Goal: Task Accomplishment & Management: Manage account settings

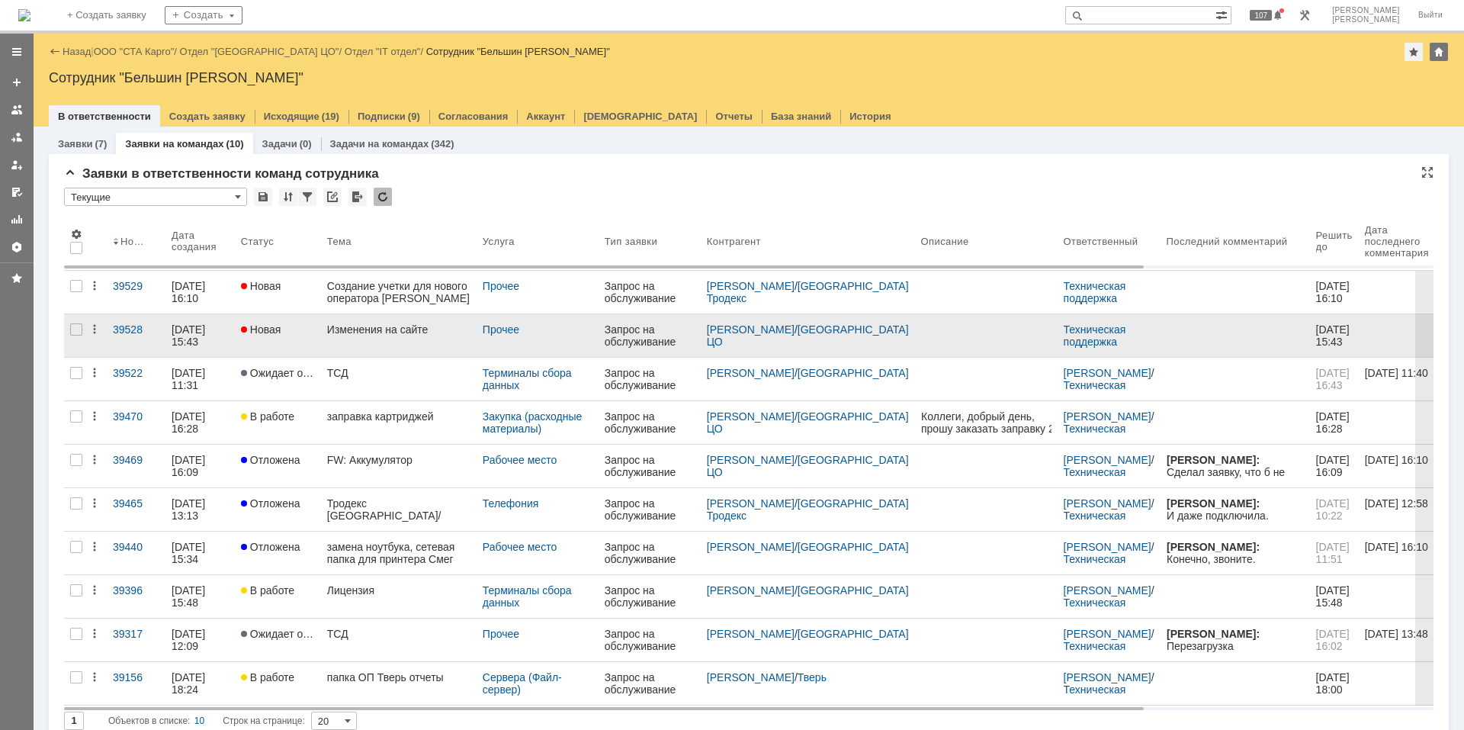
click at [386, 338] on link "Изменения на сайте" at bounding box center [399, 335] width 156 height 43
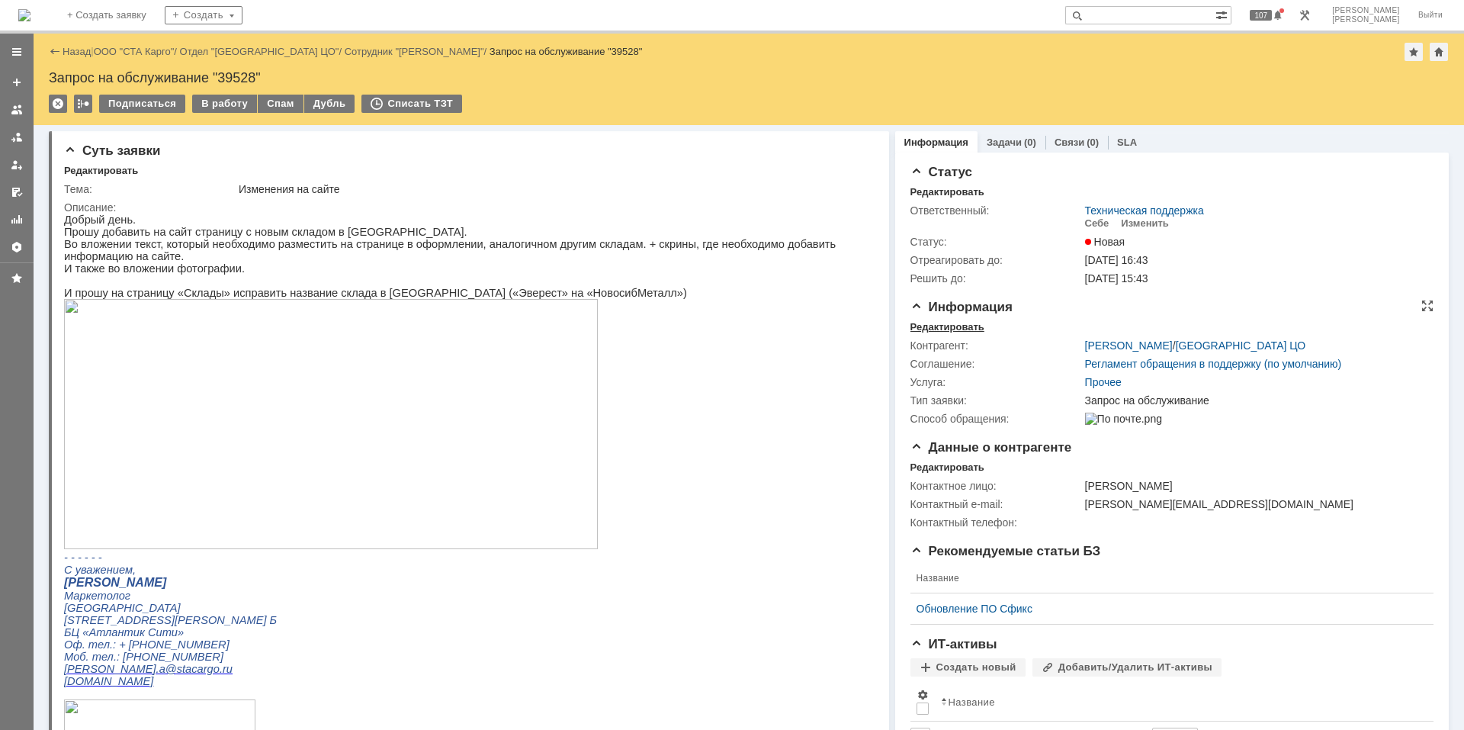
click at [966, 322] on div "Редактировать" at bounding box center [947, 327] width 74 height 12
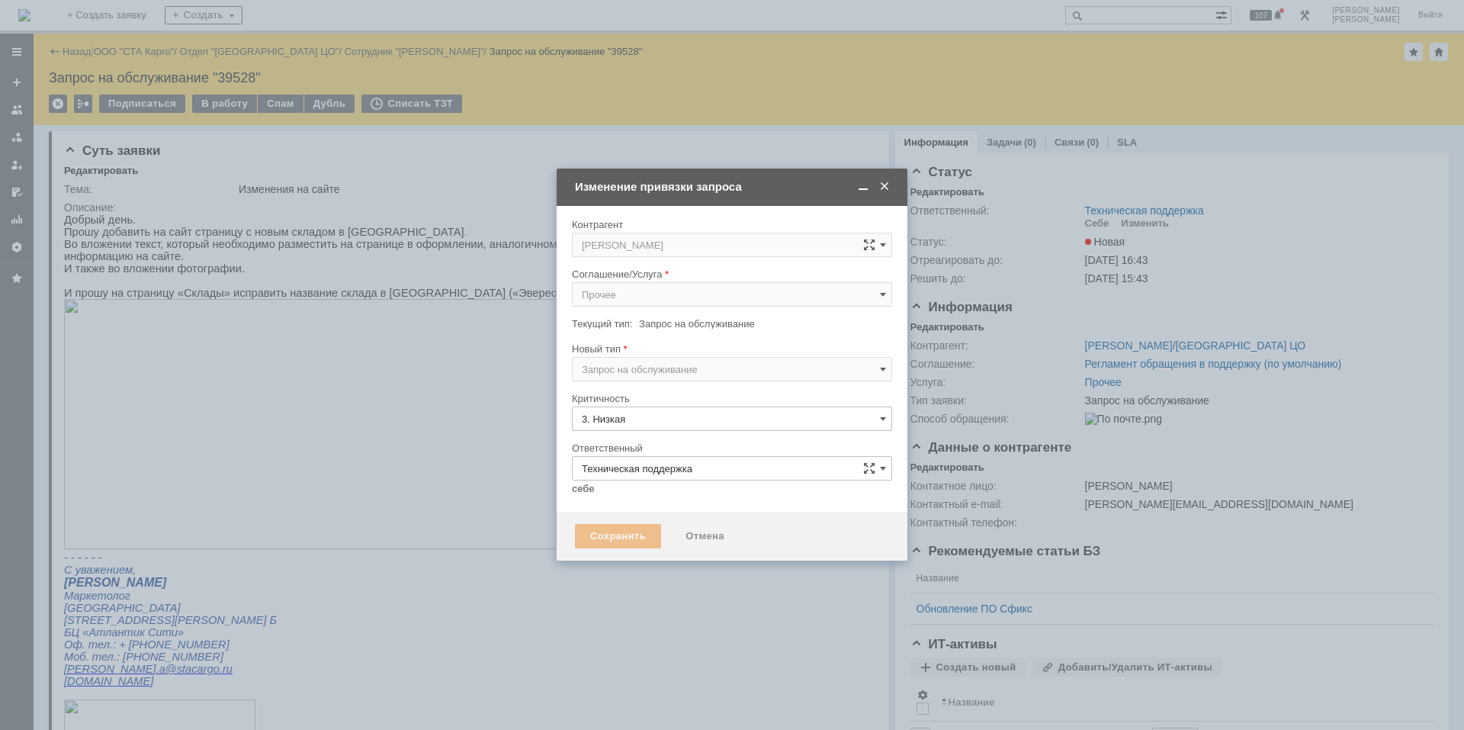
type input "[не указано]"
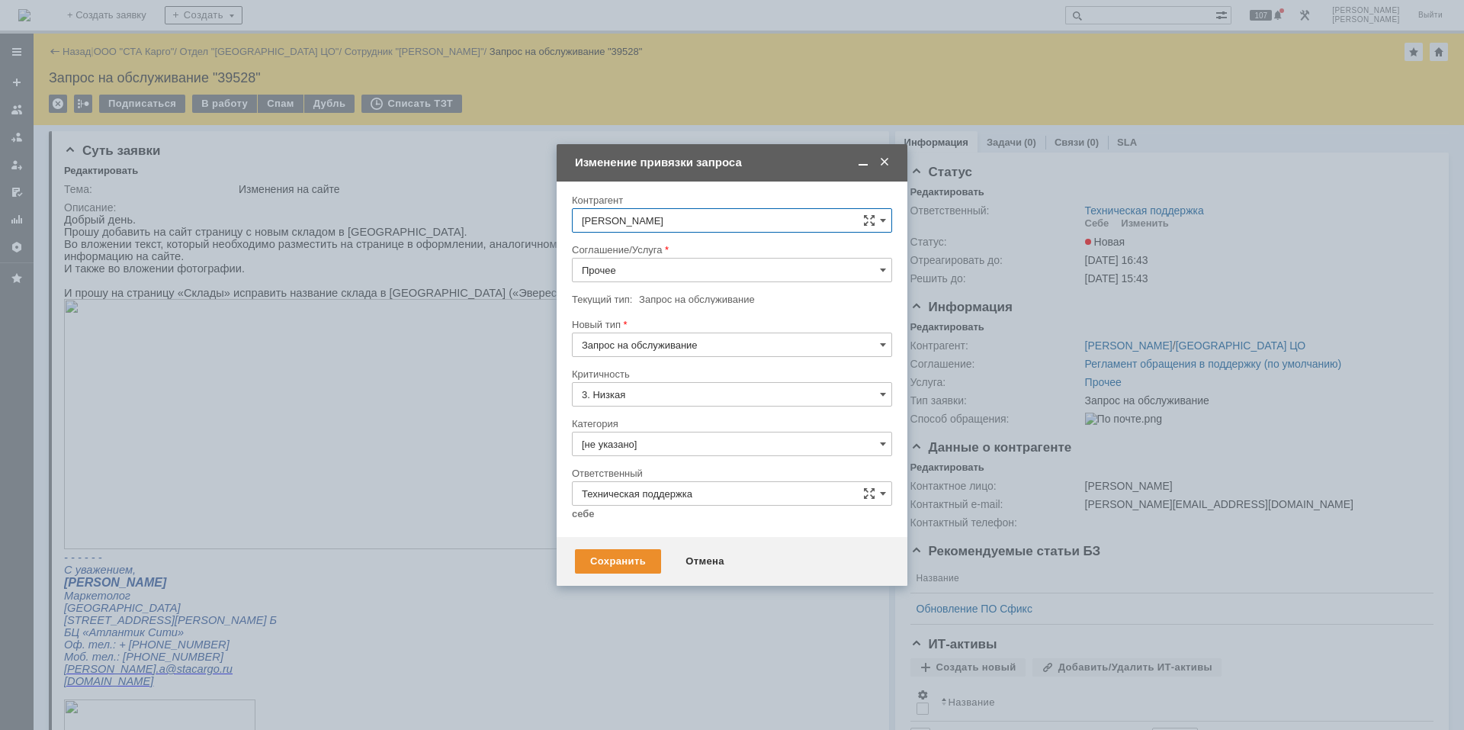
click at [719, 274] on input "Прочее" at bounding box center [732, 270] width 320 height 24
click at [754, 409] on div "Сайт" at bounding box center [732, 399] width 319 height 24
type input "Сайт"
click at [737, 338] on input "Запрос на обслуживание" at bounding box center [732, 344] width 320 height 24
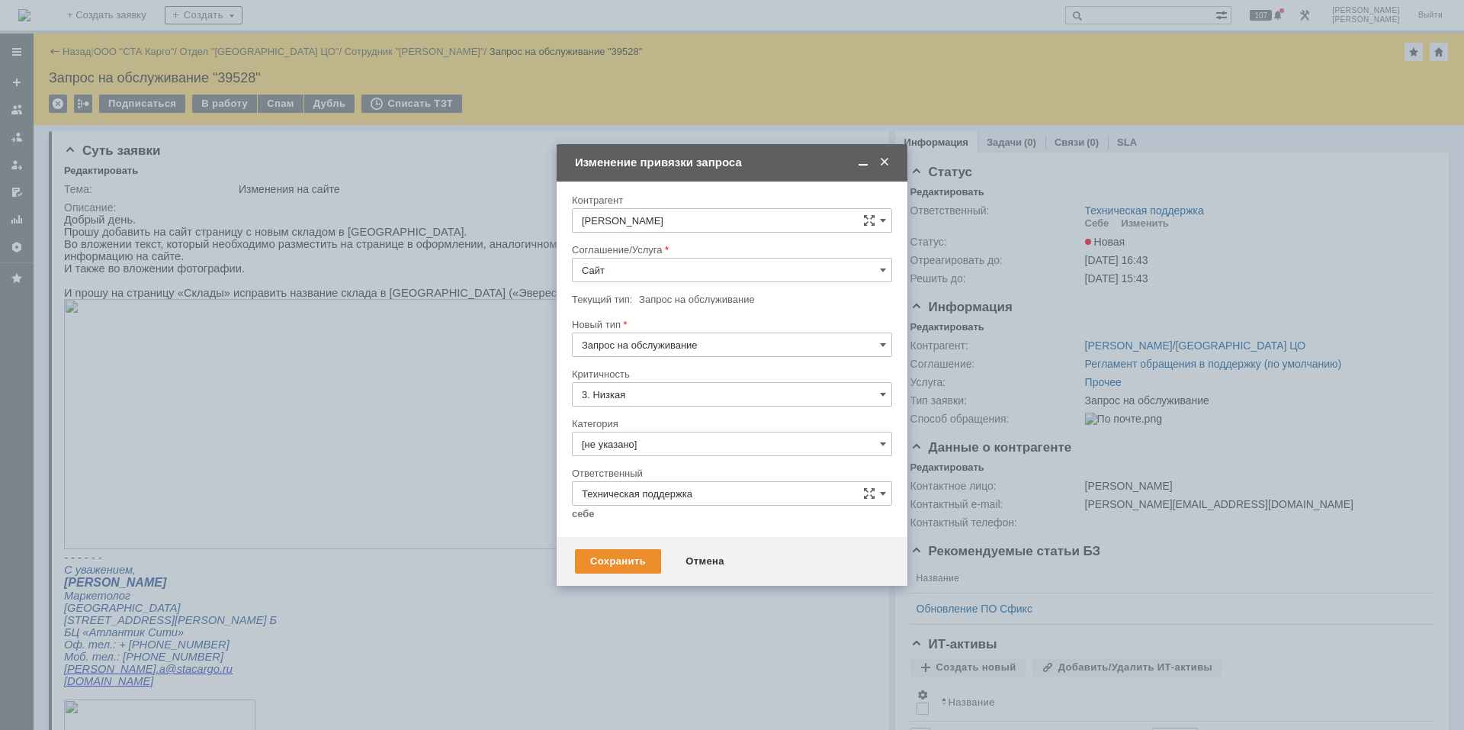
click at [752, 316] on div at bounding box center [732, 312] width 320 height 11
type input "Запрос на обслуживание"
click at [696, 448] on input "[не указано]" at bounding box center [732, 444] width 320 height 24
click at [661, 481] on span "Прочее" at bounding box center [732, 477] width 300 height 12
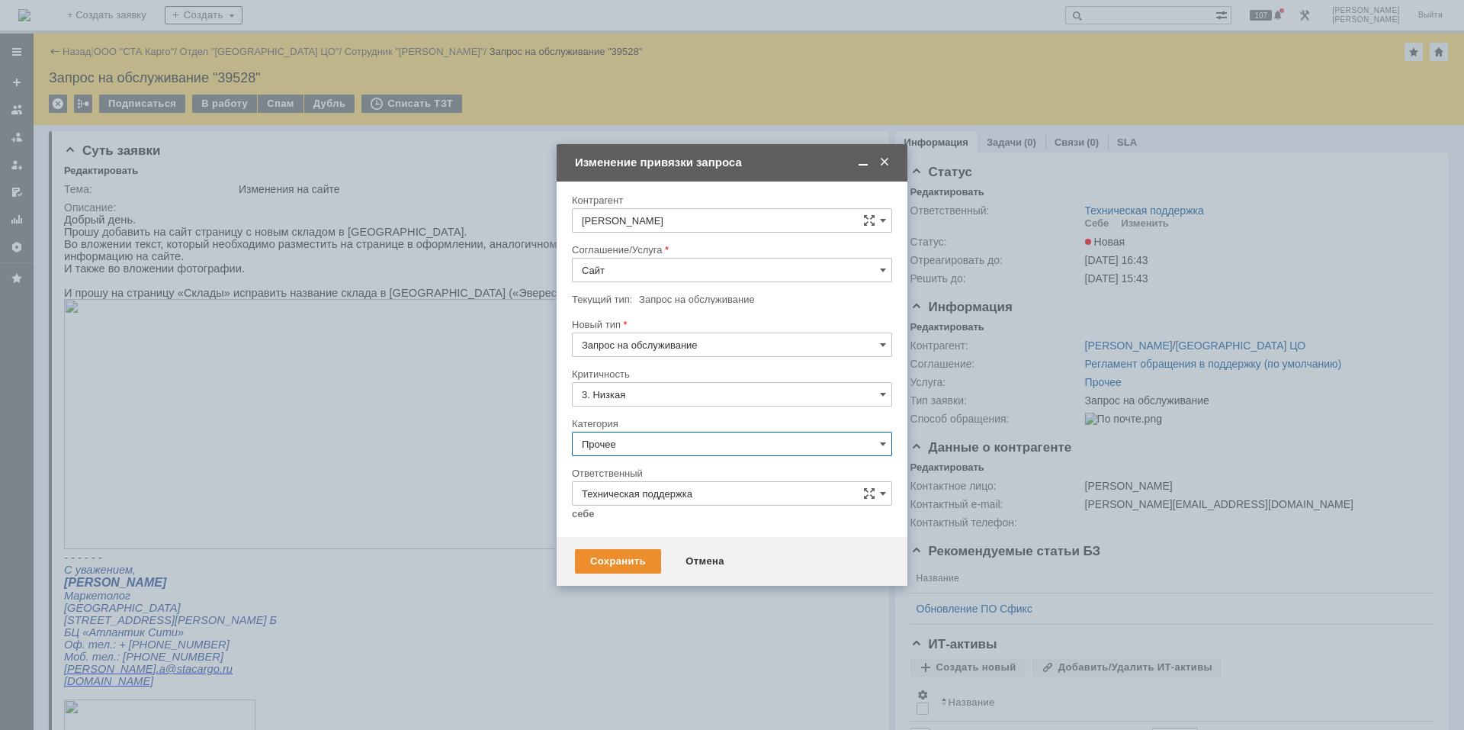
click at [648, 490] on input "Техническая поддержка" at bounding box center [732, 493] width 320 height 24
type input "Прочее"
click at [637, 646] on span "[PERSON_NAME]" at bounding box center [732, 647] width 300 height 12
click at [614, 550] on div "Сохранить" at bounding box center [618, 561] width 86 height 24
type input "[PERSON_NAME]"
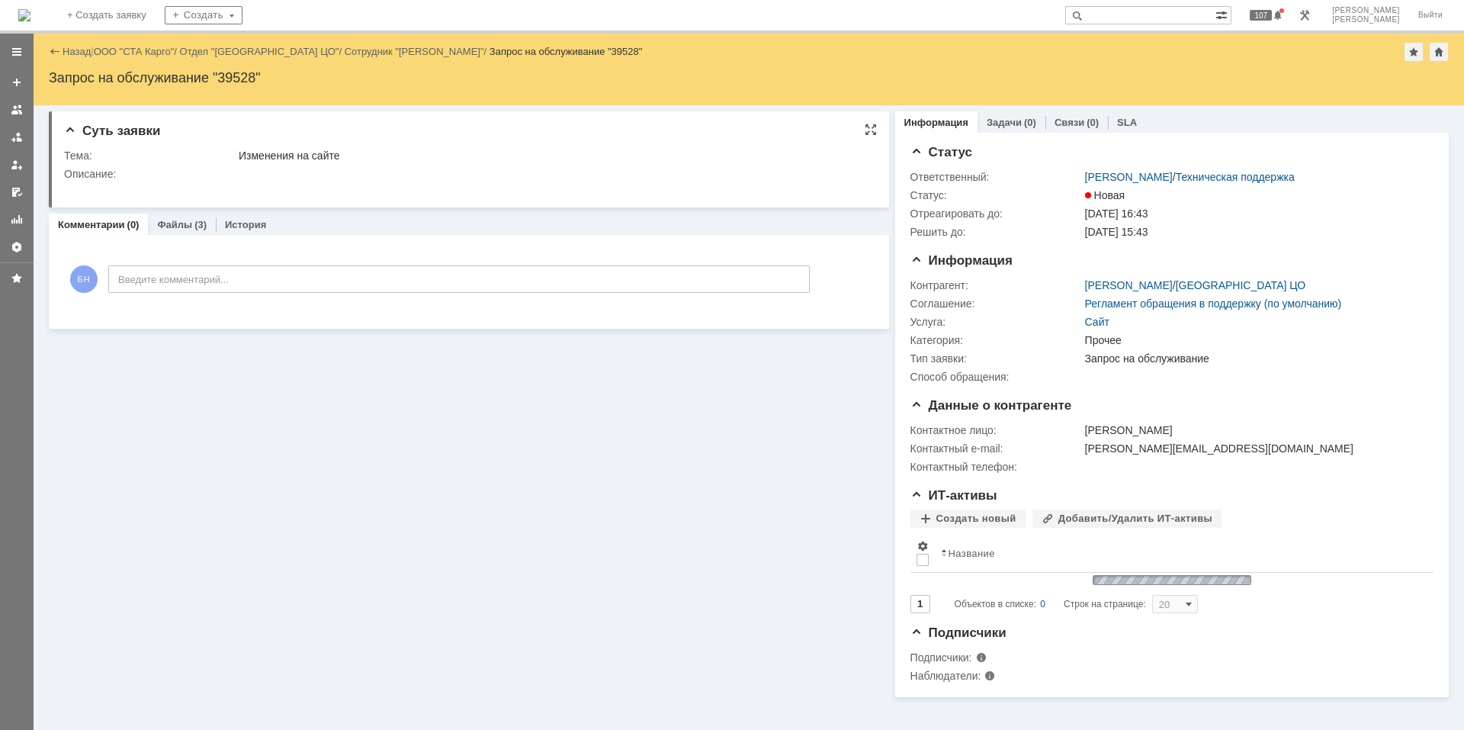
scroll to position [0, 0]
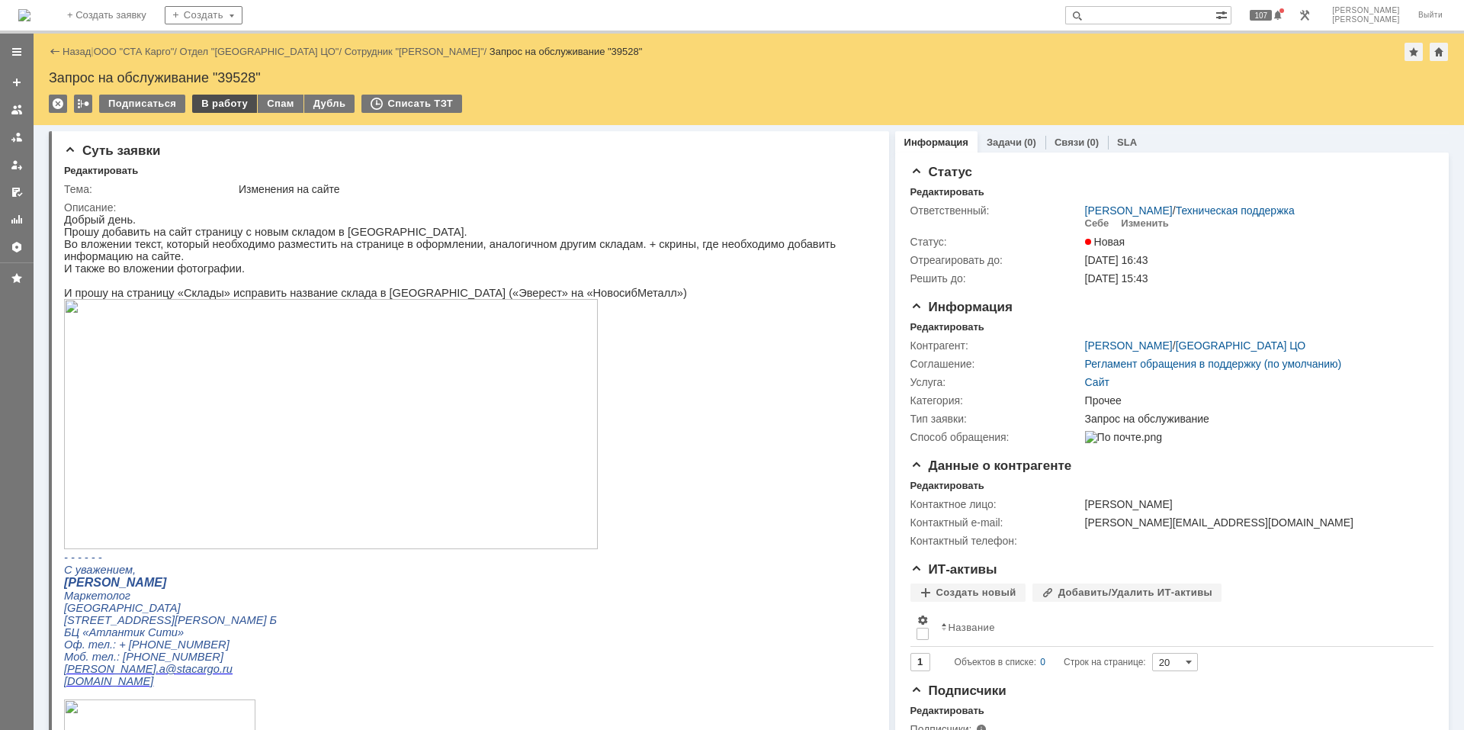
click at [205, 107] on div "В работу" at bounding box center [224, 104] width 65 height 18
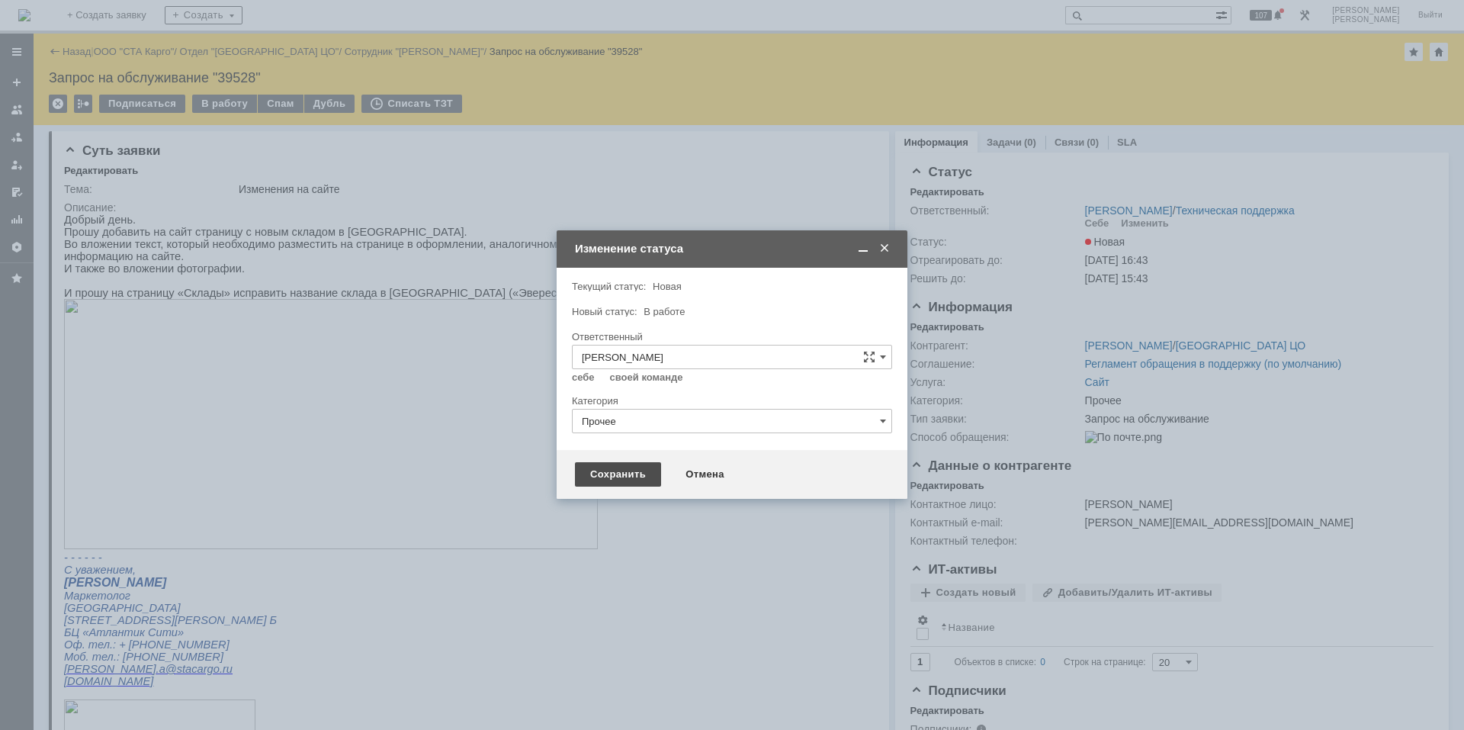
click at [610, 478] on div "Сохранить" at bounding box center [618, 474] width 86 height 24
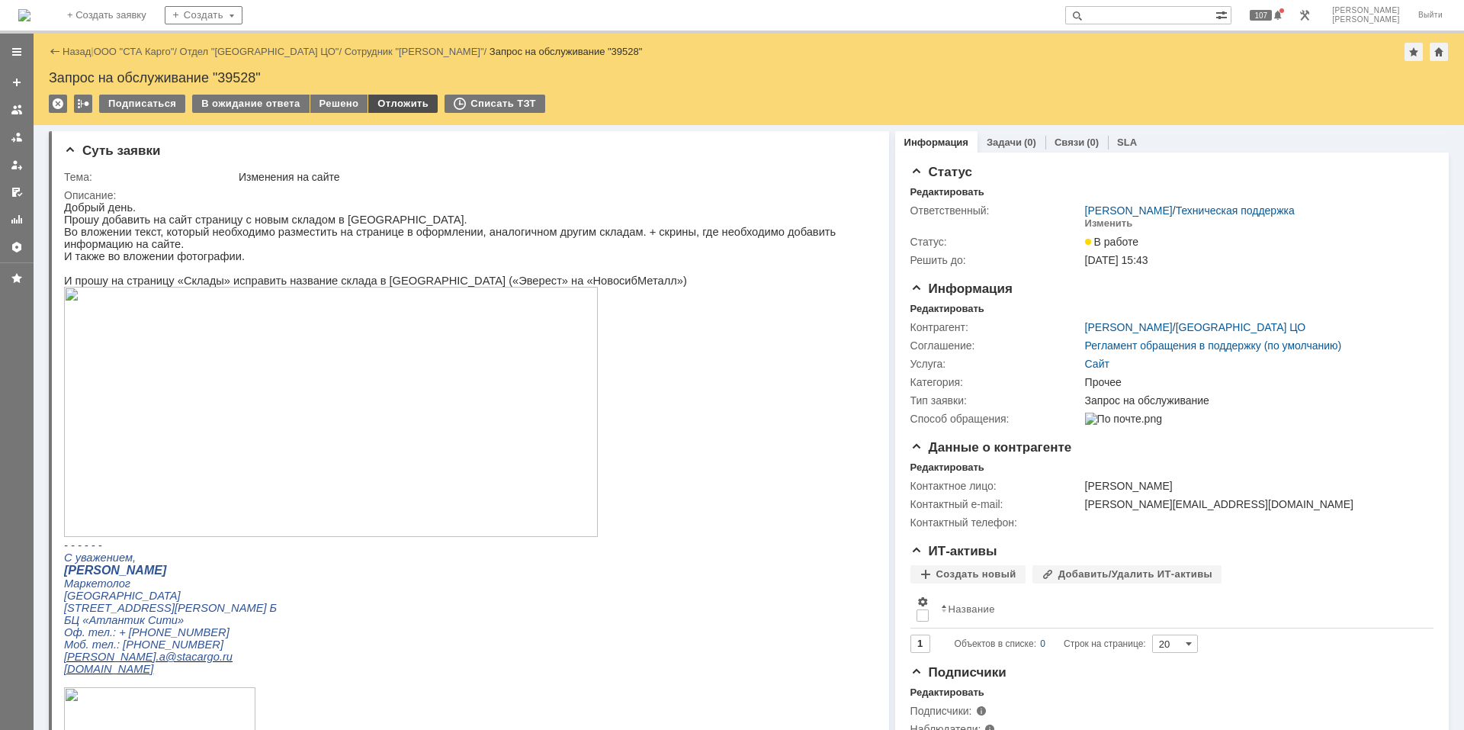
click at [407, 109] on div "Отложить" at bounding box center [402, 104] width 69 height 18
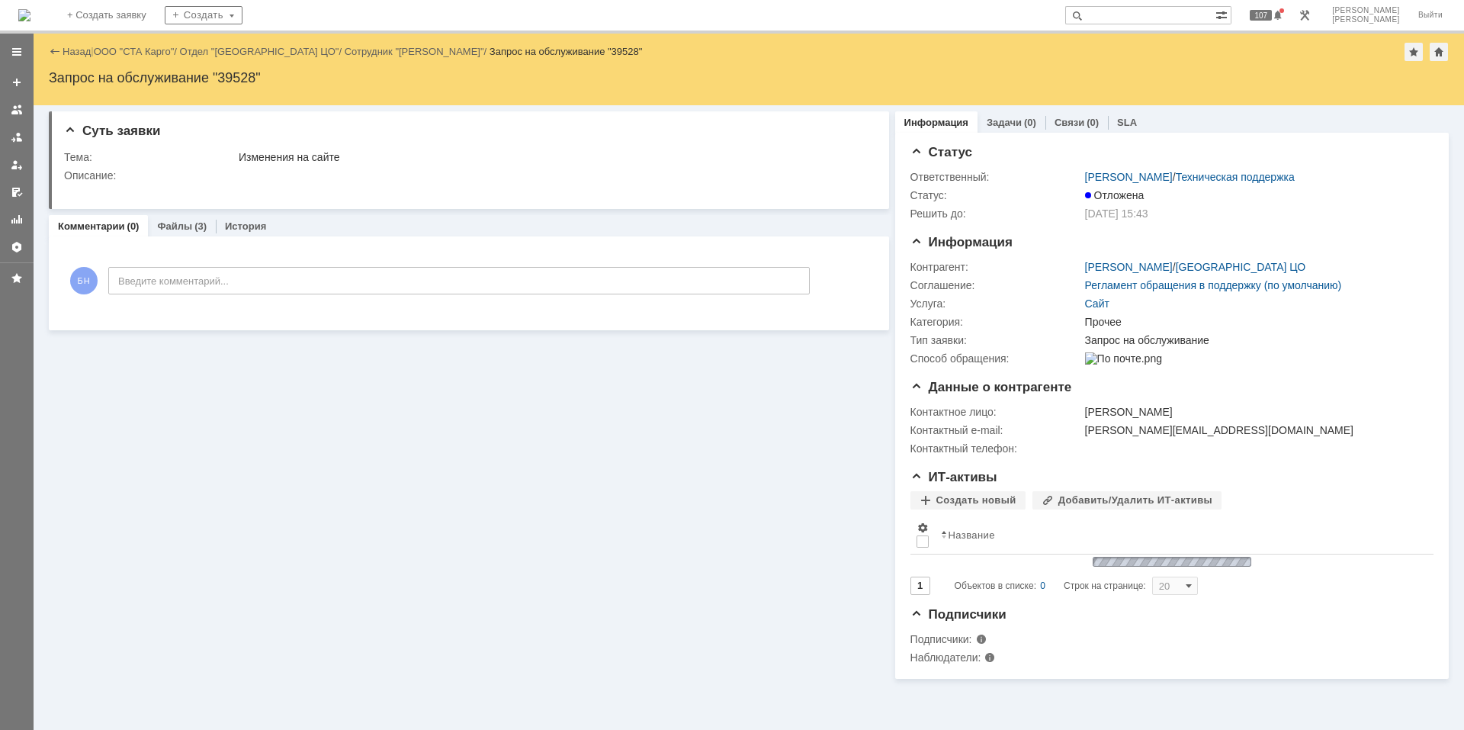
click at [30, 9] on img at bounding box center [24, 15] width 12 height 12
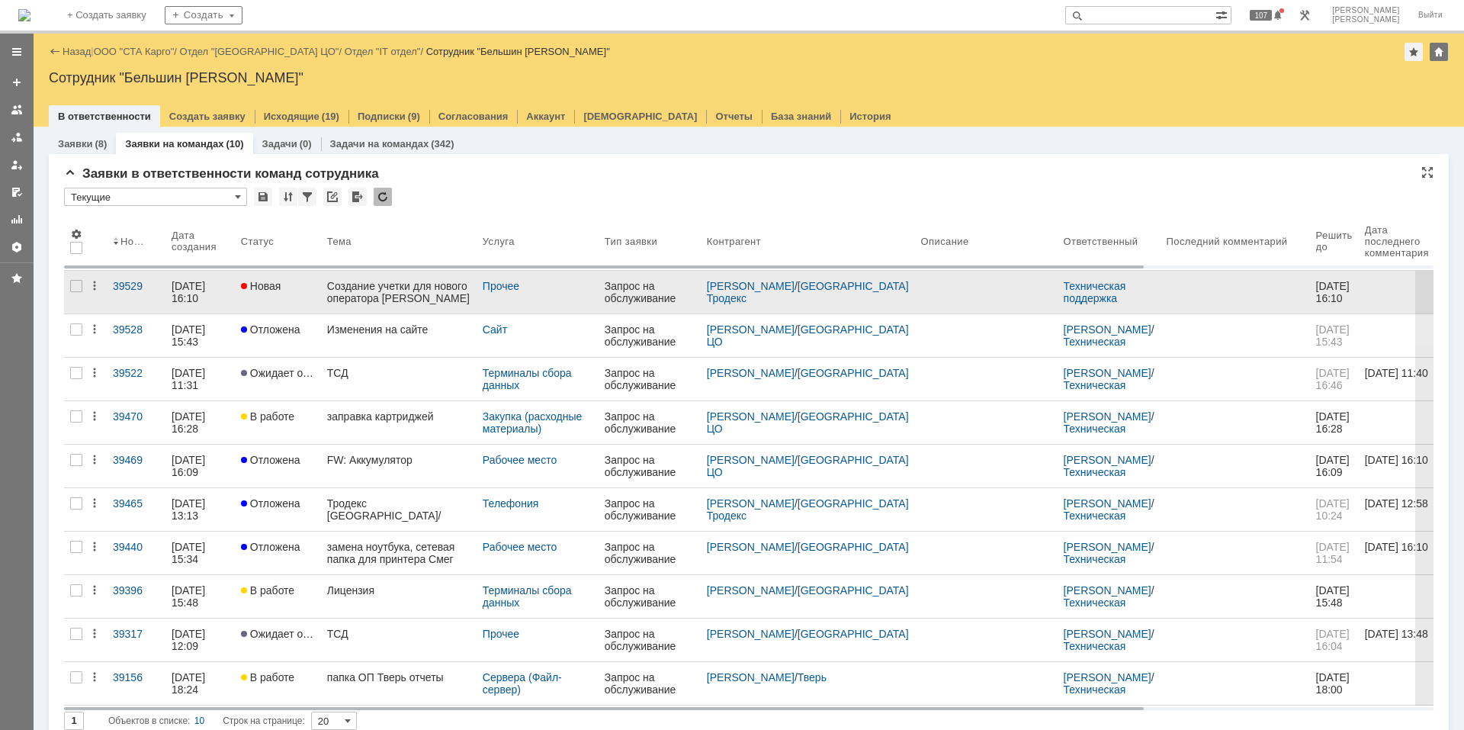
click at [410, 306] on link "Создание учетки для нового оператора [PERSON_NAME]" at bounding box center [399, 292] width 156 height 43
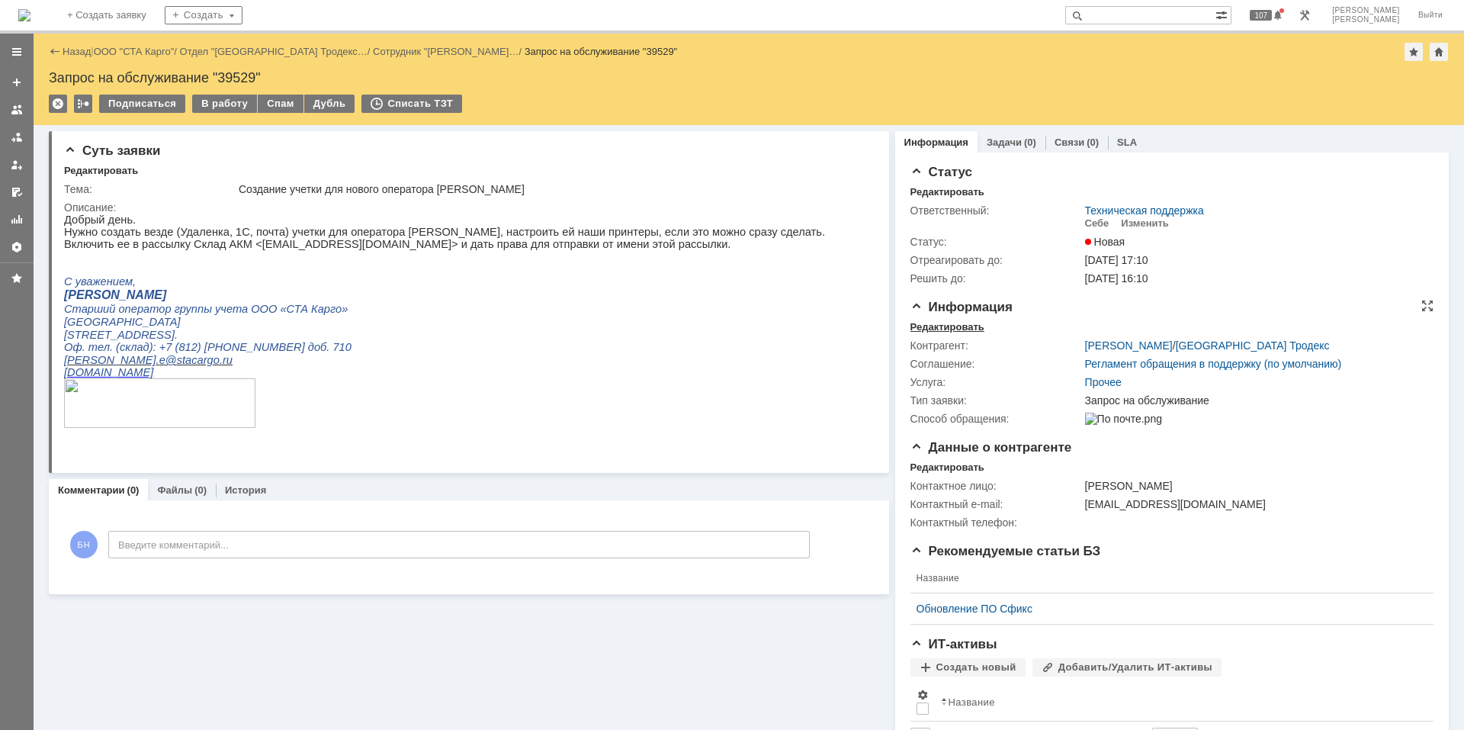
click at [941, 322] on div "Редактировать" at bounding box center [947, 327] width 74 height 12
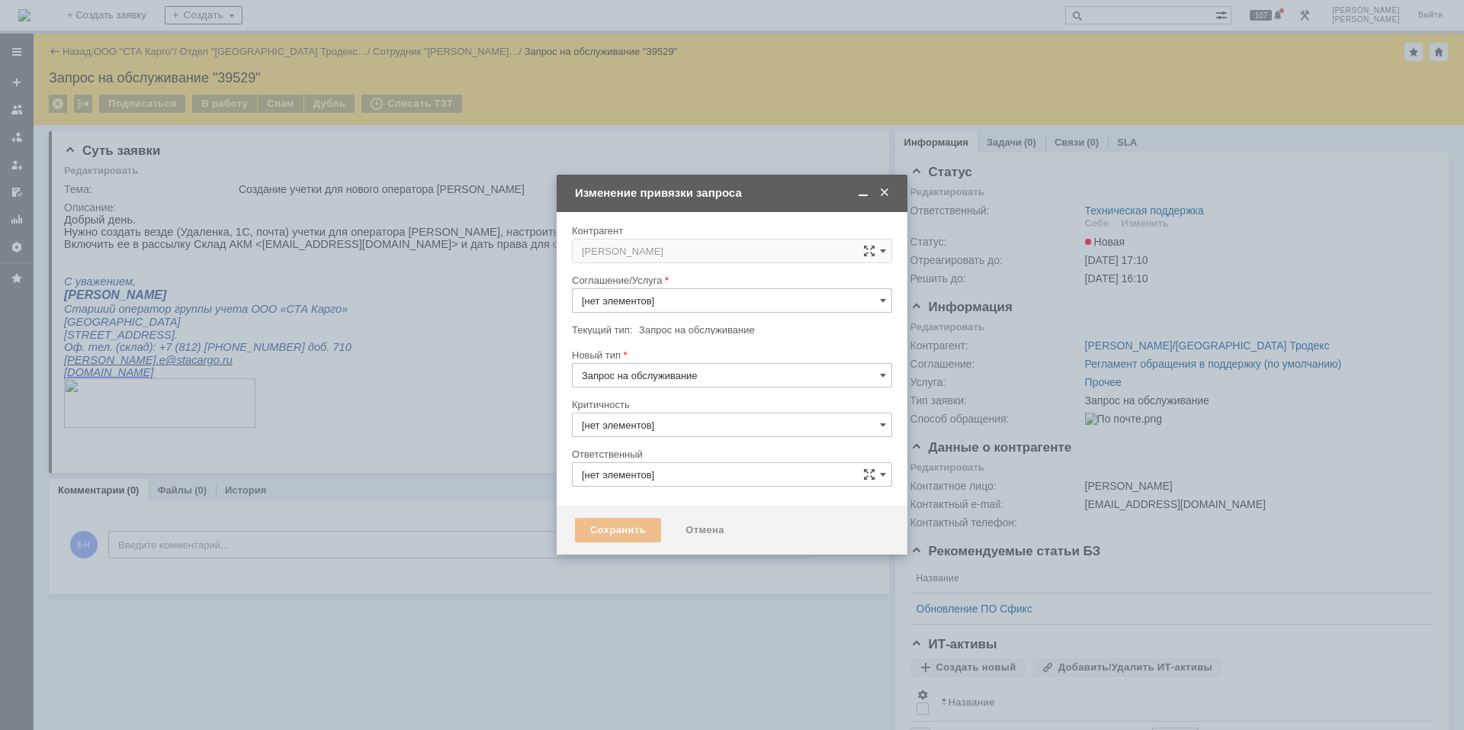
type input "3. Низкая"
type input "Техническая поддержка"
type input "Прочее"
type input "[не указано]"
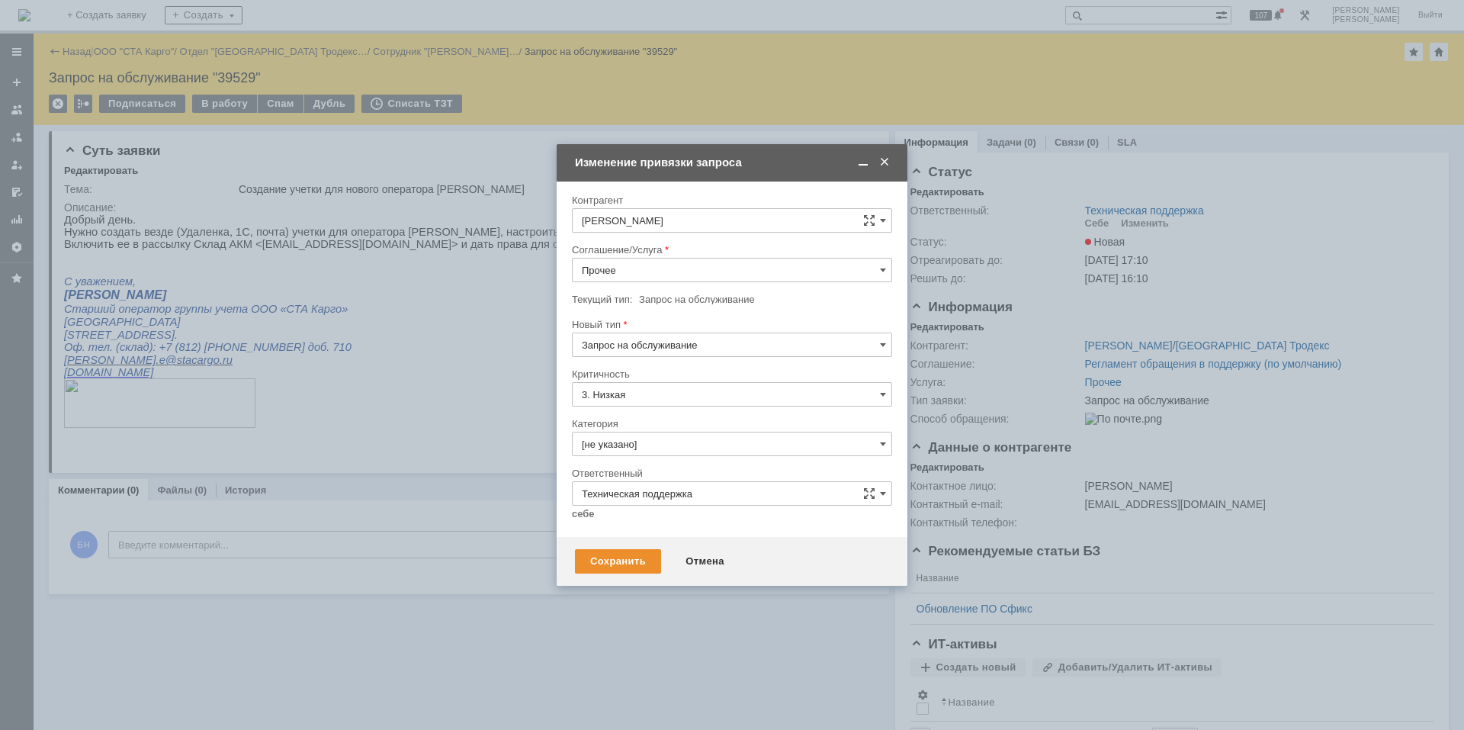
click at [679, 277] on input "Прочее" at bounding box center [732, 270] width 320 height 24
click at [662, 351] on span "Рабочее место" at bounding box center [732, 348] width 300 height 12
click at [662, 348] on input "Запрос на обслуживание" at bounding box center [732, 344] width 320 height 24
type input "Рабочее место"
click at [712, 316] on div at bounding box center [732, 312] width 320 height 11
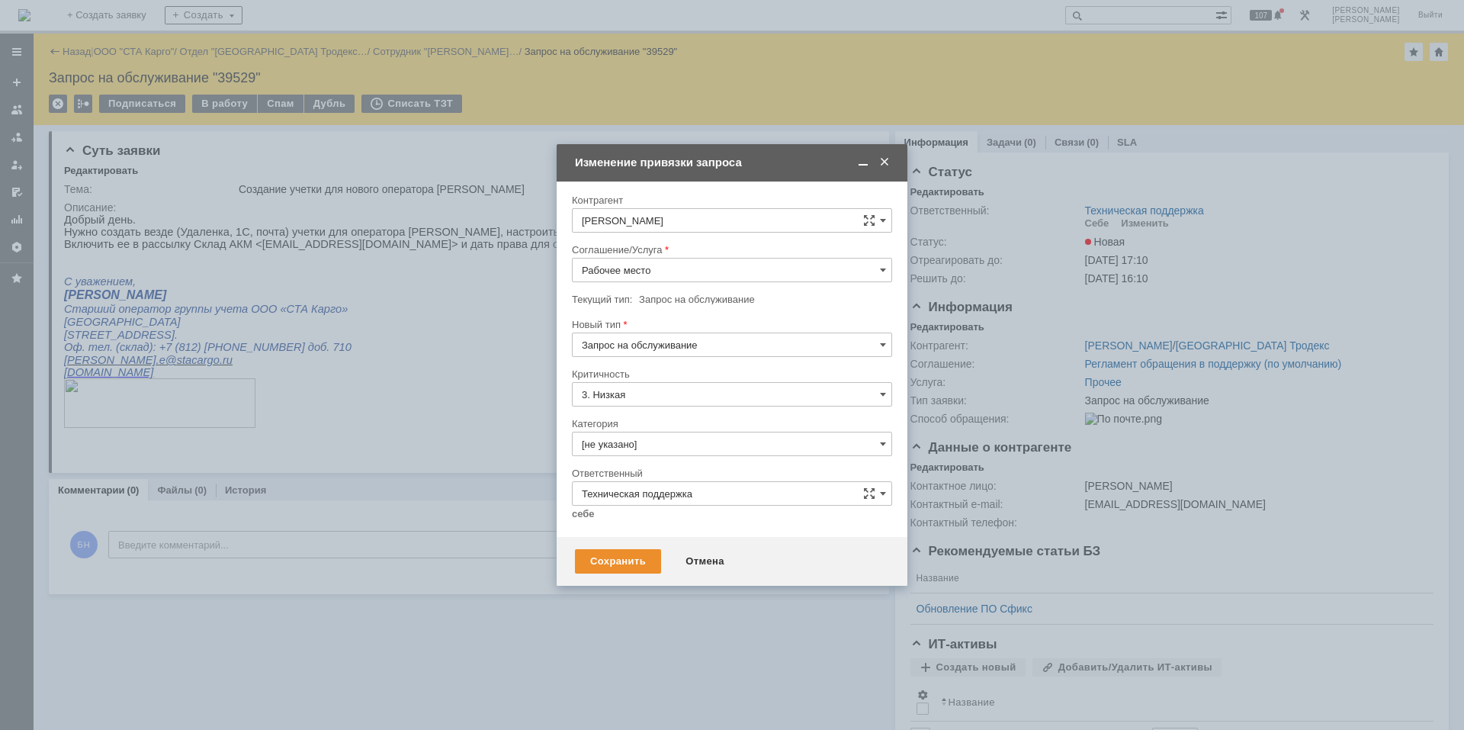
type input "Запрос на обслуживание"
click at [672, 444] on input "[не указано]" at bounding box center [732, 444] width 320 height 24
click at [622, 645] on div "Создание учетной записи и/или настройка рабочего места" at bounding box center [732, 653] width 319 height 24
type input "Создание учетной записи и/или настройка рабочего места"
click at [580, 518] on link "себе" at bounding box center [583, 514] width 23 height 12
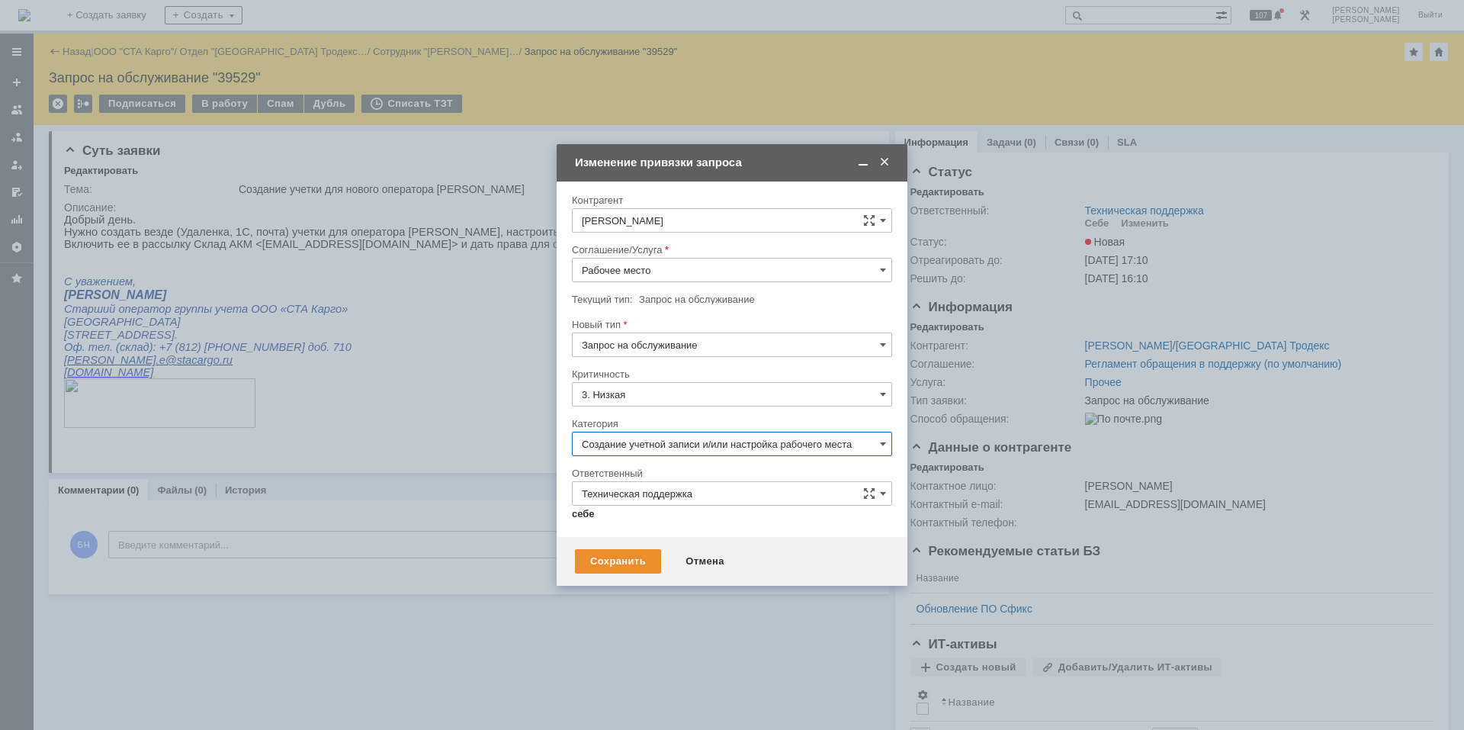
type input "[PERSON_NAME]"
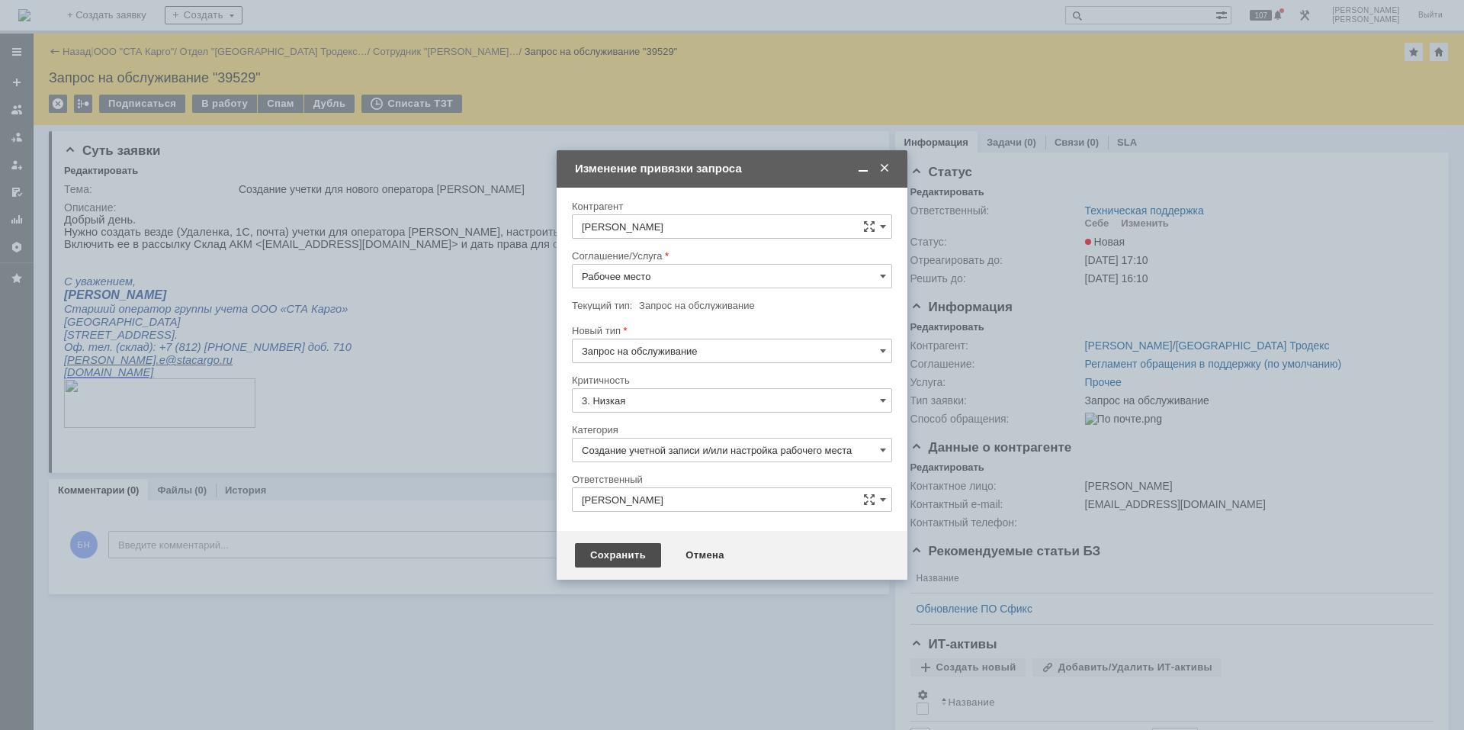
click at [611, 557] on div "Сохранить" at bounding box center [618, 555] width 86 height 24
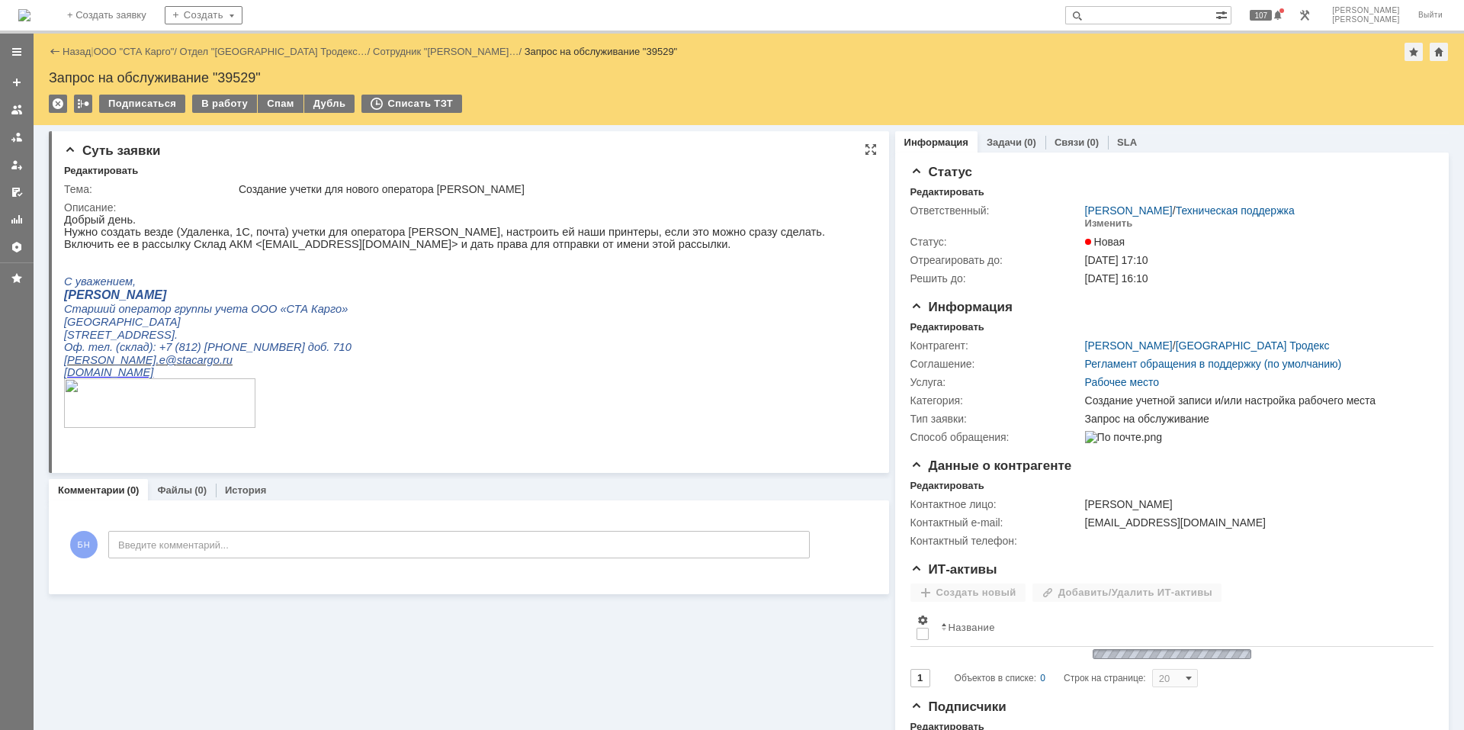
click at [227, 101] on div "В работу" at bounding box center [224, 104] width 65 height 18
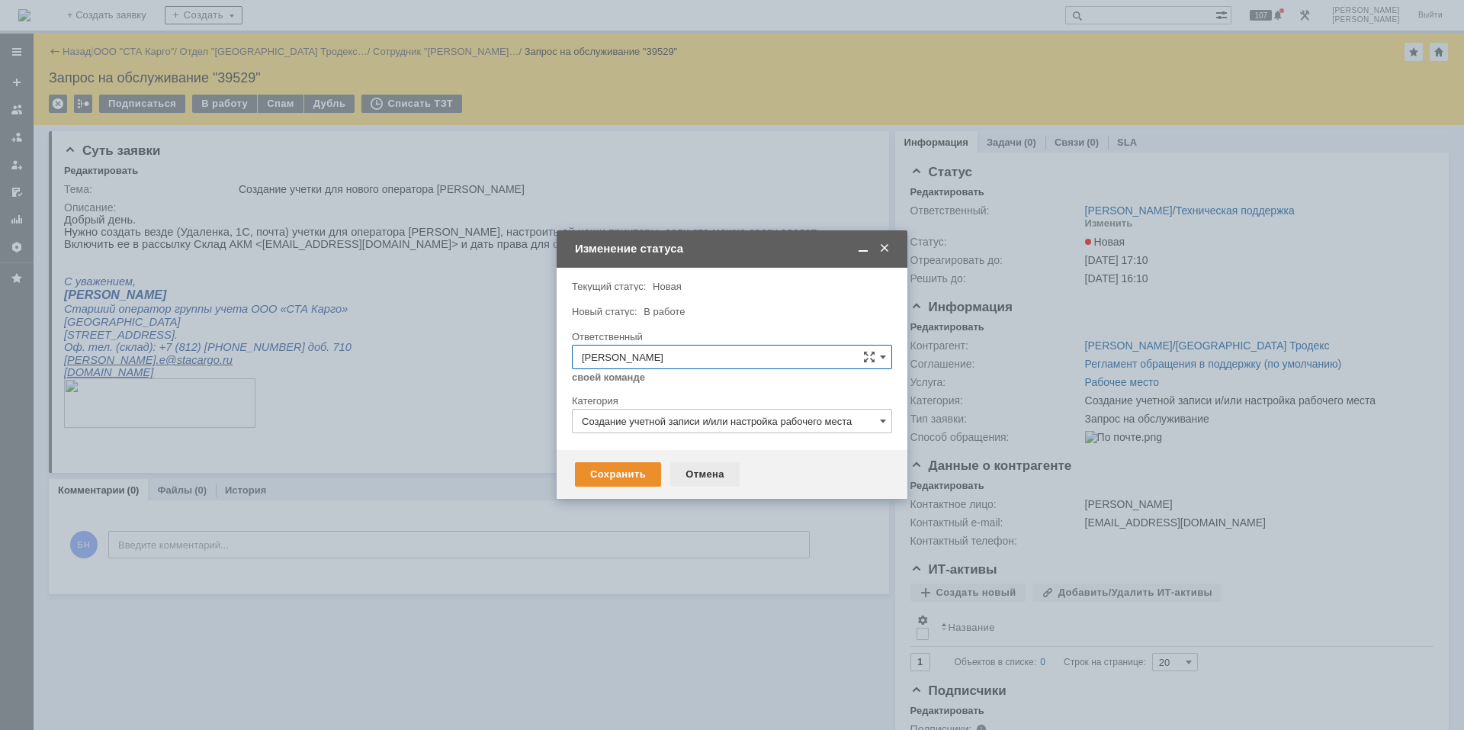
click at [677, 468] on div "Отмена" at bounding box center [704, 474] width 69 height 24
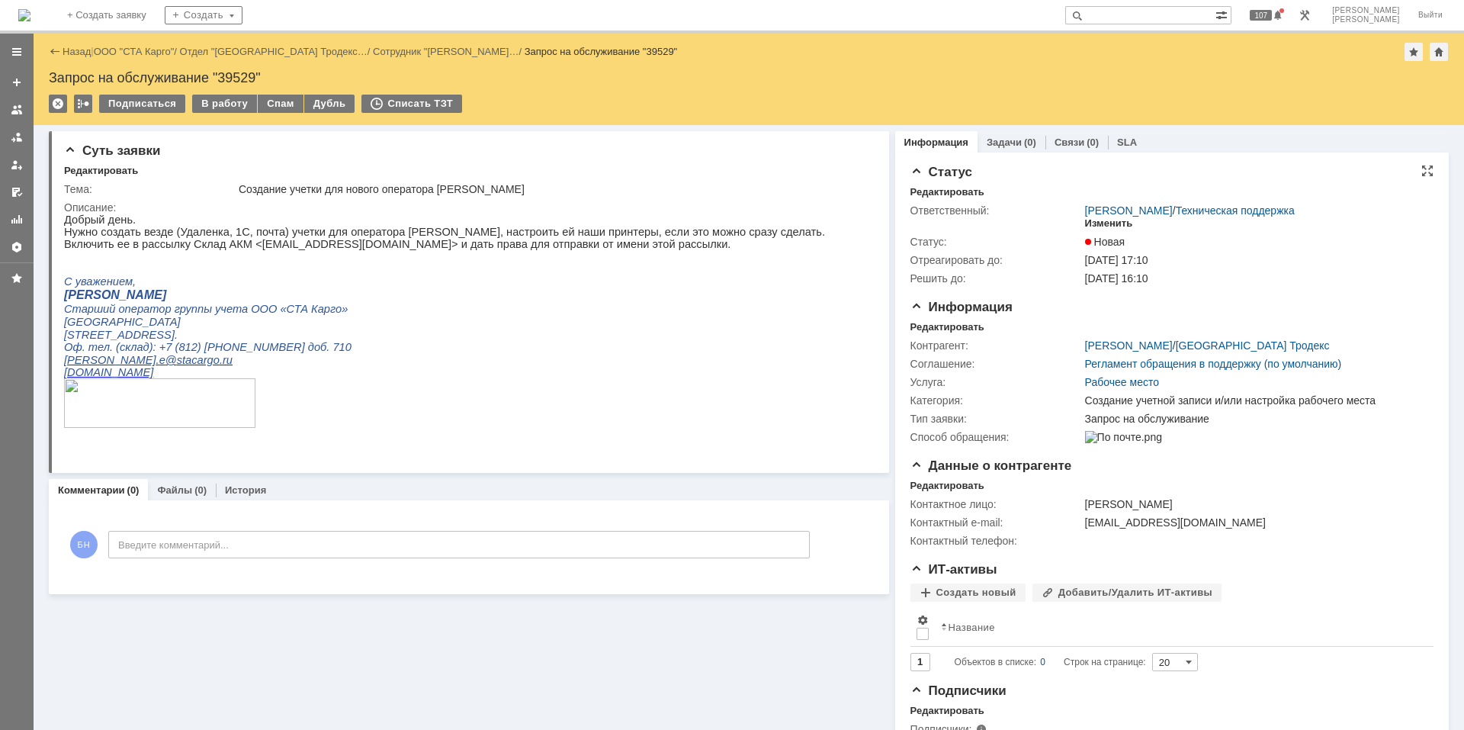
click at [1103, 227] on div "Изменить" at bounding box center [1109, 223] width 48 height 12
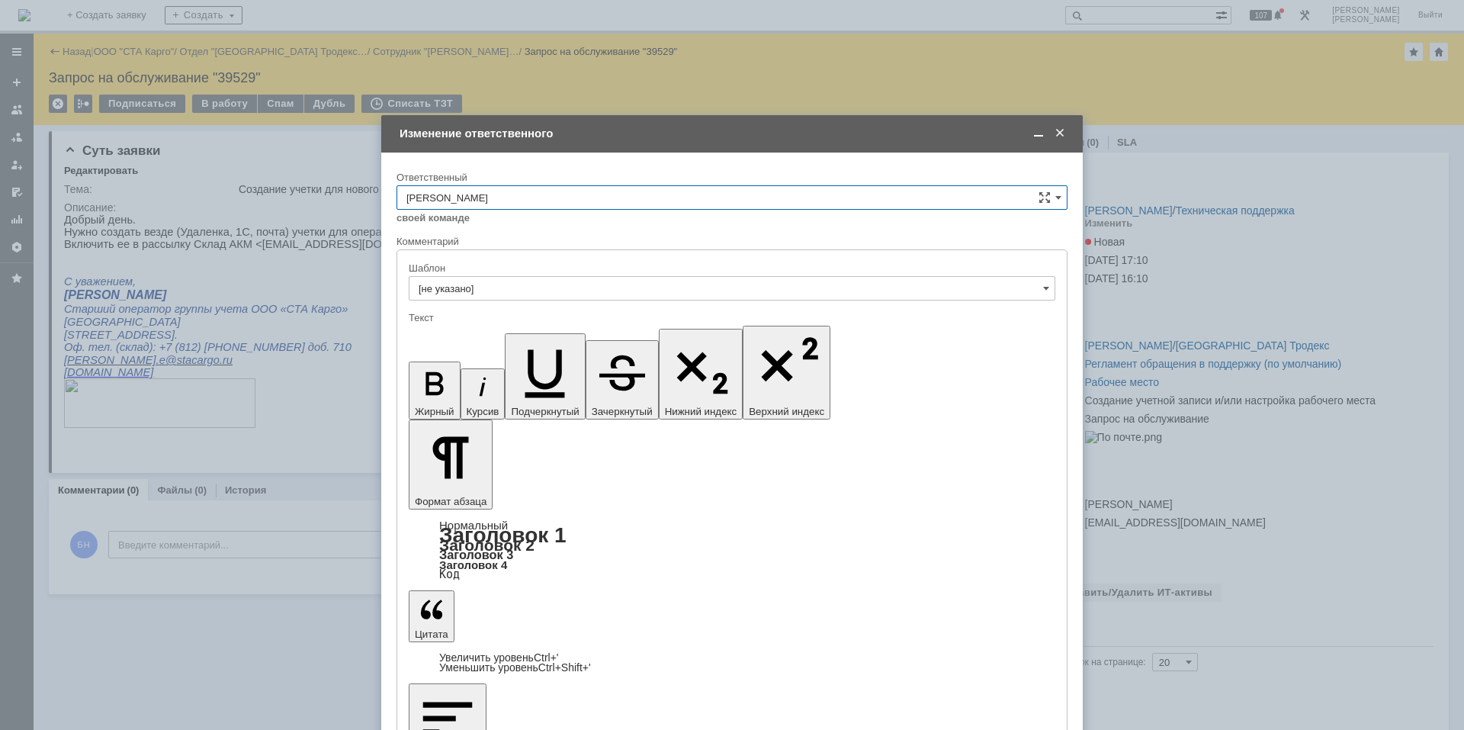
click at [717, 199] on input "[PERSON_NAME]" at bounding box center [731, 197] width 671 height 24
click at [656, 228] on span "[PERSON_NAME]" at bounding box center [731, 225] width 651 height 12
type input "[PERSON_NAME]"
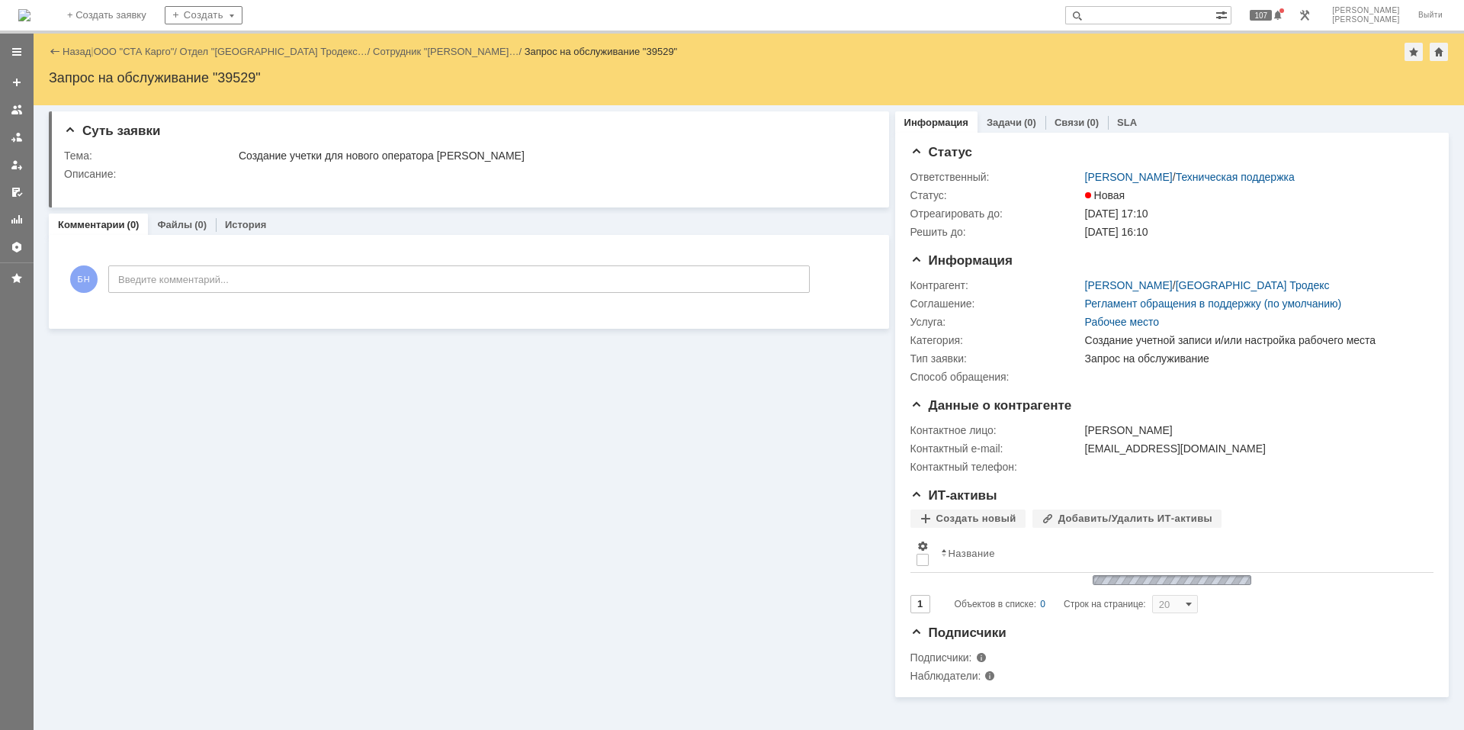
scroll to position [0, 0]
click at [30, 9] on img at bounding box center [24, 15] width 12 height 12
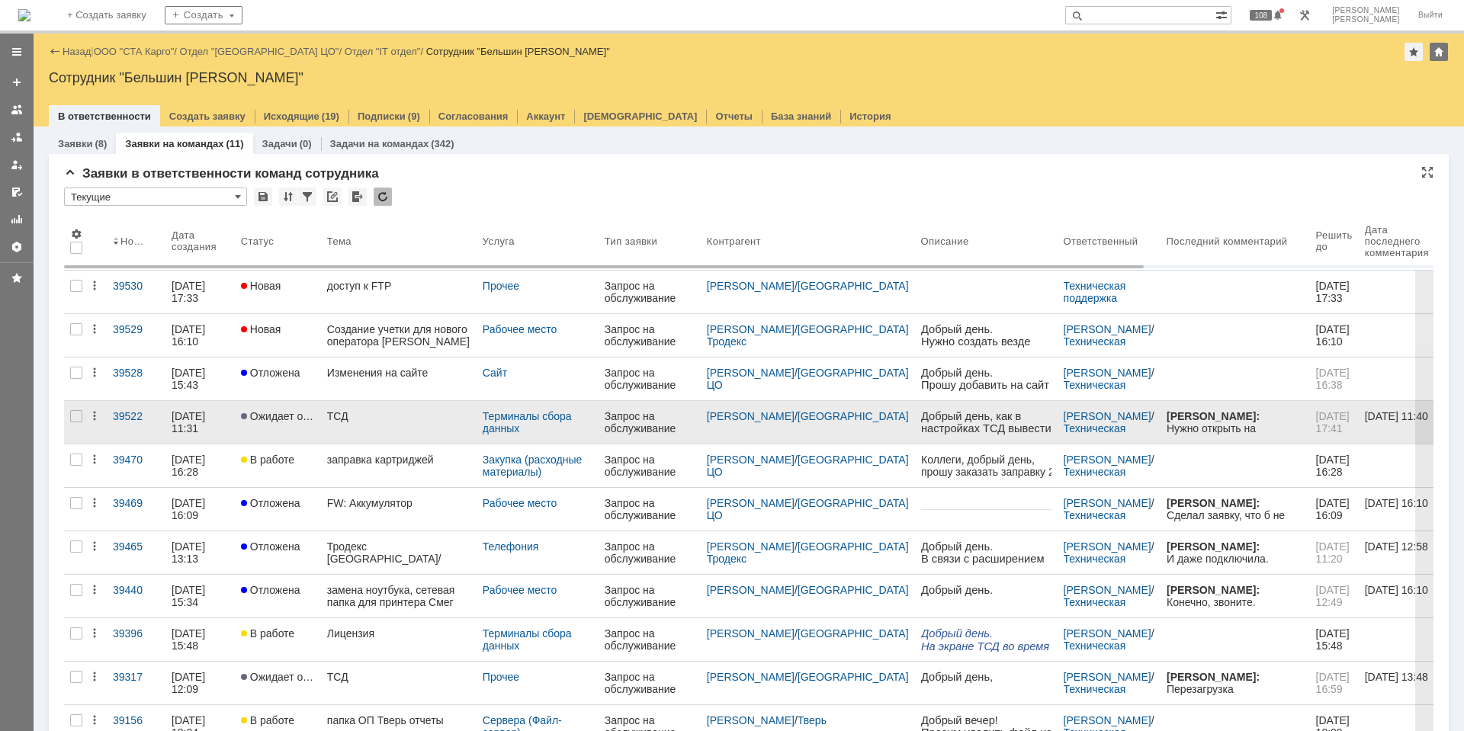
click at [385, 440] on link "ТСД" at bounding box center [399, 422] width 156 height 43
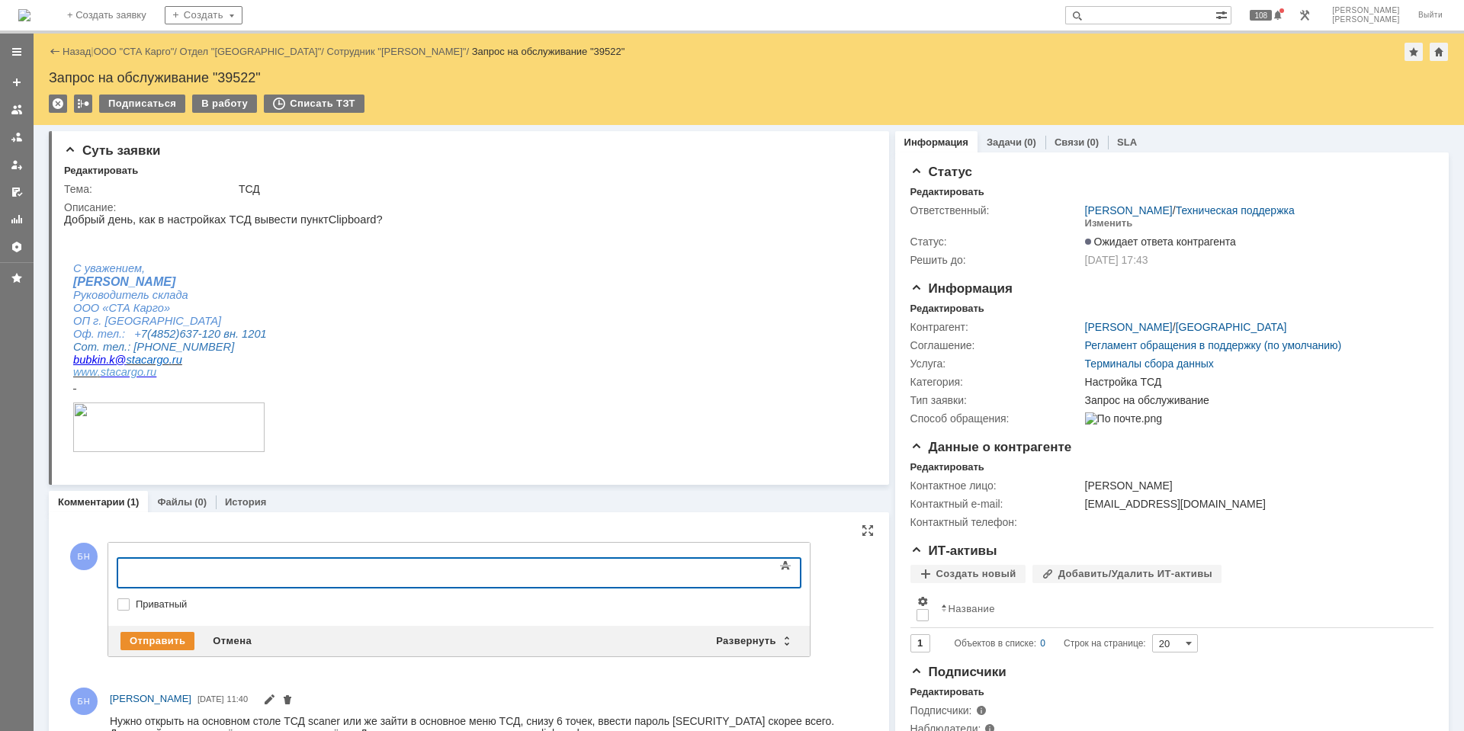
click at [205, 575] on div at bounding box center [241, 571] width 217 height 12
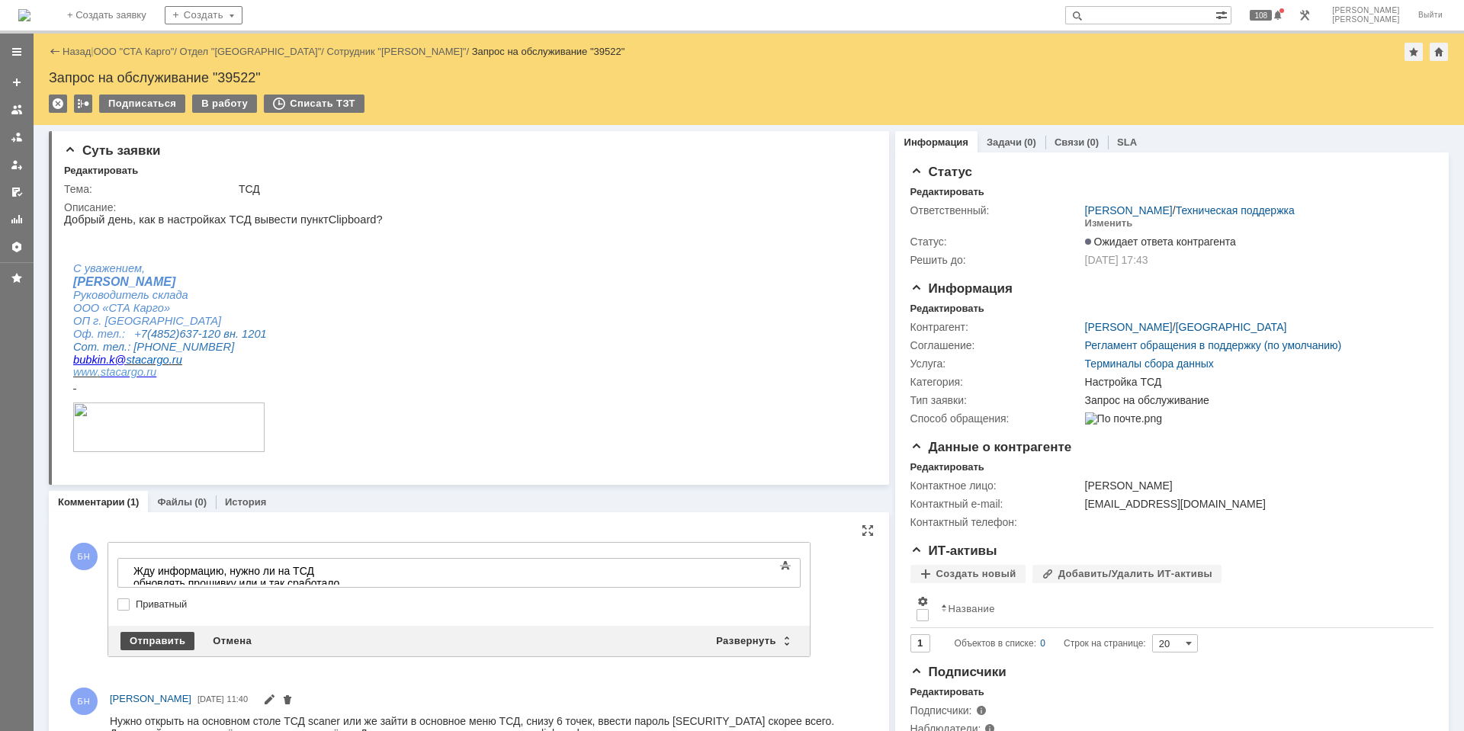
click at [169, 646] on div "Отправить" at bounding box center [157, 641] width 74 height 18
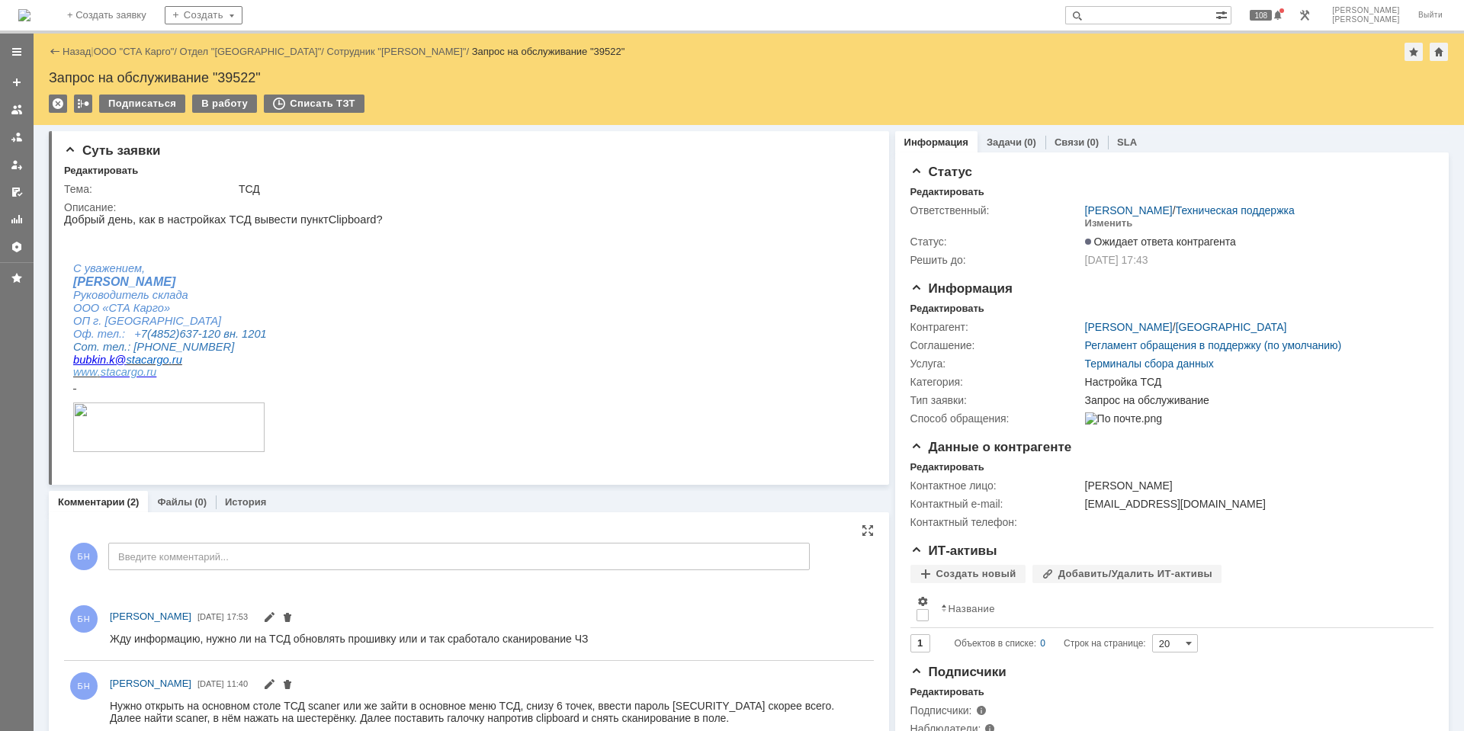
click at [30, 19] on img at bounding box center [24, 15] width 12 height 12
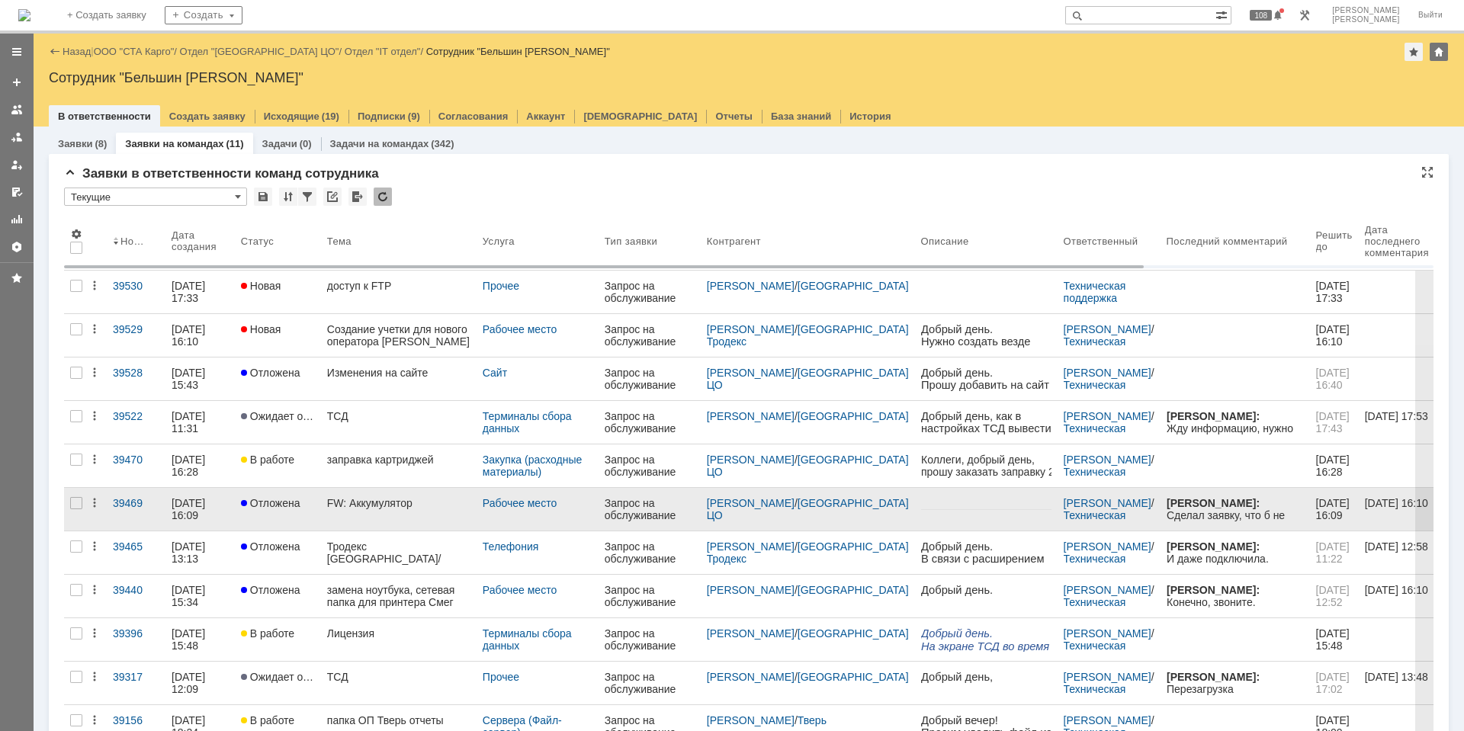
click at [396, 513] on link "FW: Аккумулятор" at bounding box center [399, 509] width 156 height 43
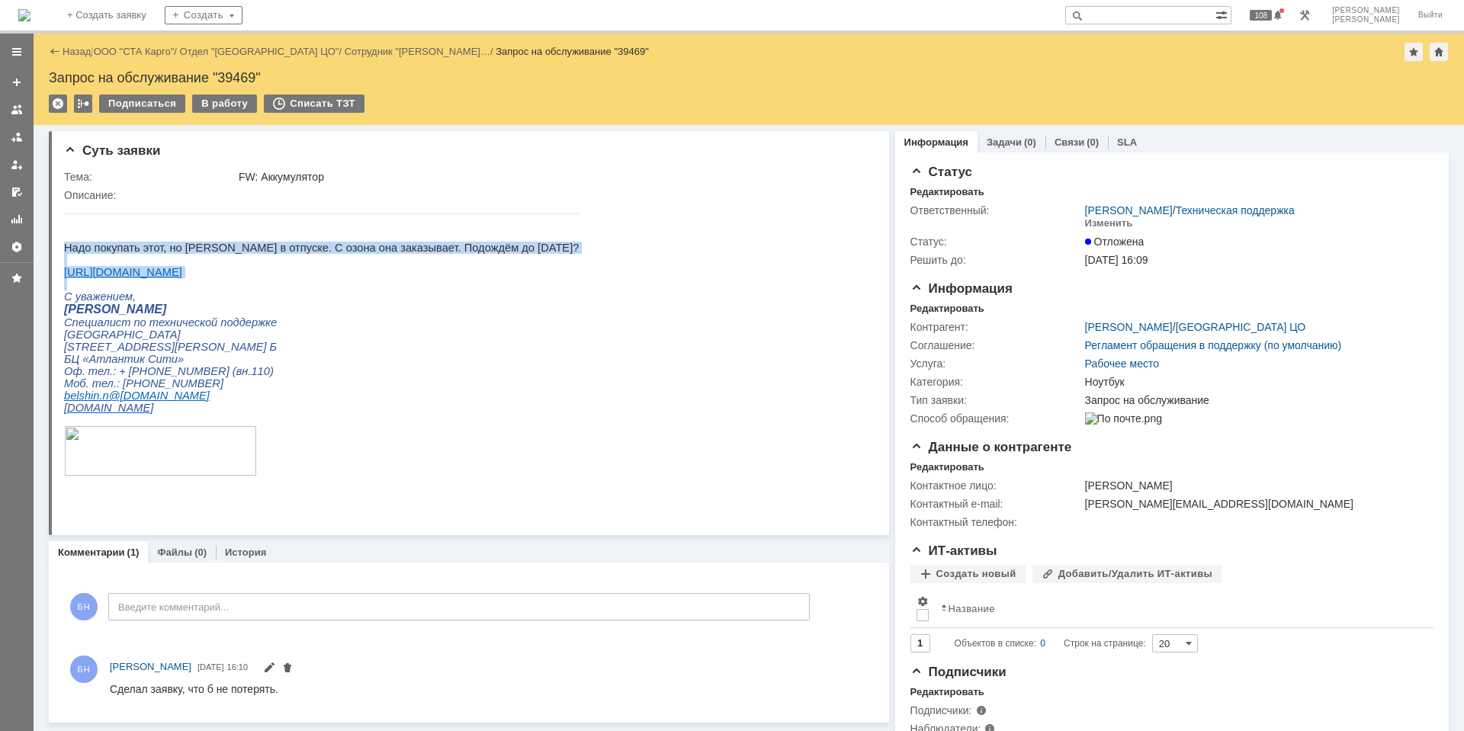
drag, startPoint x: 242, startPoint y: 287, endPoint x: 64, endPoint y: 245, distance: 183.4
click at [64, 245] on div "Надо покупать этот, но [PERSON_NAME] в отпуске. С озона она заказывает. Подождё…" at bounding box center [321, 345] width 515 height 289
click at [207, 278] on p "Надо покупать этот, но [PERSON_NAME] в отпуске. С озона она заказывает. Подождё…" at bounding box center [321, 260] width 515 height 37
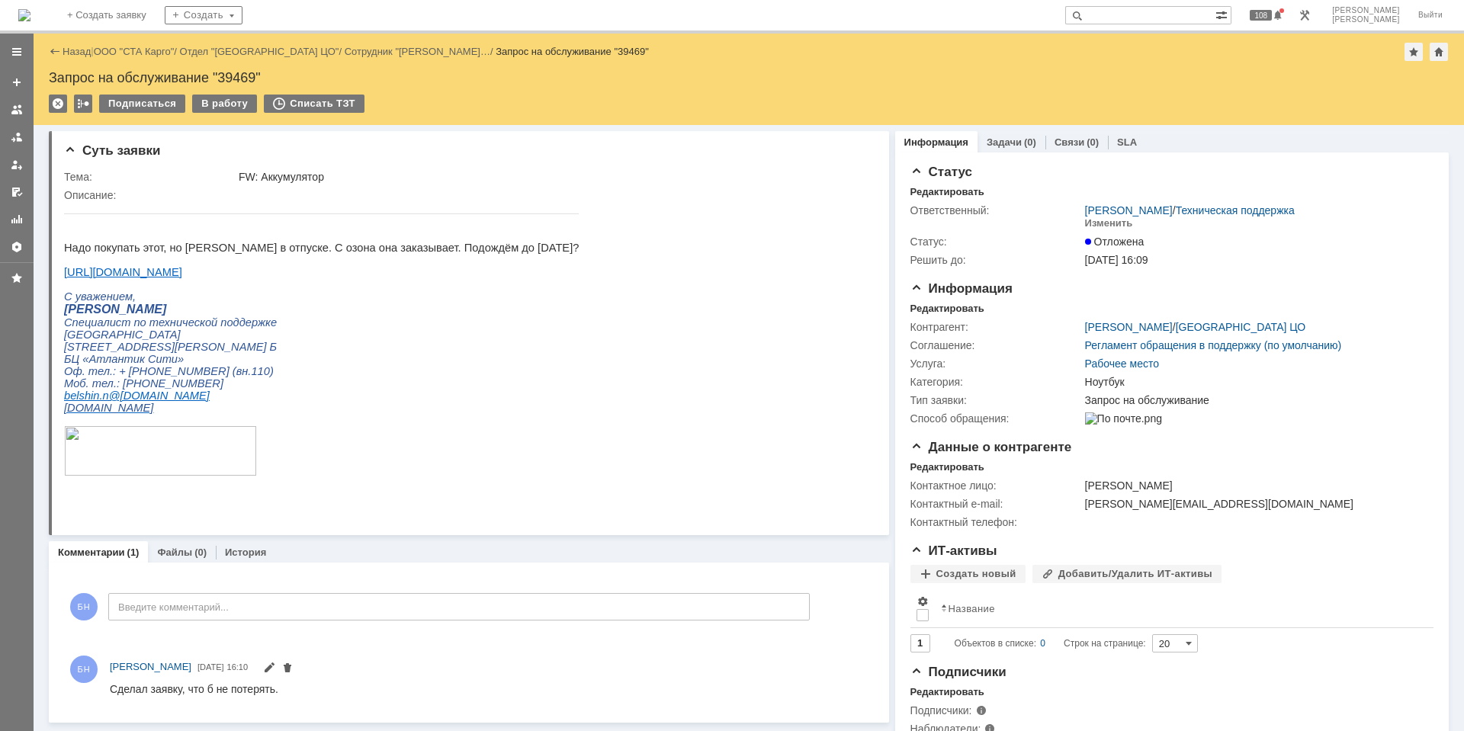
drag, startPoint x: 207, startPoint y: 272, endPoint x: 66, endPoint y: 267, distance: 140.4
click at [66, 267] on p "Надо покупать этот, но [PERSON_NAME] в отпуске. С озона она заказывает. Подождё…" at bounding box center [321, 260] width 515 height 37
copy p "[URL][DOMAIN_NAME]"
click at [265, 249] on p "Надо покупать этот, но [PERSON_NAME] в отпуске. С озона она заказывает. Подождё…" at bounding box center [321, 260] width 515 height 37
click at [30, 9] on img at bounding box center [24, 15] width 12 height 12
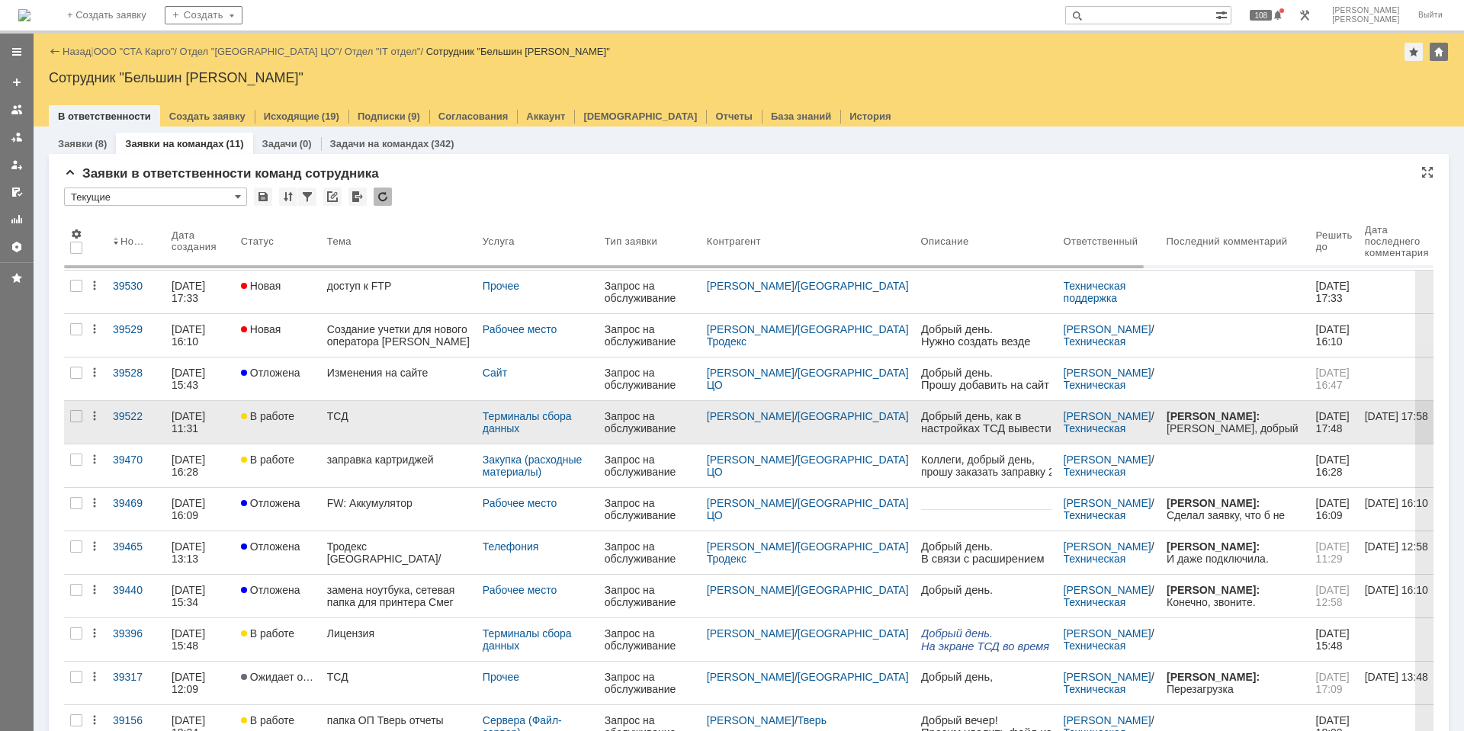
click at [393, 411] on div "ТСД" at bounding box center [398, 416] width 143 height 12
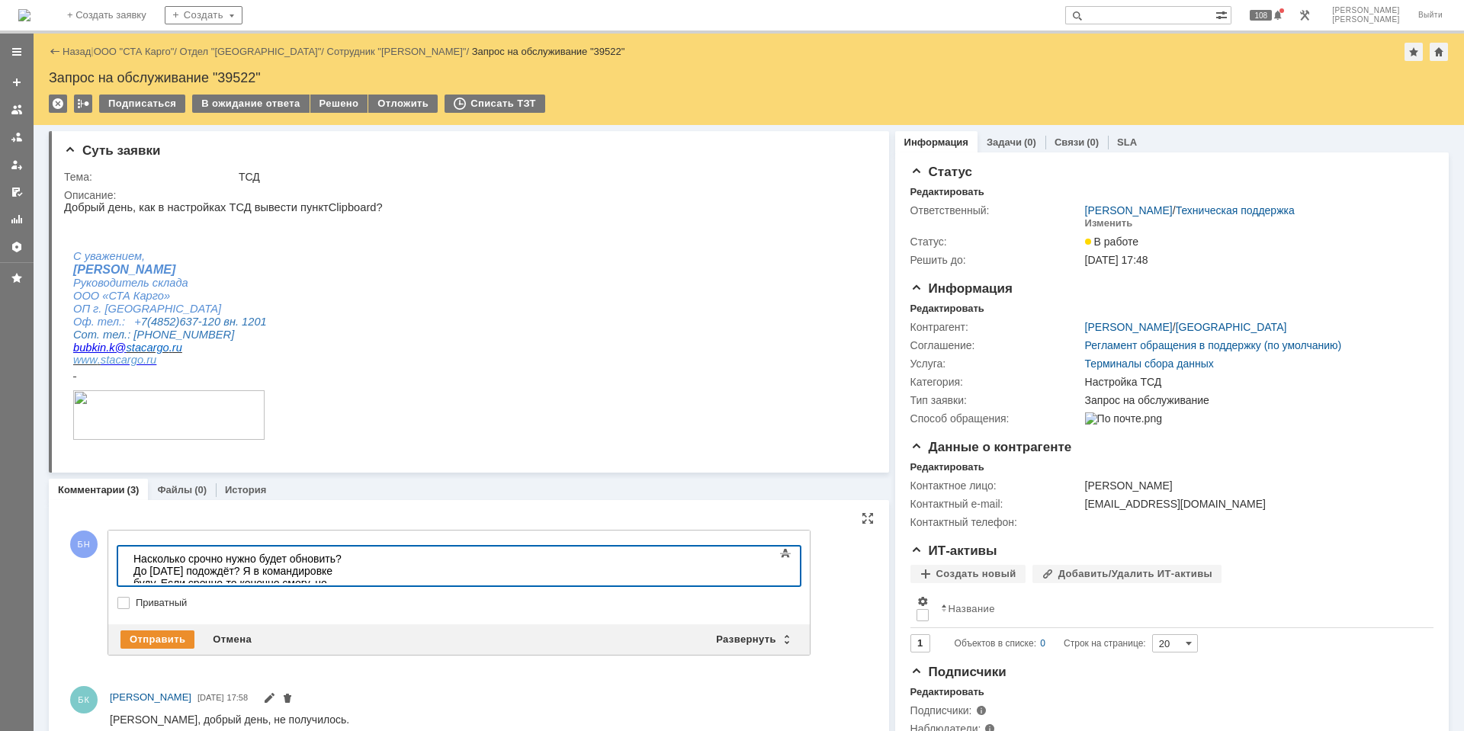
click at [332, 555] on div "​Насколько срочно нужно будет обновить? До [DATE] подождёт? Я в командировке бу…" at bounding box center [241, 577] width 217 height 49
click at [336, 560] on div "​Насколько срочно нужно будет обновить? До [DATE] подождёт? Я в командировке бу…" at bounding box center [241, 577] width 217 height 49
click at [158, 634] on div "Отправить" at bounding box center [157, 639] width 74 height 18
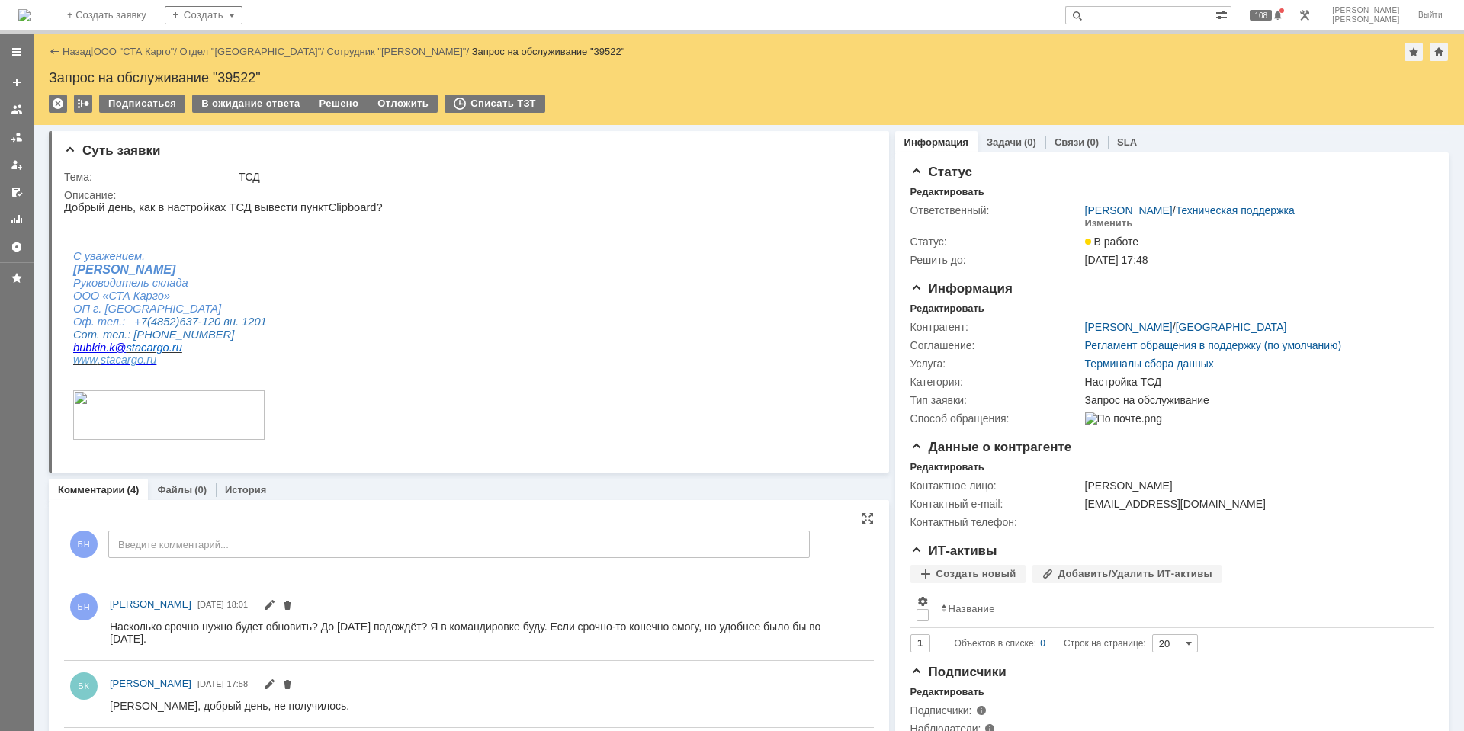
click at [30, 9] on img at bounding box center [24, 15] width 12 height 12
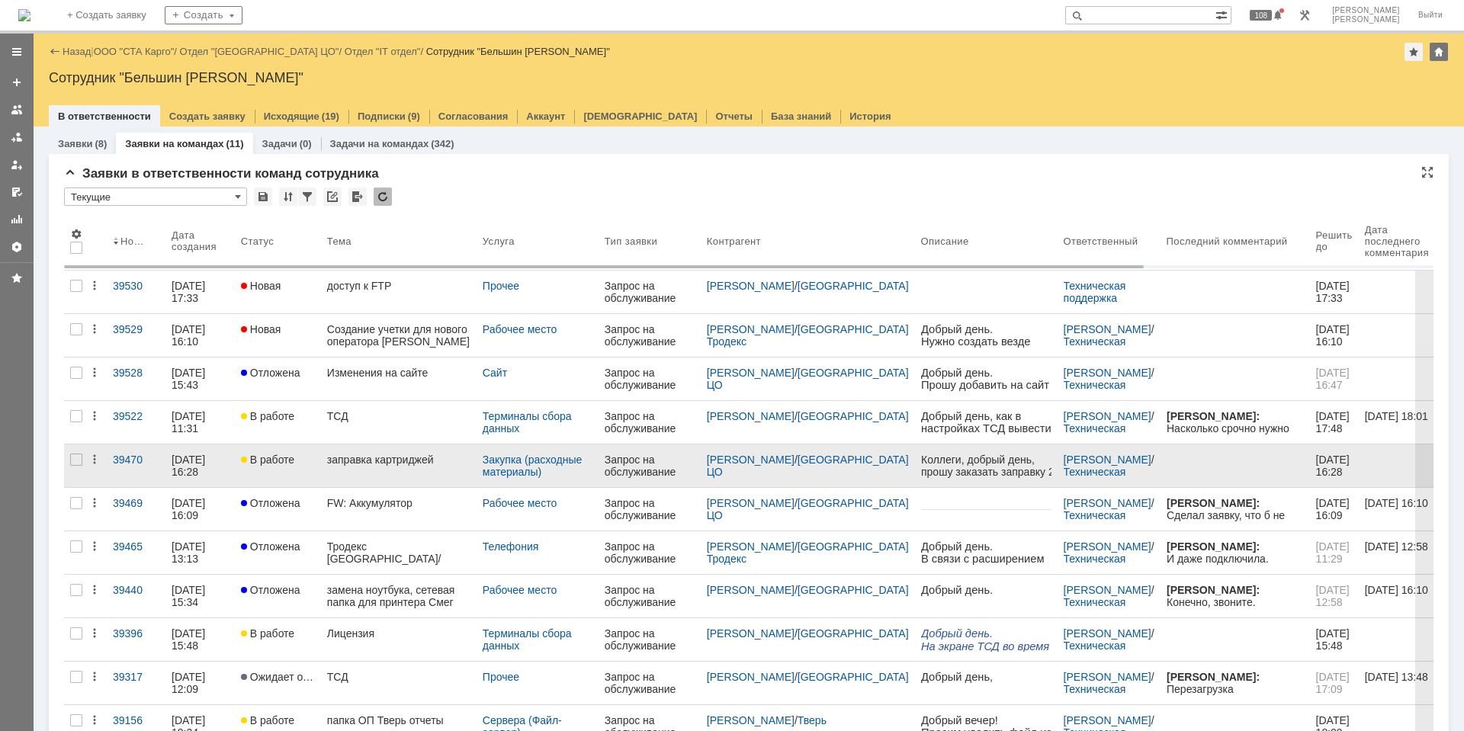
click at [437, 470] on link "заправка картриджей" at bounding box center [399, 465] width 156 height 43
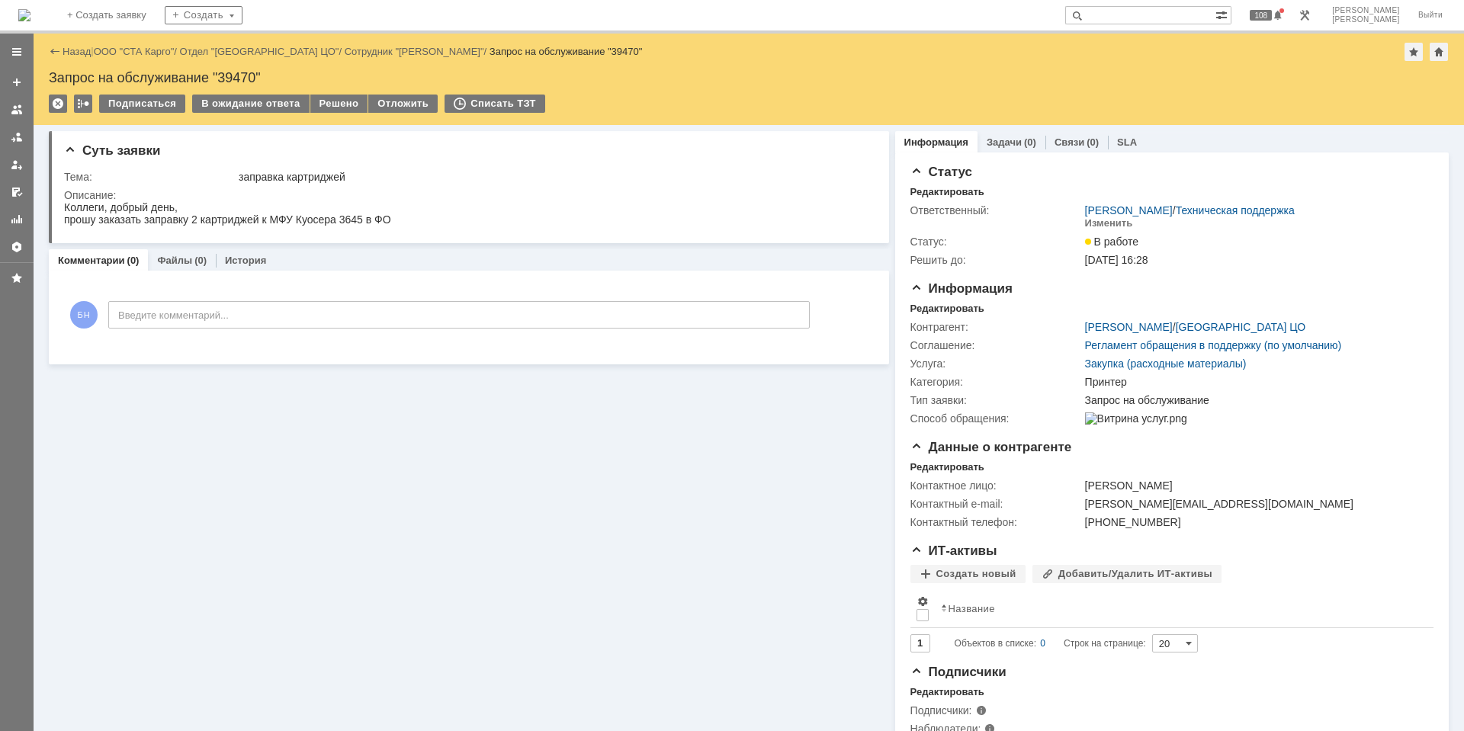
click at [30, 9] on img at bounding box center [24, 15] width 12 height 12
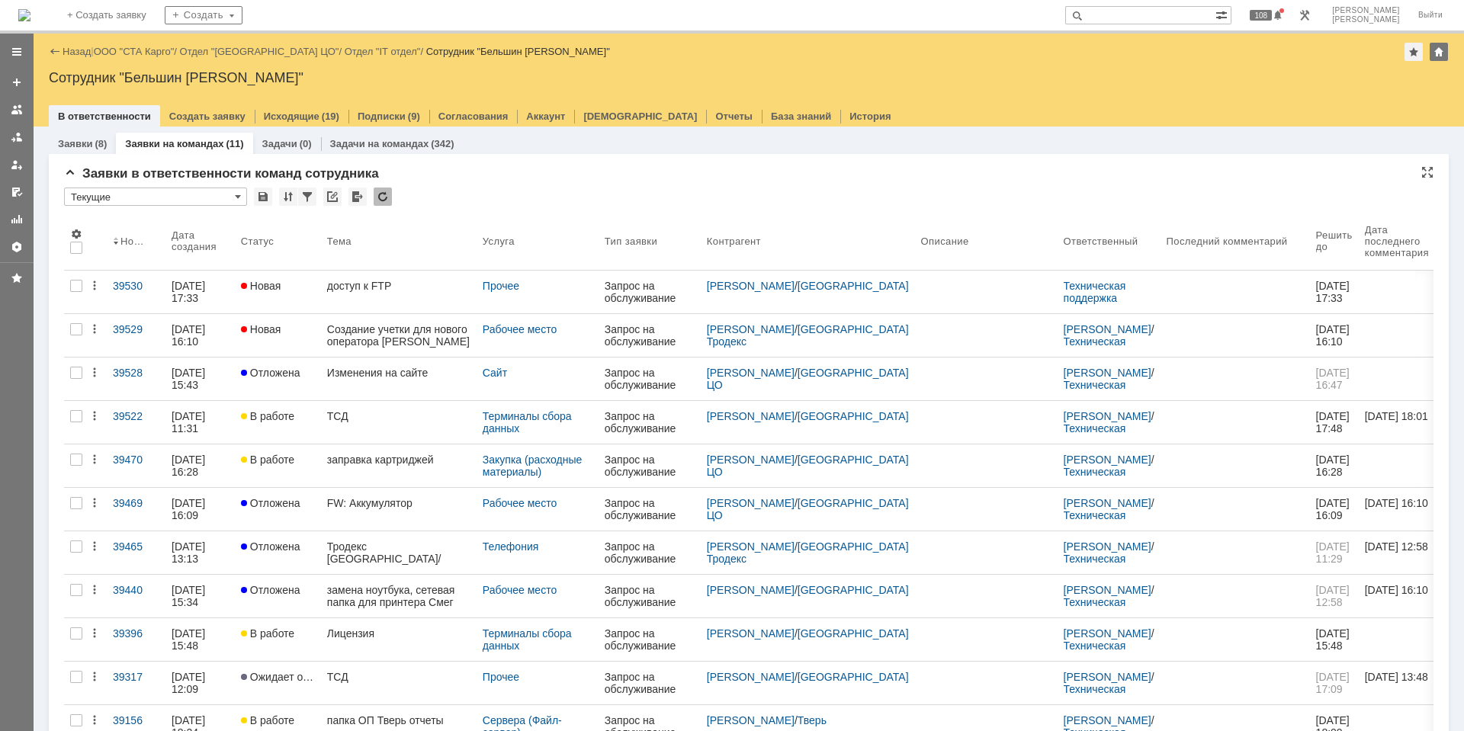
click at [538, 188] on div "* Текущие" at bounding box center [748, 198] width 1369 height 20
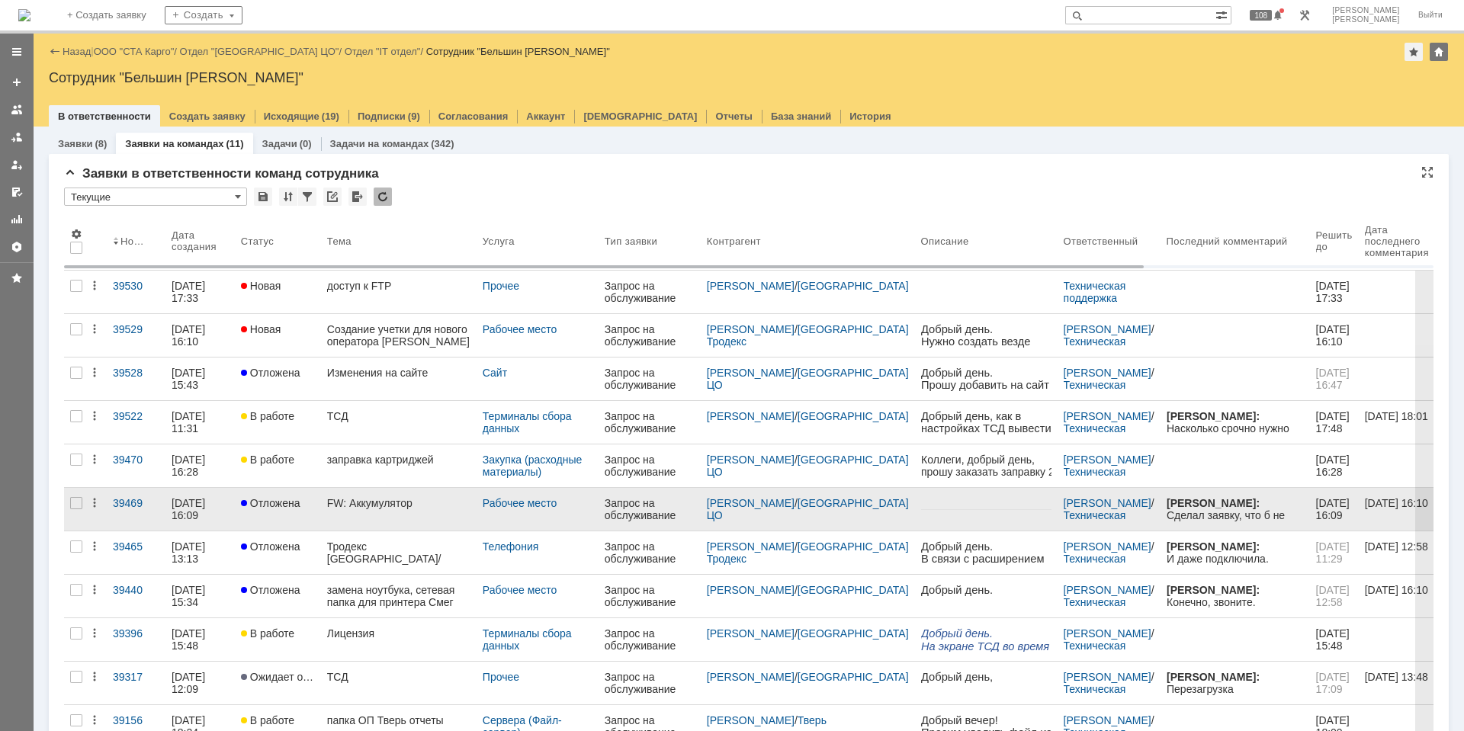
click at [406, 505] on div "FW: Аккумулятор" at bounding box center [398, 503] width 143 height 12
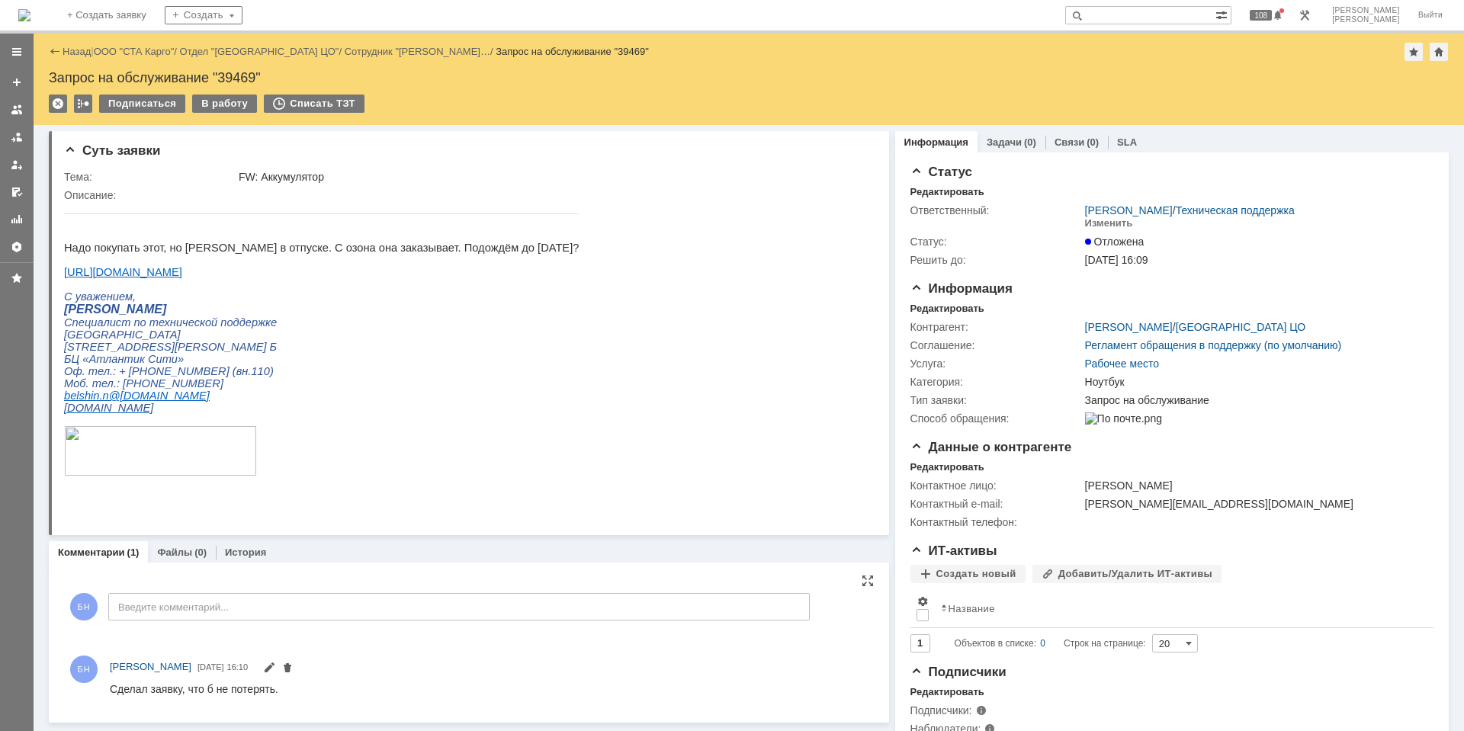
click at [217, 626] on div "БН Введите комментарий..." at bounding box center [437, 608] width 746 height 71
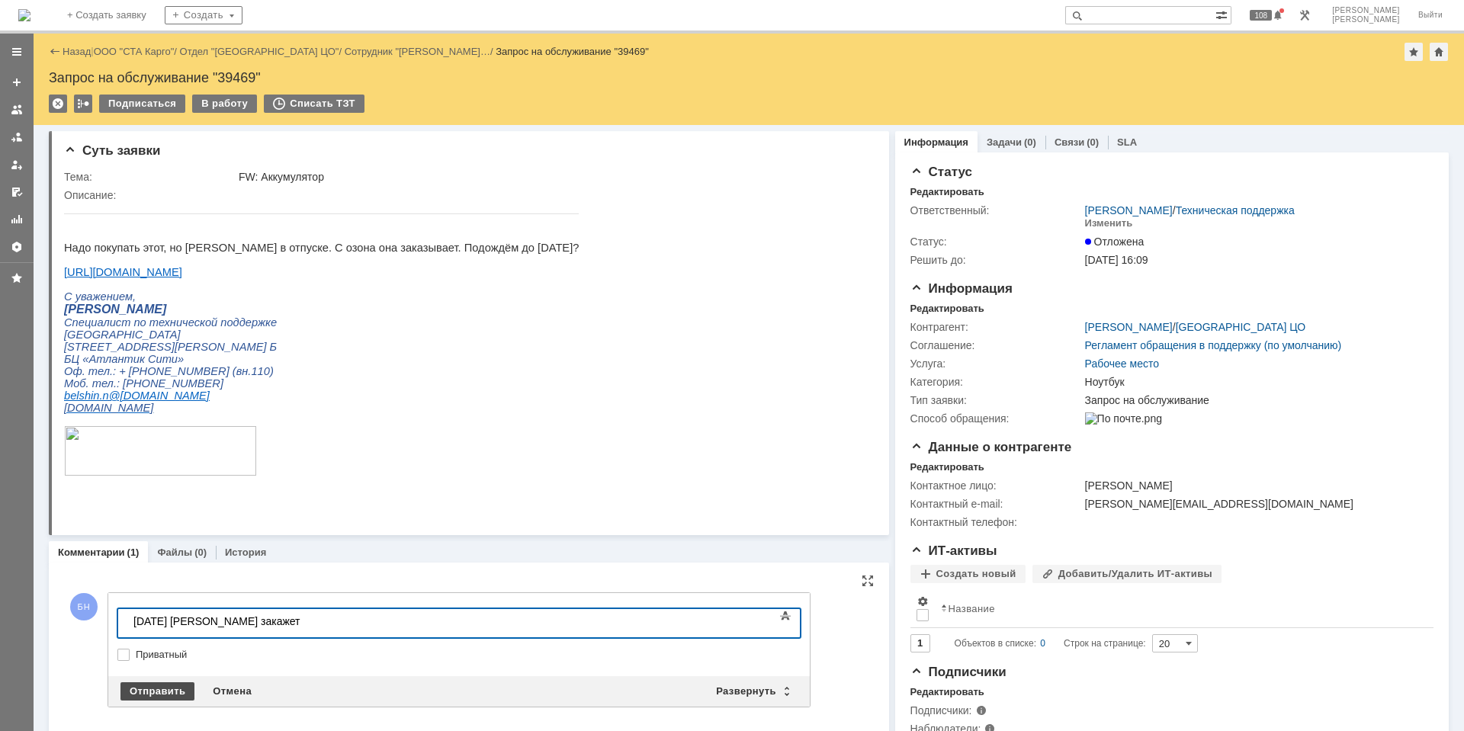
click at [175, 695] on div "Отправить" at bounding box center [157, 691] width 74 height 18
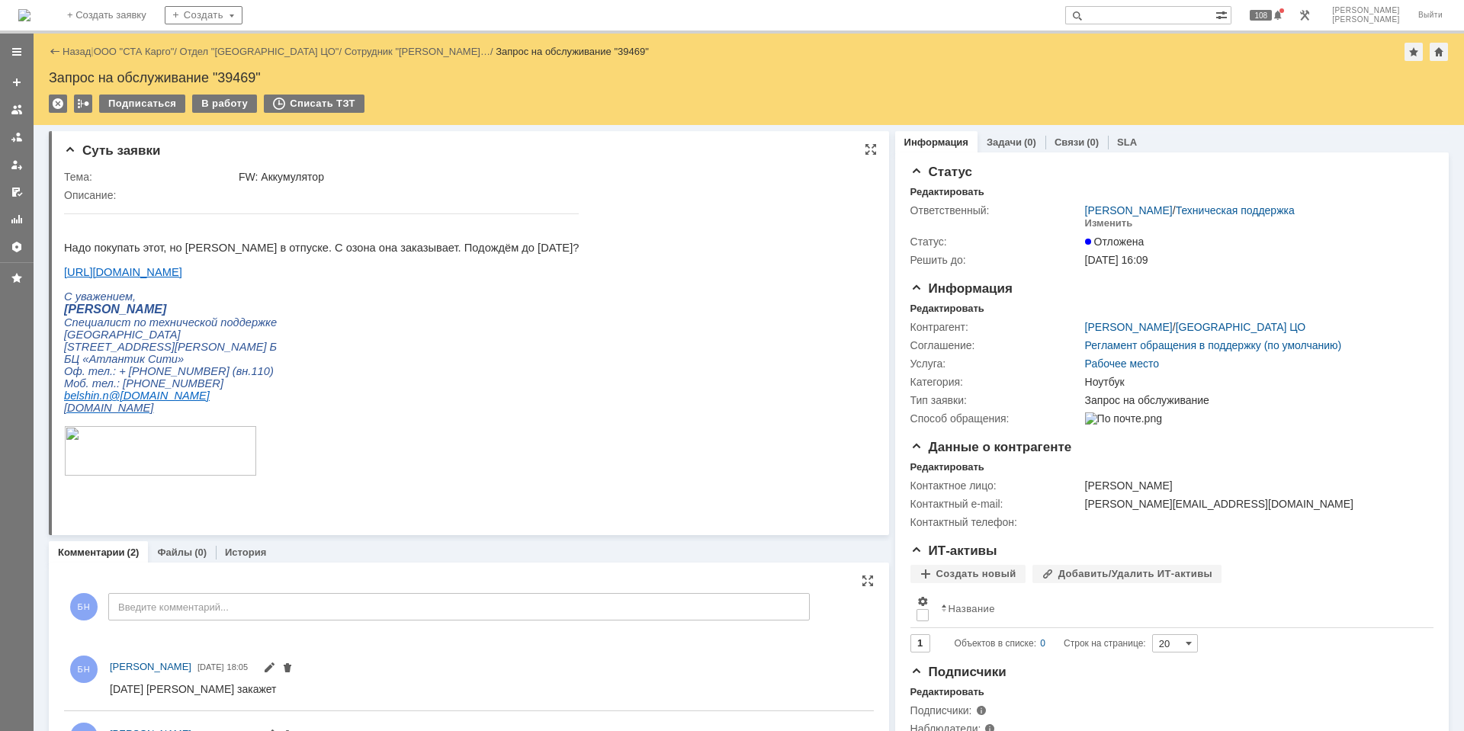
click at [286, 353] on p "[STREET_ADDRESS][PERSON_NAME] Б" at bounding box center [321, 347] width 515 height 12
click at [30, 9] on img at bounding box center [24, 15] width 12 height 12
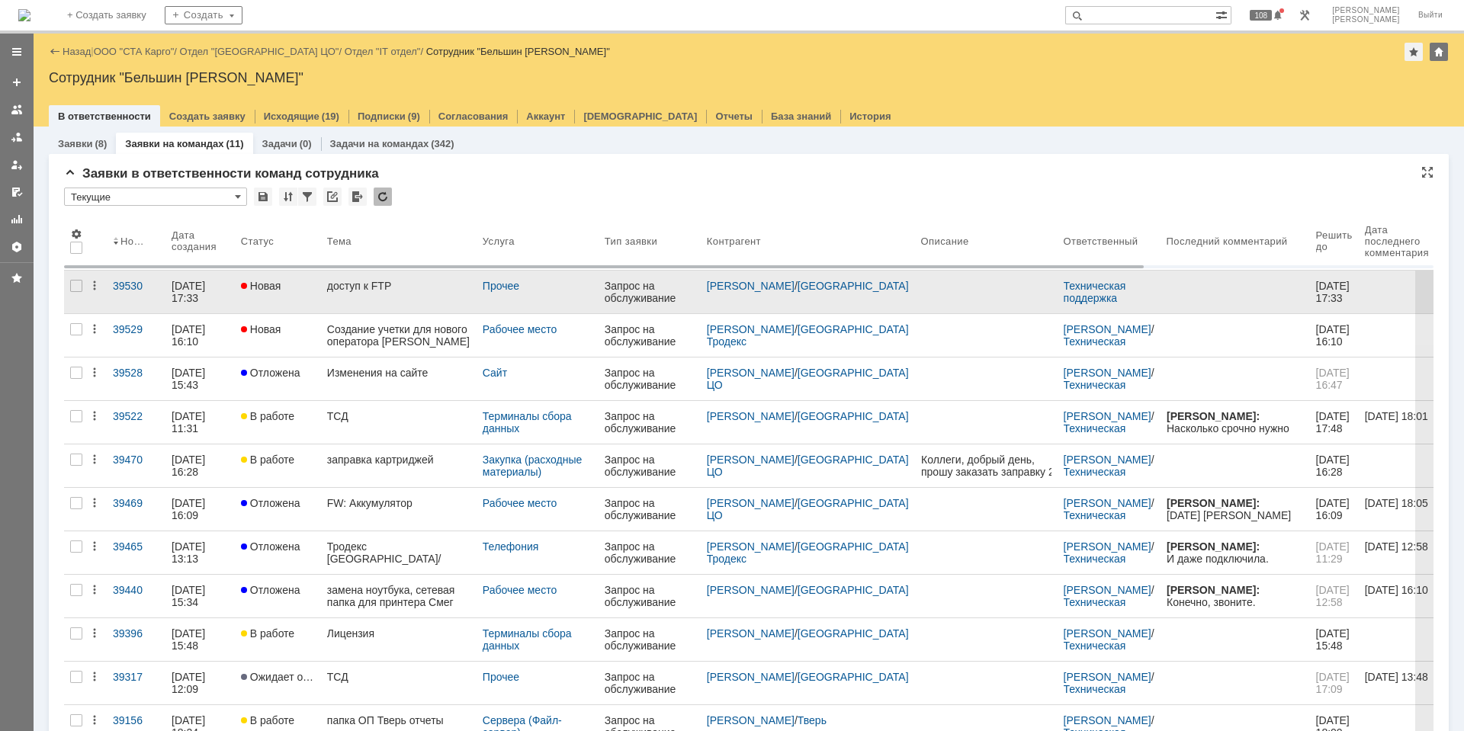
click at [401, 296] on link "доступ к FTP" at bounding box center [399, 292] width 156 height 43
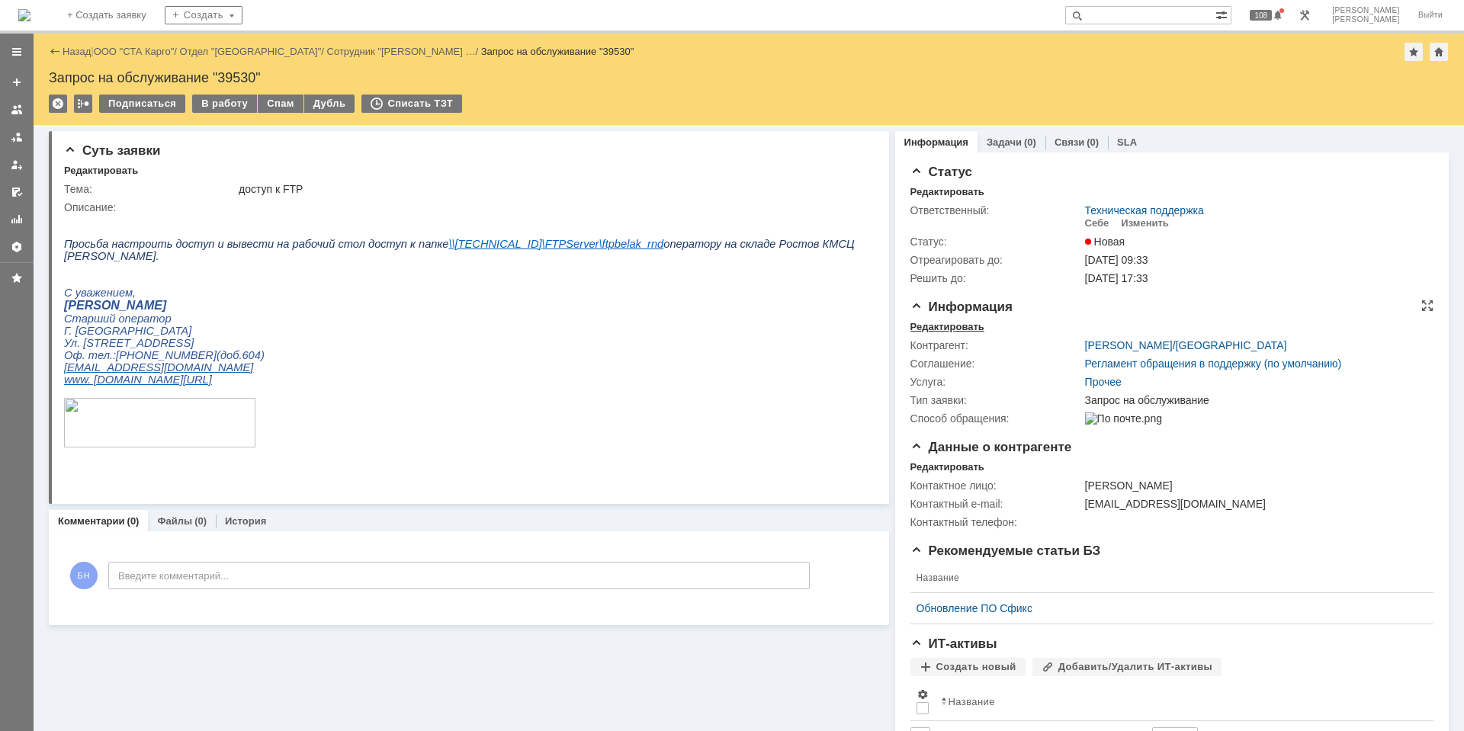
click at [910, 323] on div "Редактировать" at bounding box center [947, 327] width 74 height 12
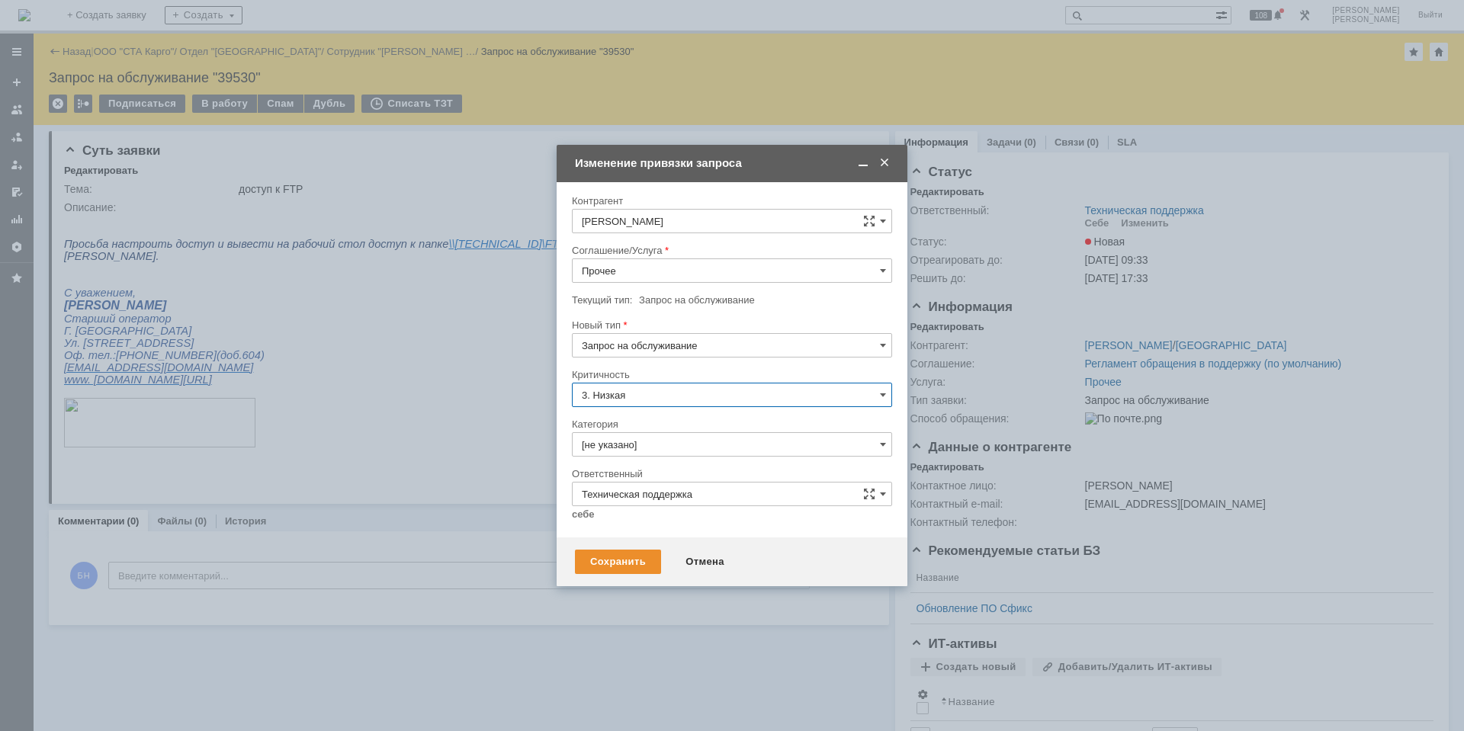
click at [647, 268] on input "Прочее" at bounding box center [732, 270] width 320 height 24
click at [704, 432] on div "Рабочее место" at bounding box center [732, 425] width 319 height 24
type input "Рабочее место"
click at [694, 441] on input "[не указано]" at bounding box center [732, 444] width 320 height 24
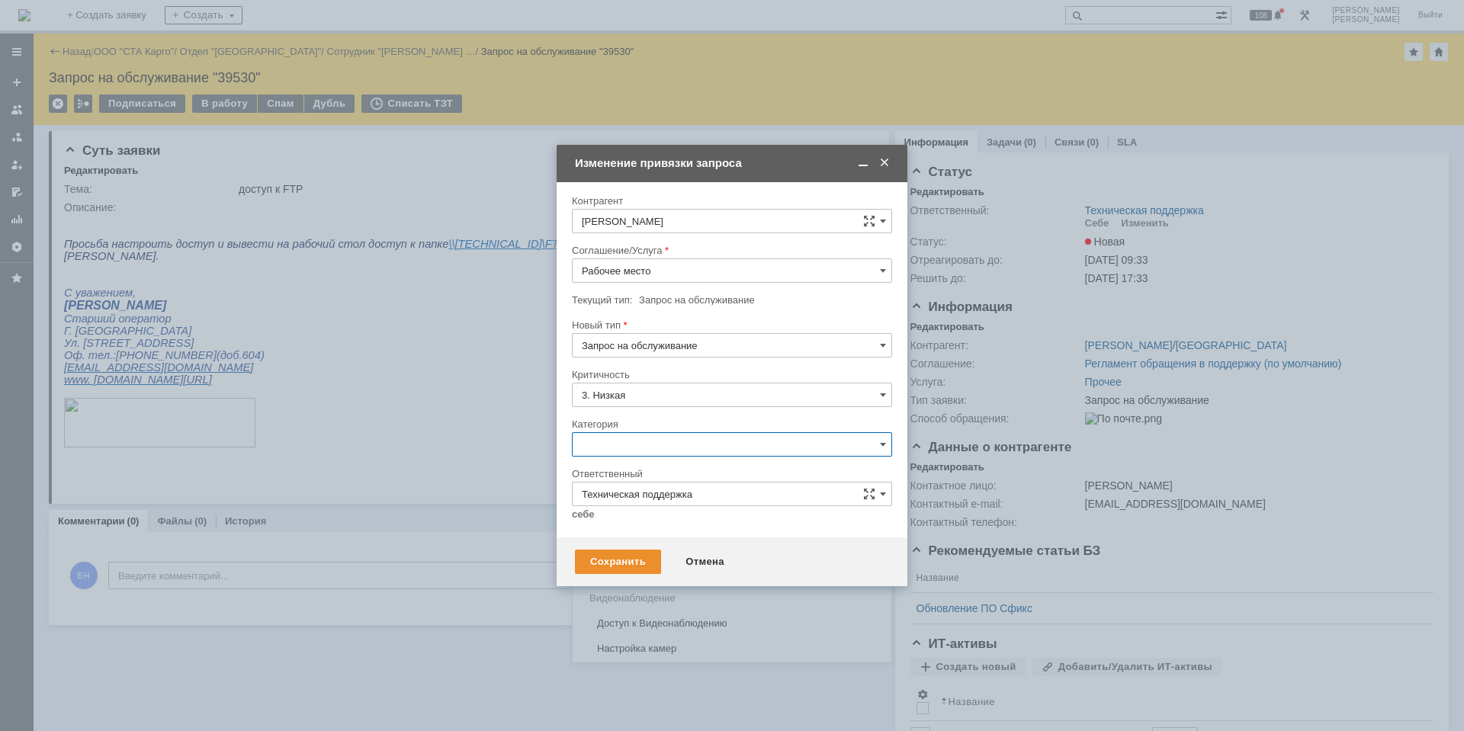
type input "Рабочее место"
click at [659, 276] on input "Рабочее место" at bounding box center [732, 270] width 320 height 24
type input "[не указано]"
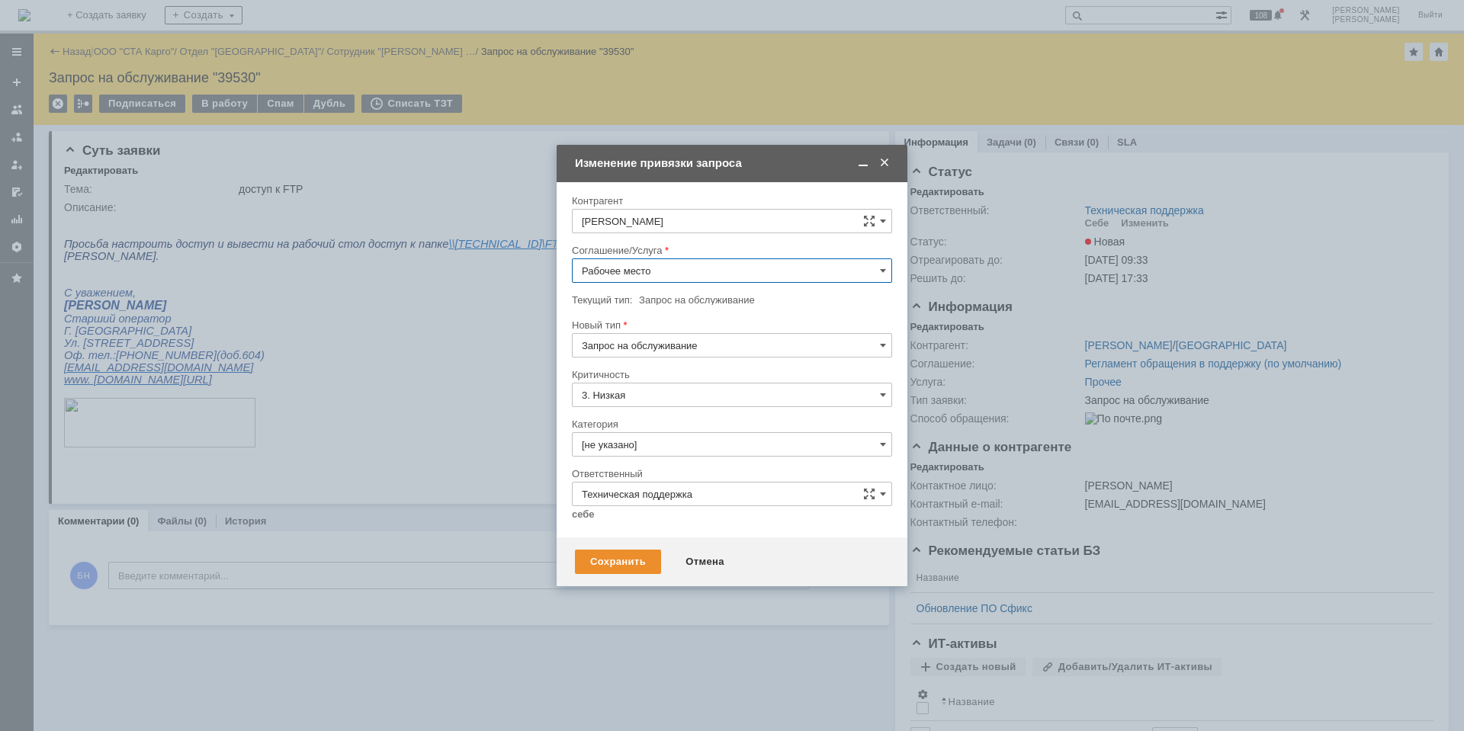
scroll to position [1177, 0]
click at [675, 352] on span "Сетевые папки" at bounding box center [732, 354] width 300 height 12
type input "Сетевые папки"
click at [654, 435] on input "[не указано]" at bounding box center [732, 444] width 320 height 24
type input "Сетевые папки"
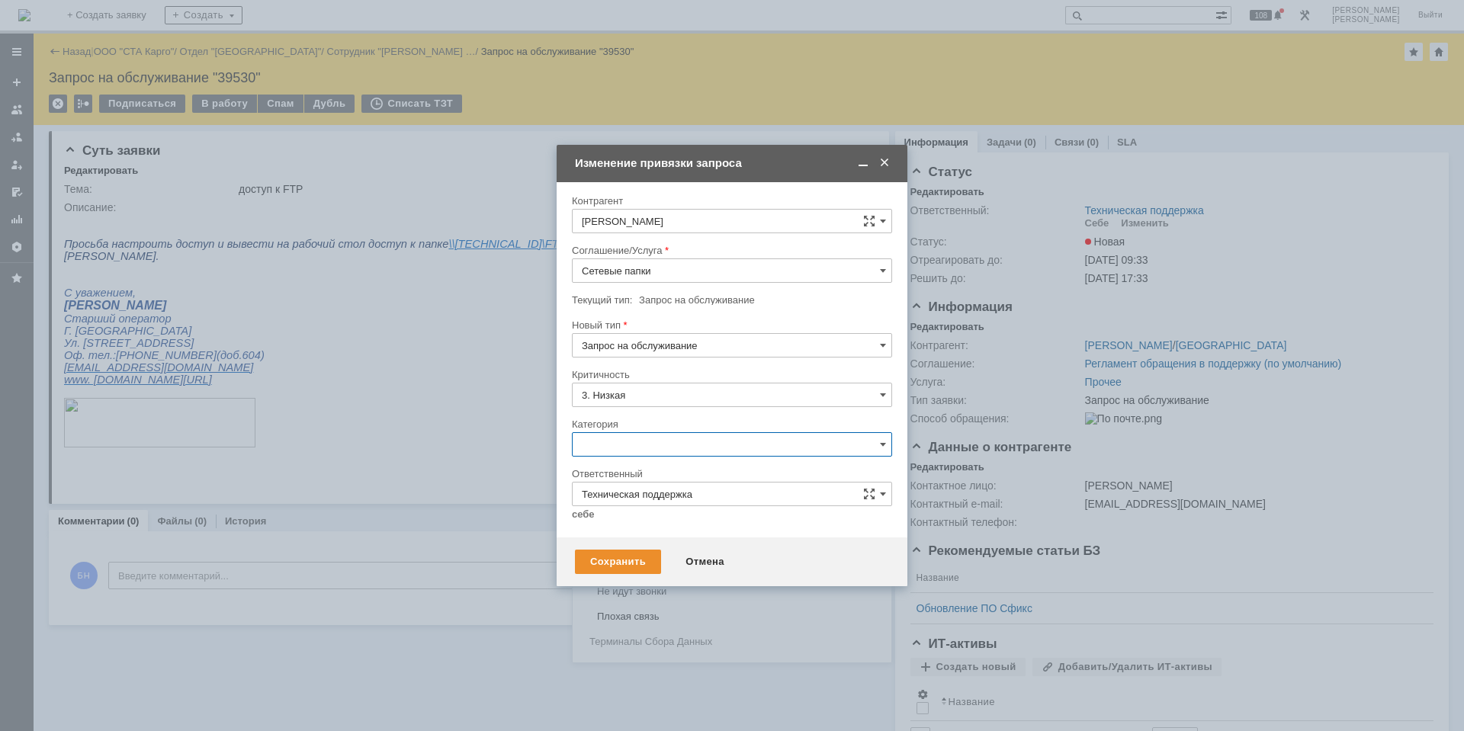
scroll to position [784, 0]
click at [685, 499] on span "Пропала сетевая папка/доступ к папке" at bounding box center [732, 493] width 300 height 12
type input "Пропала сетевая папка/доступ к папке"
click at [683, 497] on input "Техническая поддержка" at bounding box center [732, 494] width 320 height 24
click at [673, 603] on span "[PERSON_NAME]" at bounding box center [732, 598] width 300 height 12
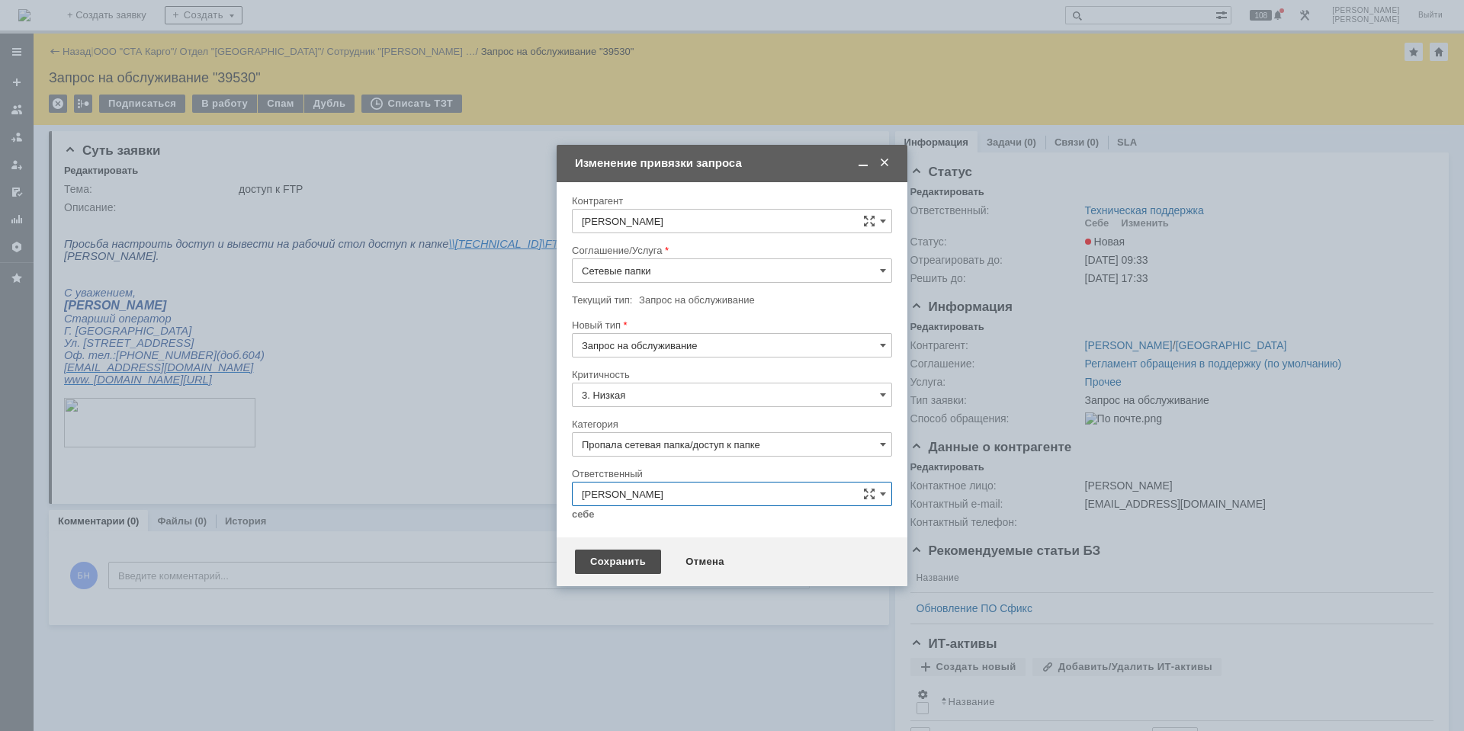
click at [638, 563] on div "Сохранить" at bounding box center [618, 562] width 86 height 24
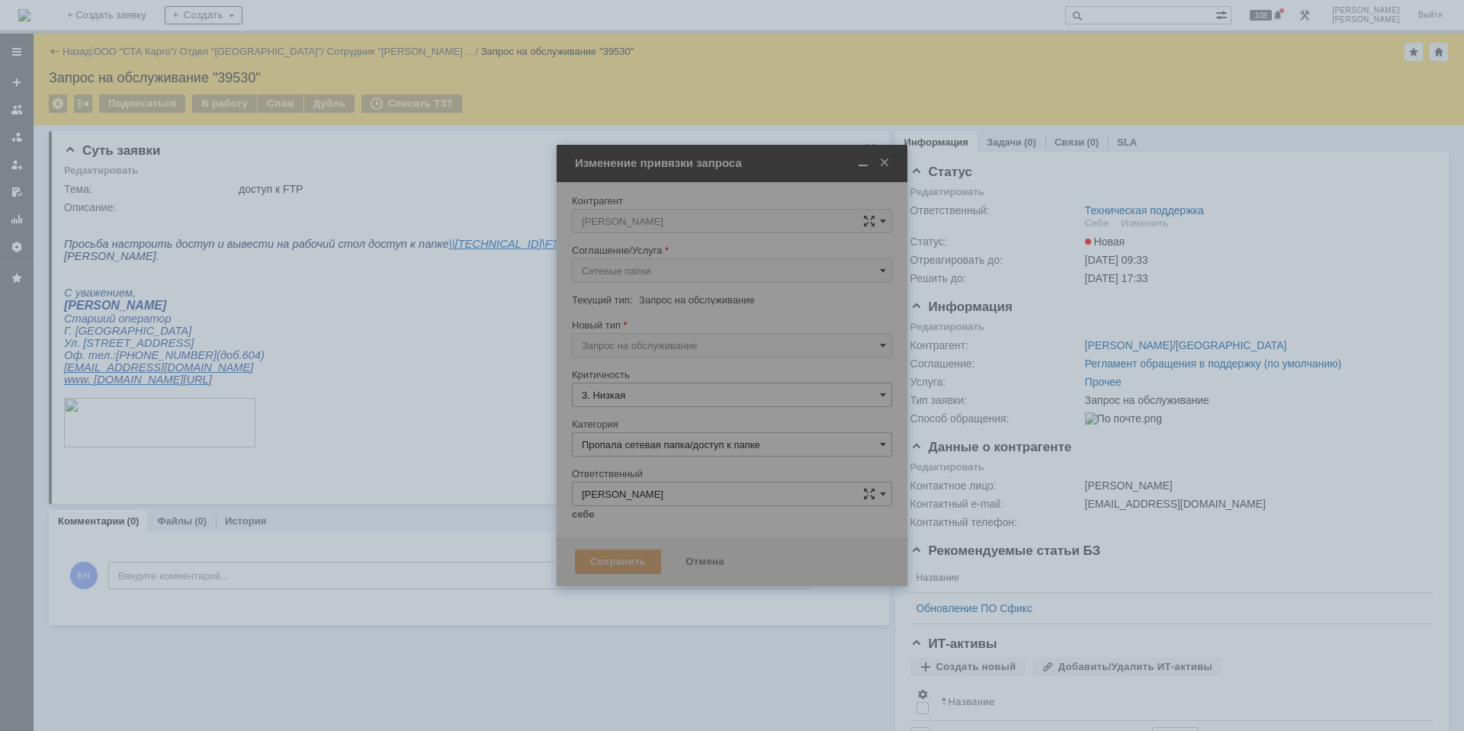
type input "[PERSON_NAME]"
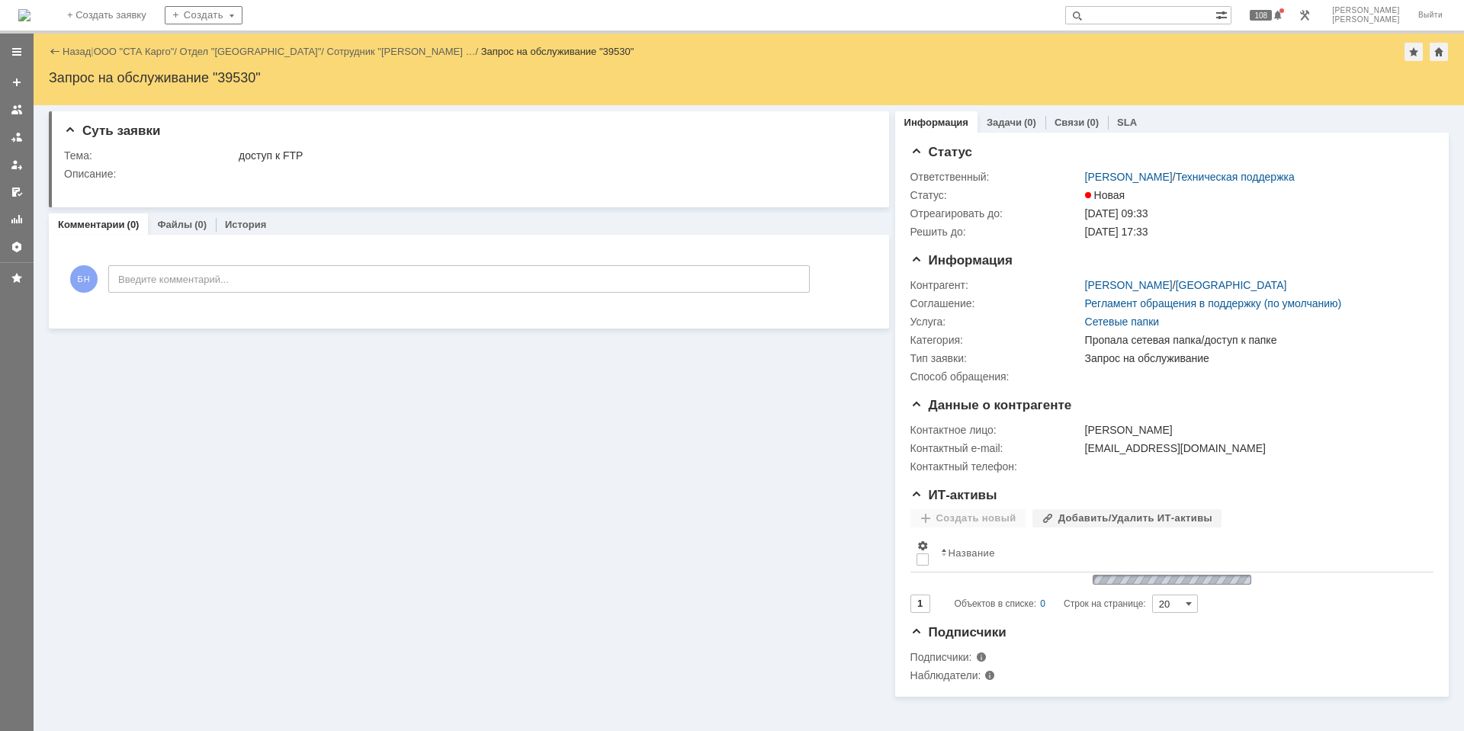
scroll to position [0, 0]
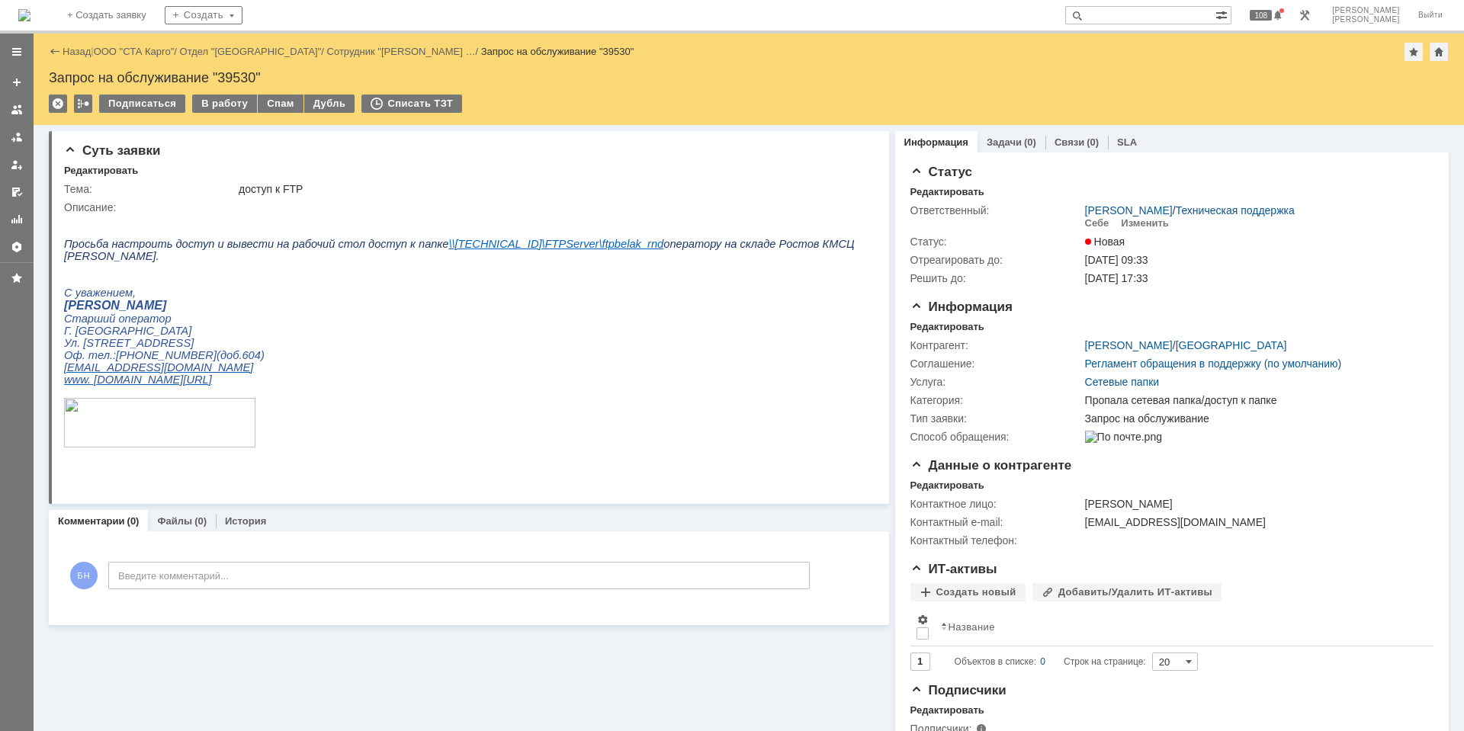
click at [30, 15] on img at bounding box center [24, 15] width 12 height 12
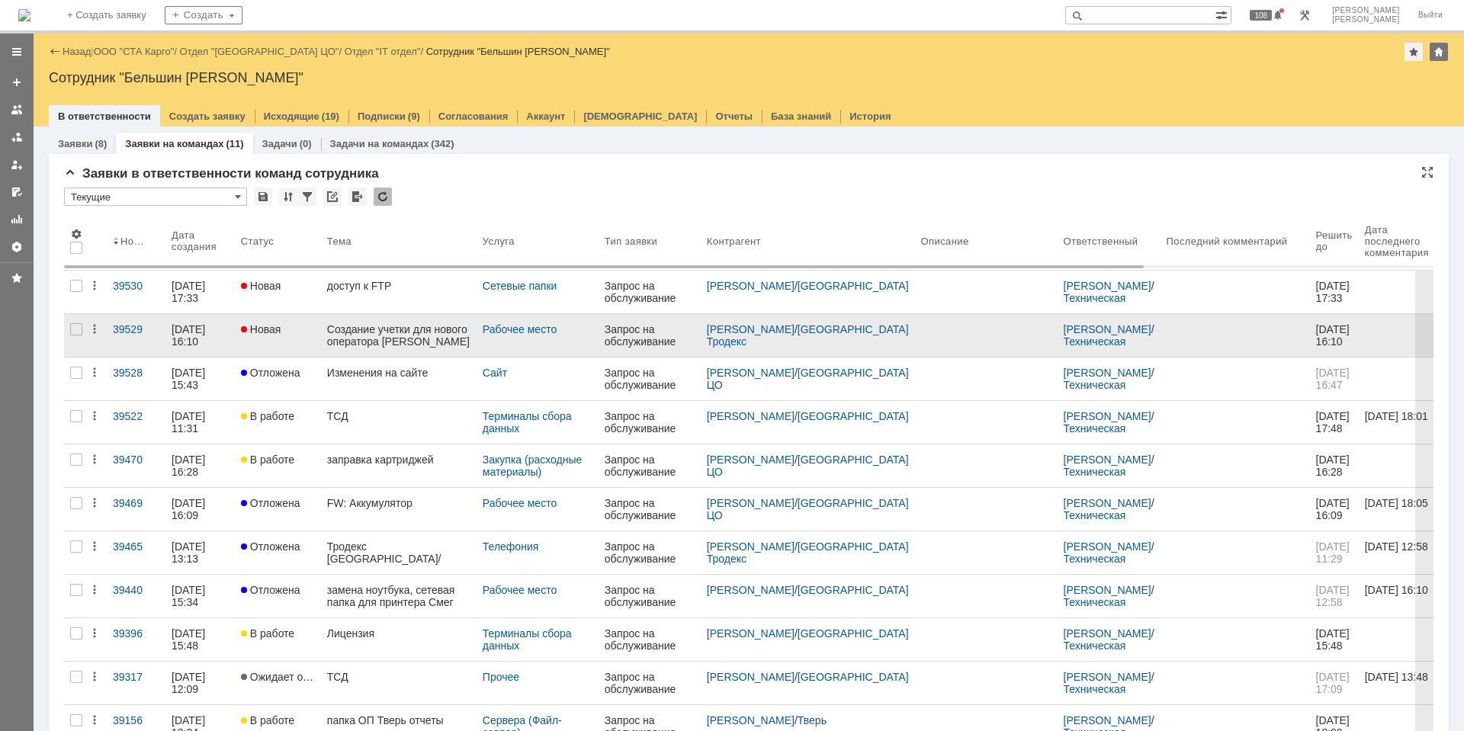
click at [368, 335] on div "Создание учетки для нового оператора [PERSON_NAME]" at bounding box center [398, 335] width 143 height 24
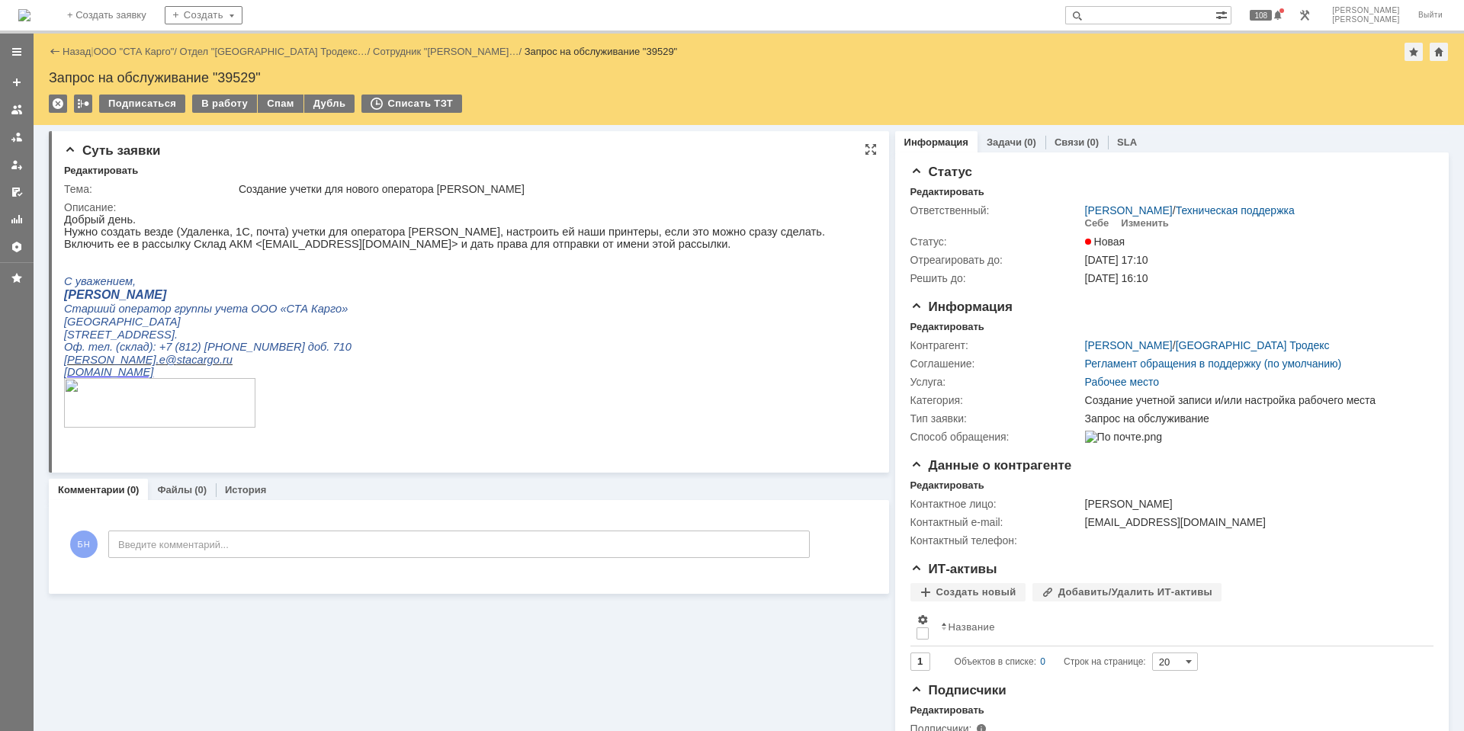
click at [247, 207] on div "Описание:" at bounding box center [466, 207] width 804 height 12
click at [942, 328] on div "Редактировать" at bounding box center [947, 327] width 74 height 12
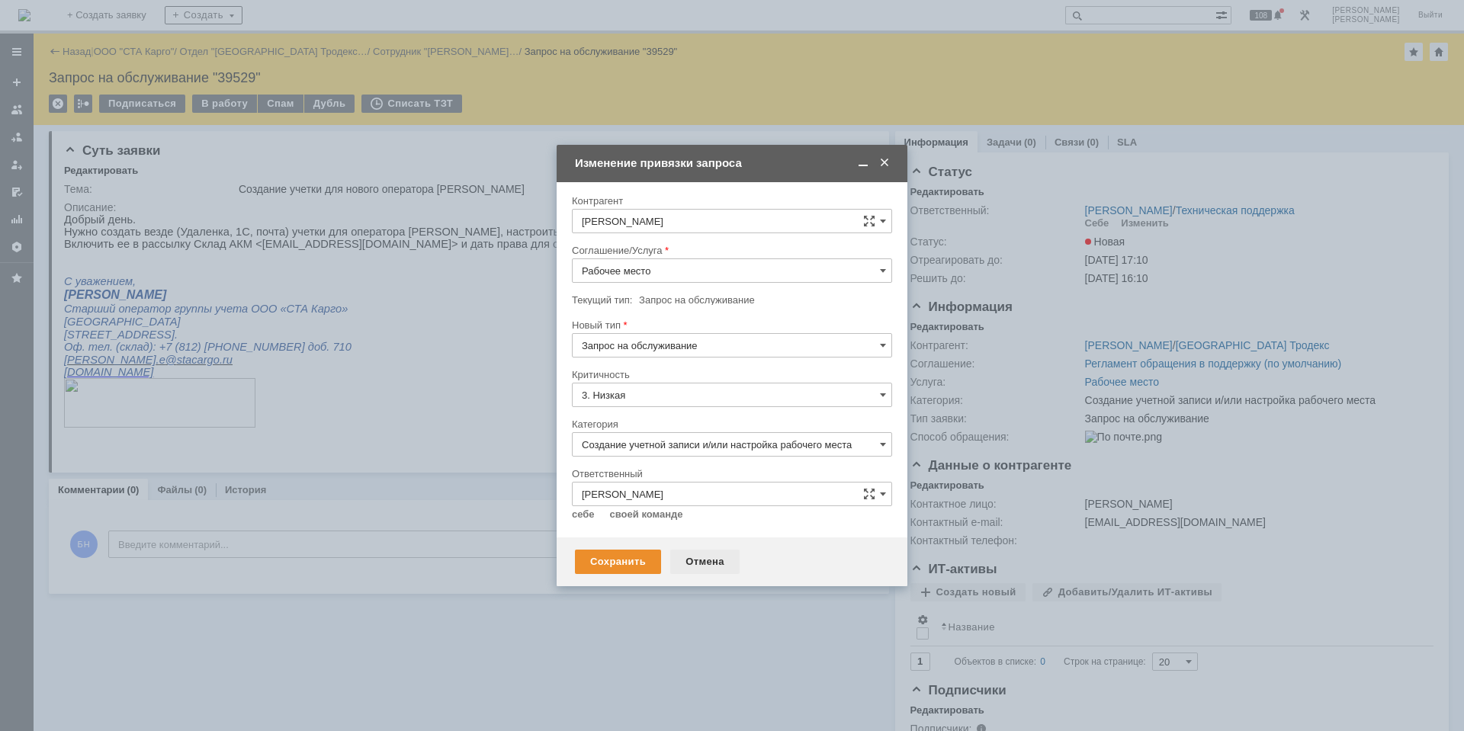
click at [701, 557] on div "Отмена" at bounding box center [704, 562] width 69 height 24
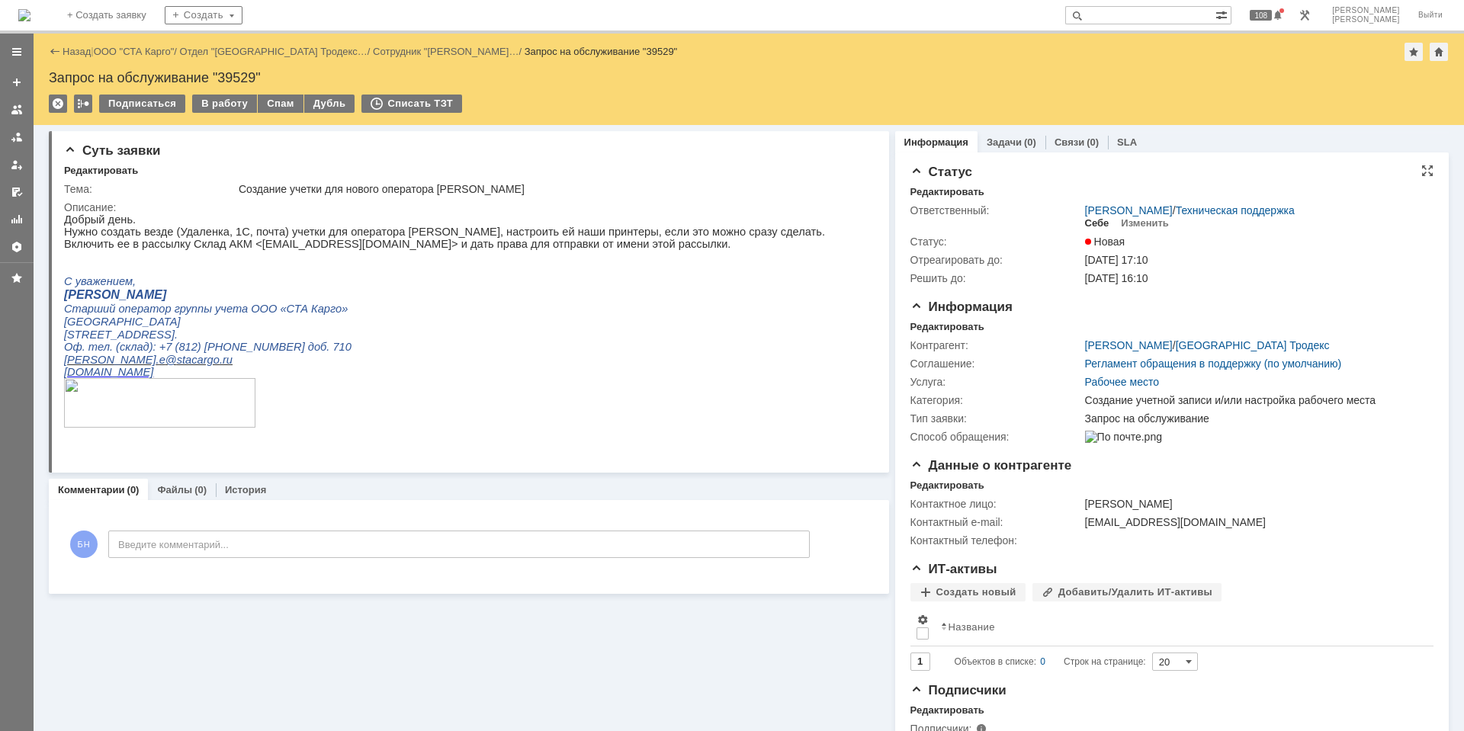
click at [1085, 217] on div "Себе" at bounding box center [1097, 223] width 24 height 12
click at [207, 91] on div "Назад | ООО "СТА Карго" / Отдел "[GEOGRAPHIC_DATA] Тродекс… / Сотрудник "[PERSO…" at bounding box center [749, 79] width 1430 height 91
click at [213, 103] on div "В работу" at bounding box center [224, 104] width 65 height 18
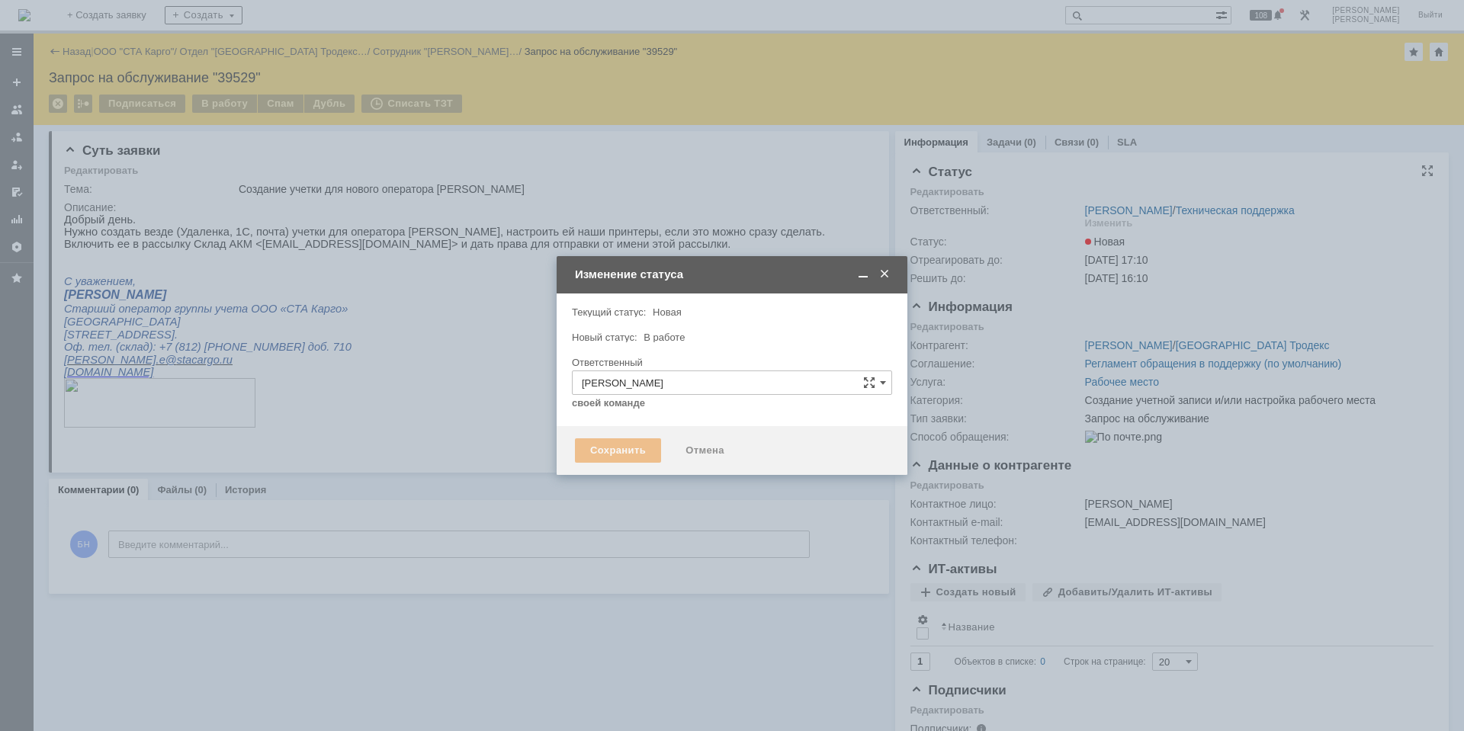
type input "Создание учетной записи и/или настройка рабочего места"
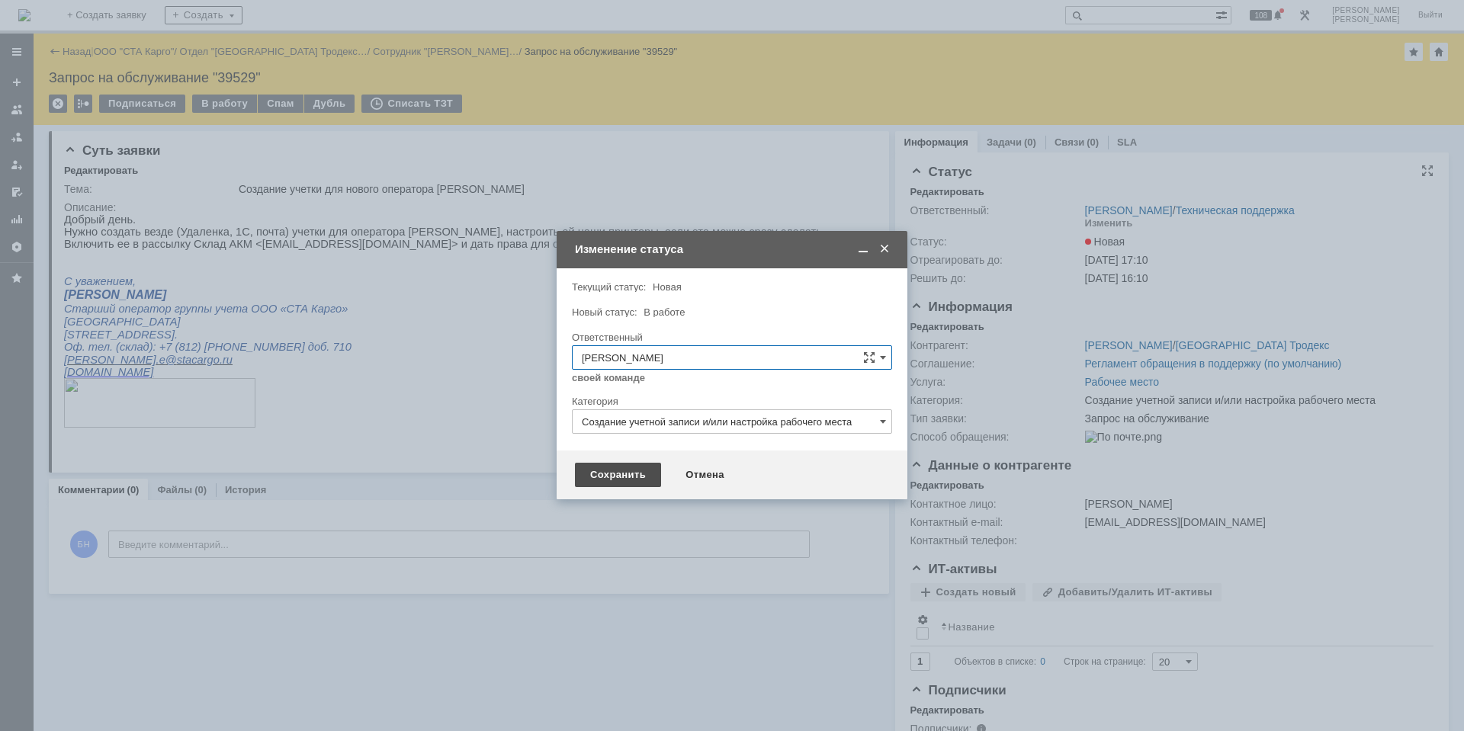
click at [609, 478] on div "Сохранить" at bounding box center [618, 475] width 86 height 24
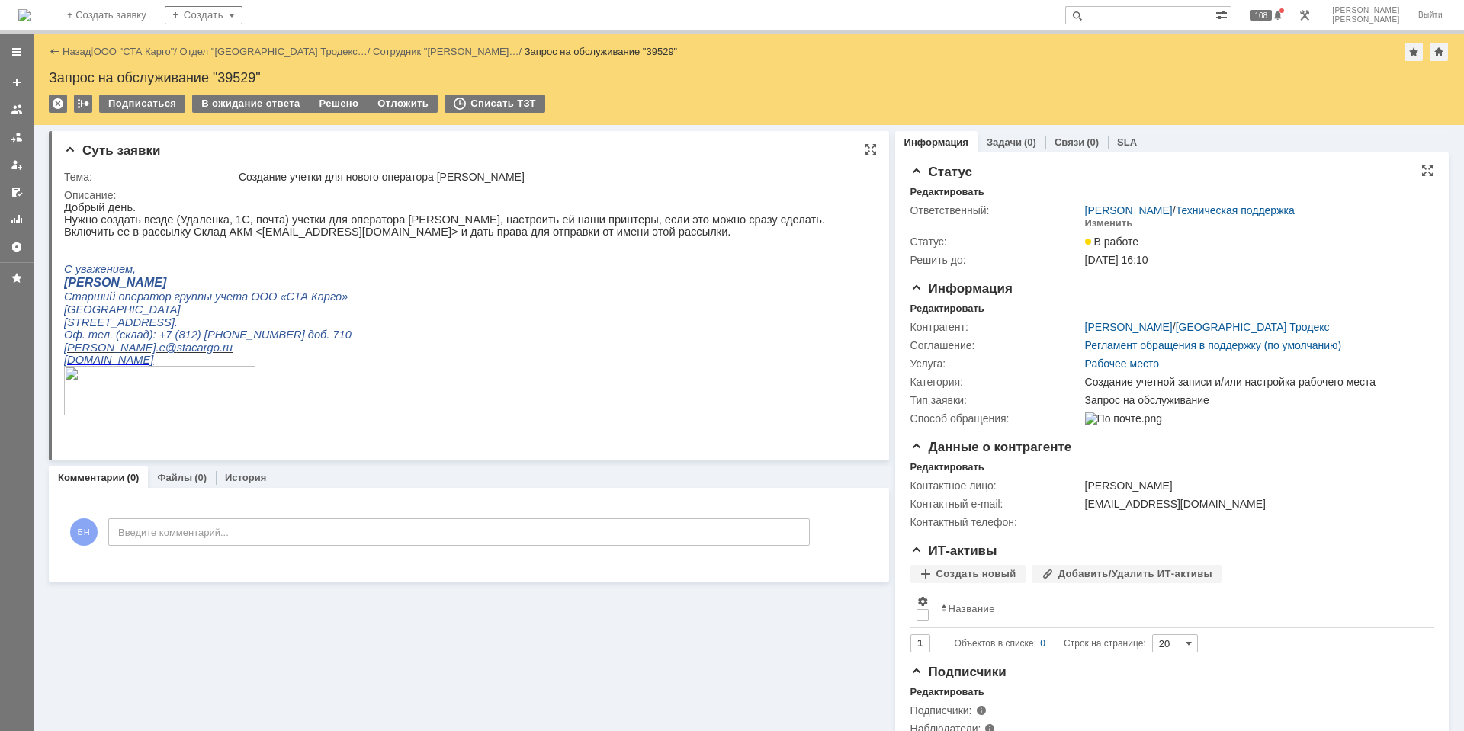
click at [385, 245] on p at bounding box center [444, 244] width 761 height 12
click at [30, 14] on img at bounding box center [24, 15] width 12 height 12
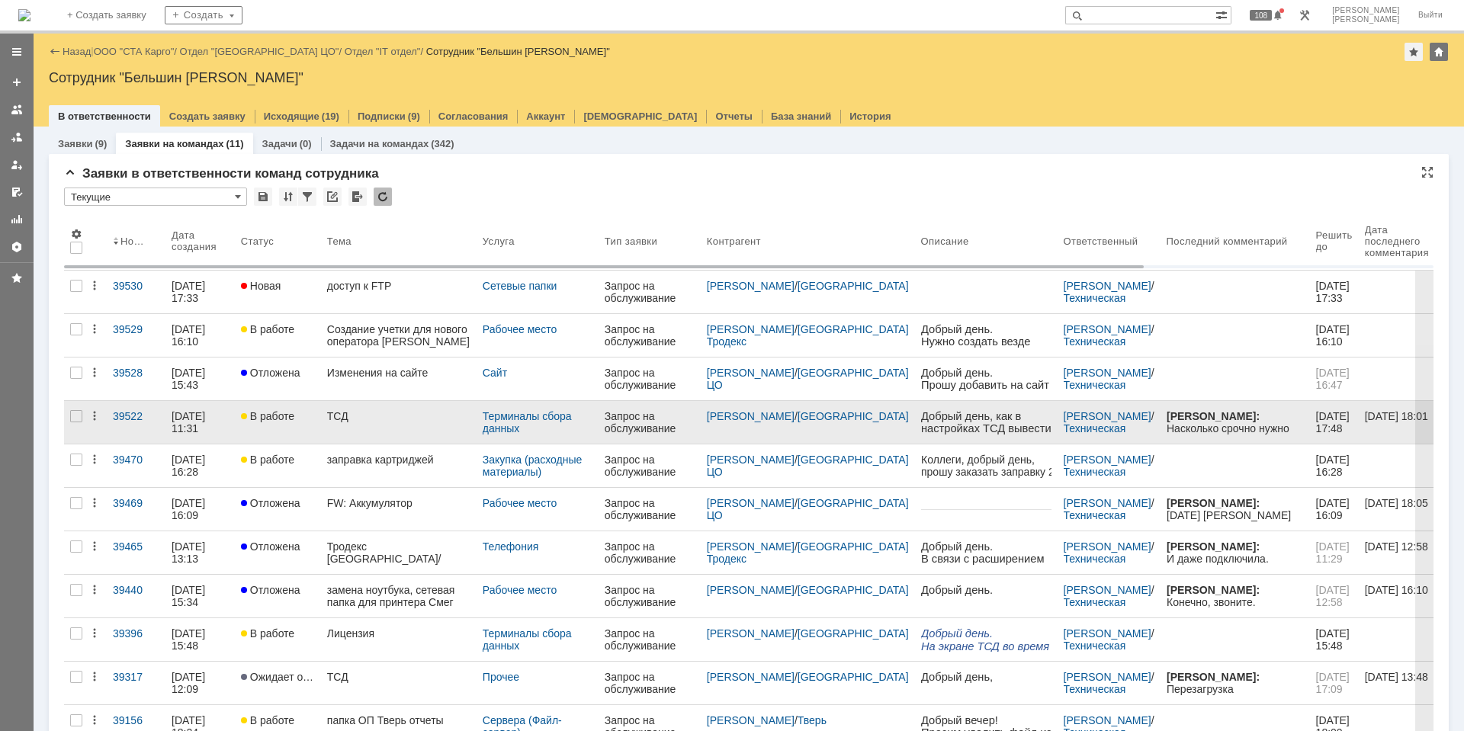
click at [353, 425] on link "ТСД" at bounding box center [399, 422] width 156 height 43
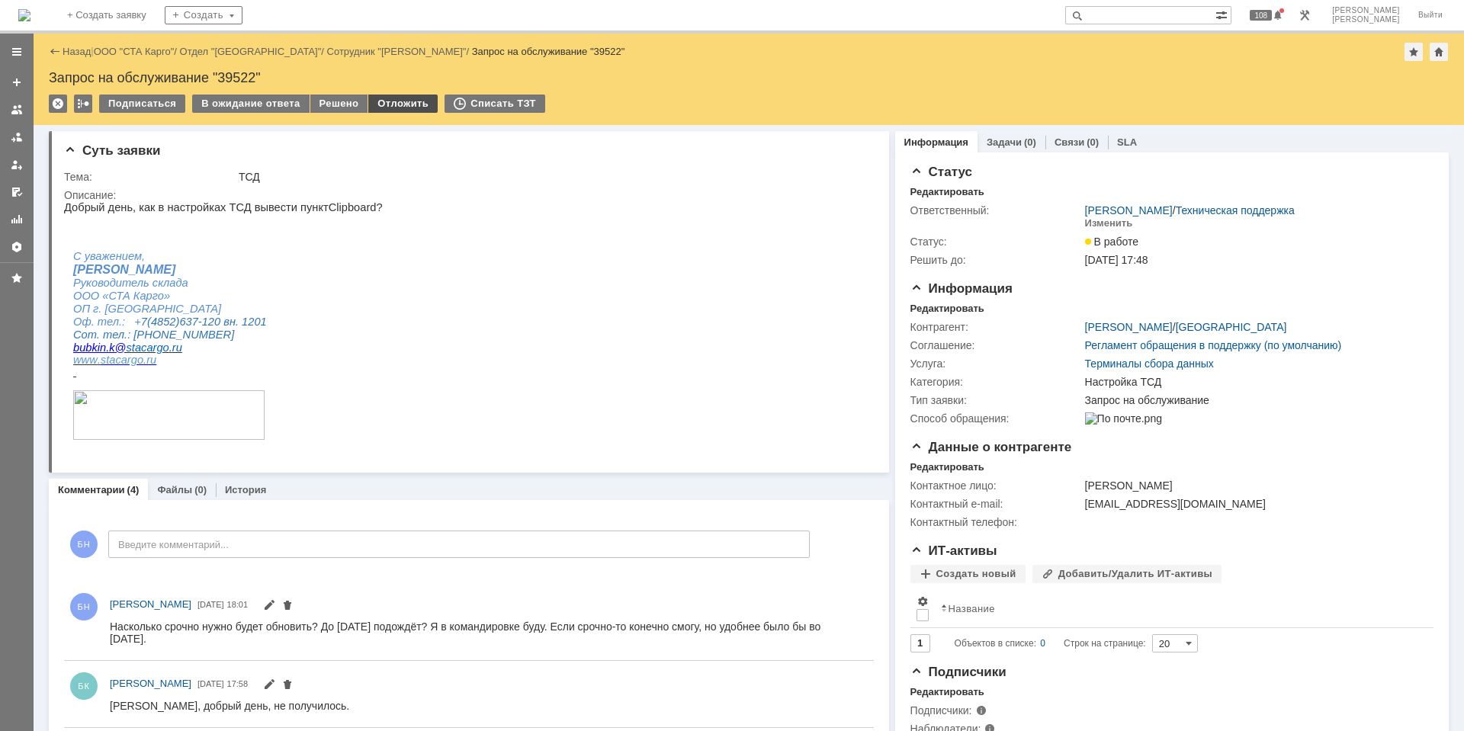
click at [403, 111] on div "Отложить" at bounding box center [402, 104] width 69 height 18
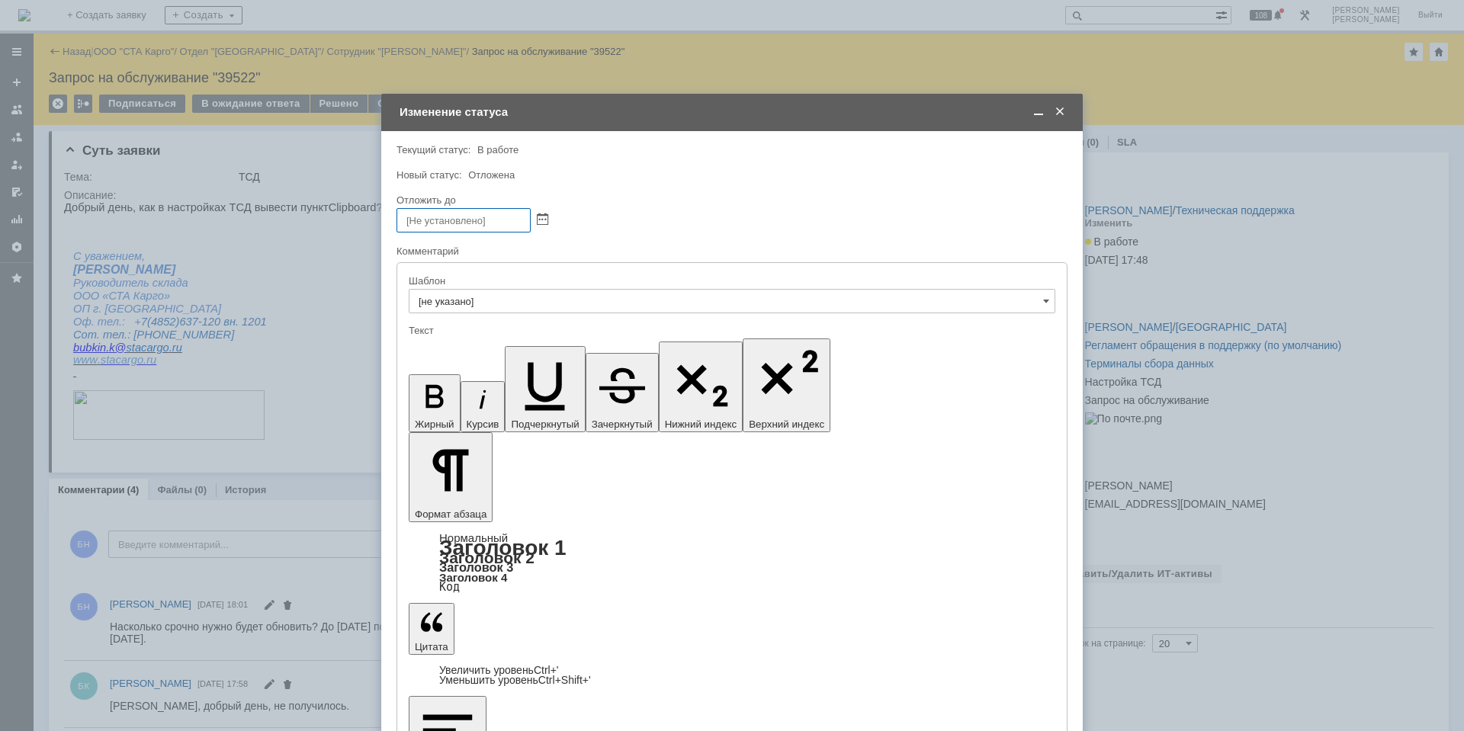
click at [547, 307] on input "[не указано]" at bounding box center [732, 301] width 646 height 24
click at [564, 250] on div "Комментарий" at bounding box center [730, 252] width 668 height 14
type input "[не указано]"
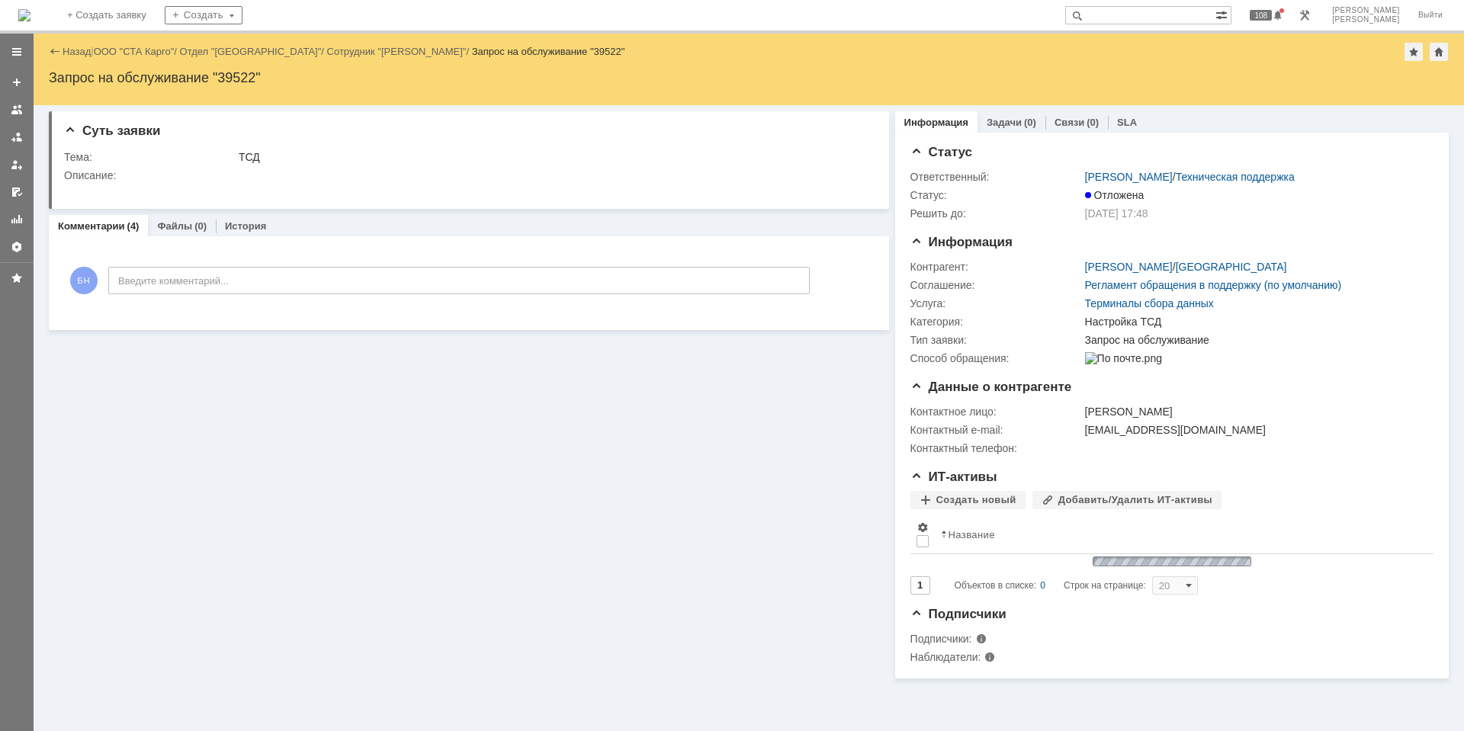
scroll to position [0, 0]
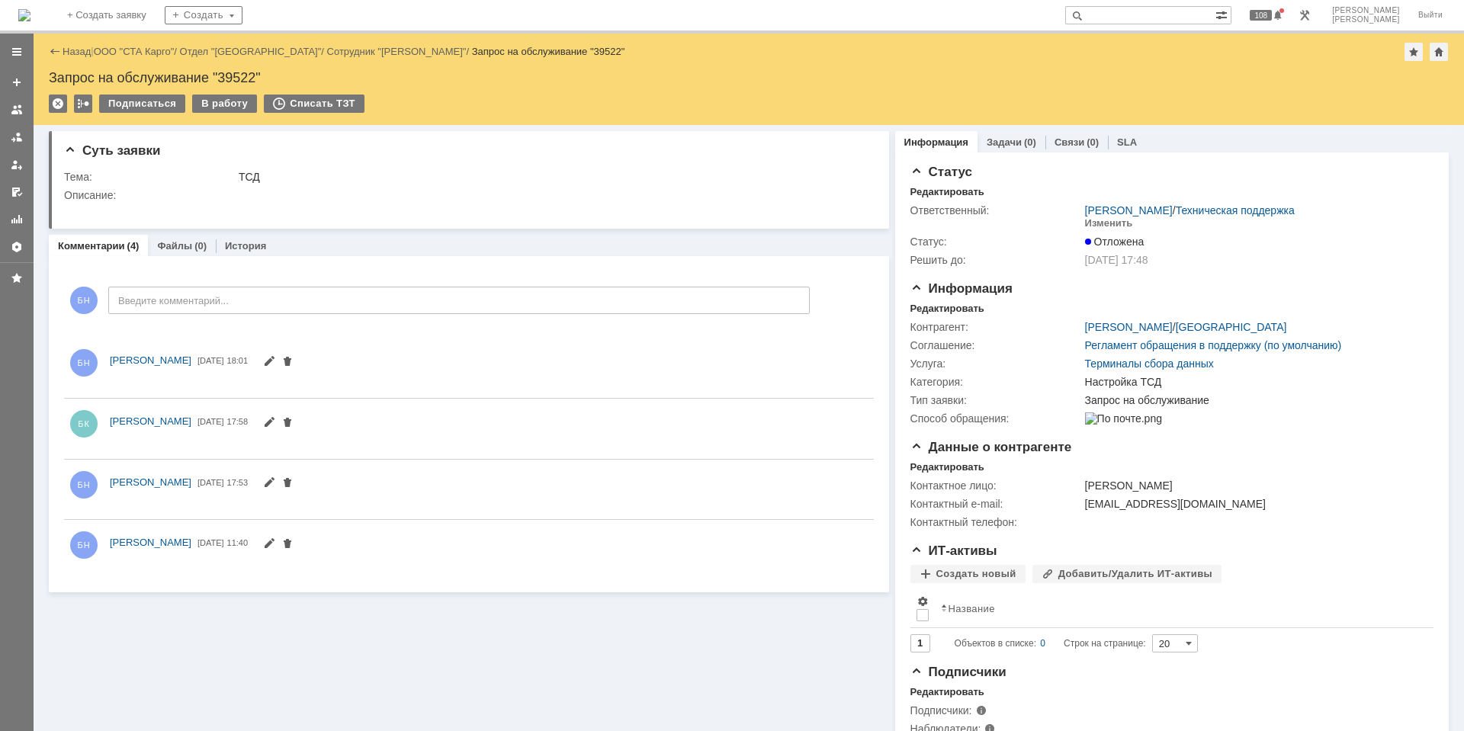
click at [30, 16] on img at bounding box center [24, 15] width 12 height 12
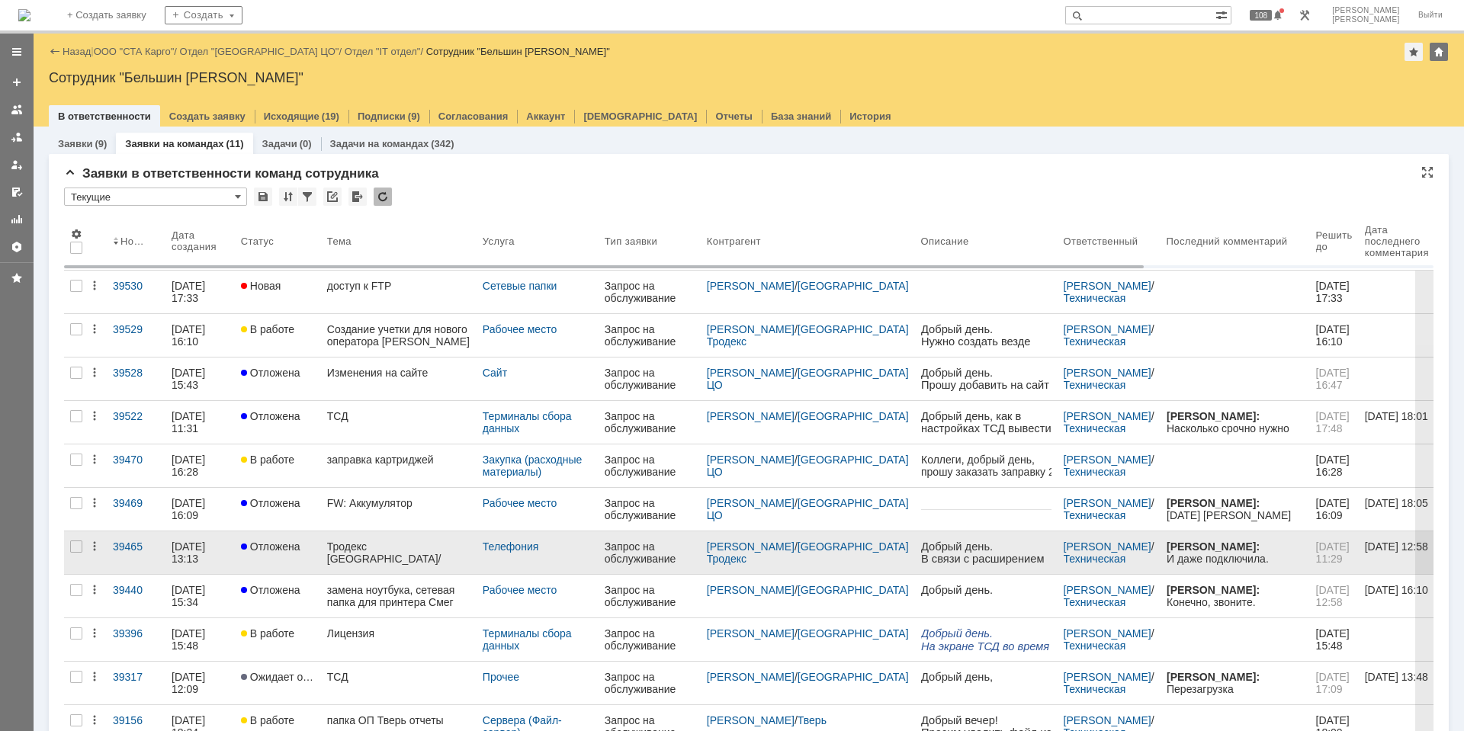
click at [346, 539] on link "Тродекс [GEOGRAPHIC_DATA]/телефония" at bounding box center [399, 552] width 156 height 43
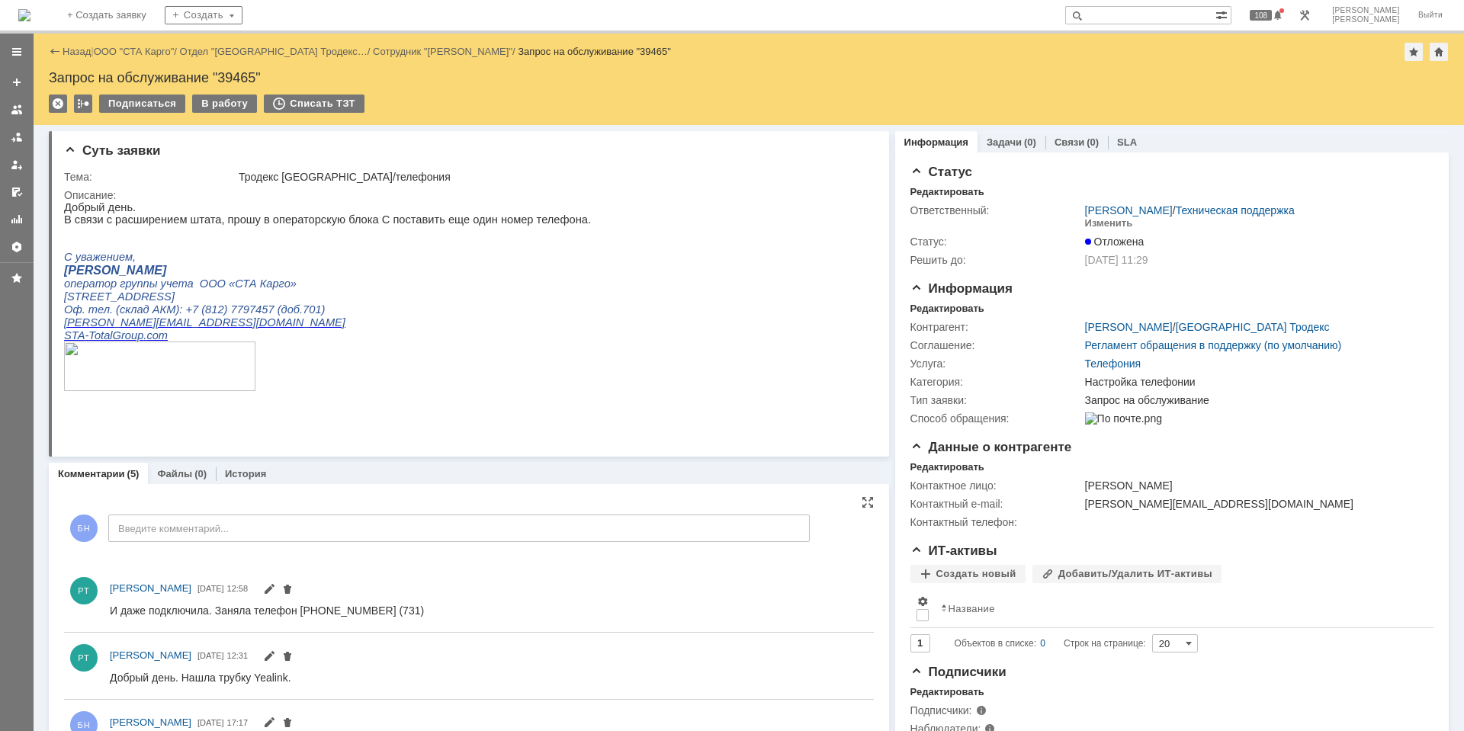
click at [353, 506] on div "БН Введите комментарий..." at bounding box center [437, 530] width 746 height 71
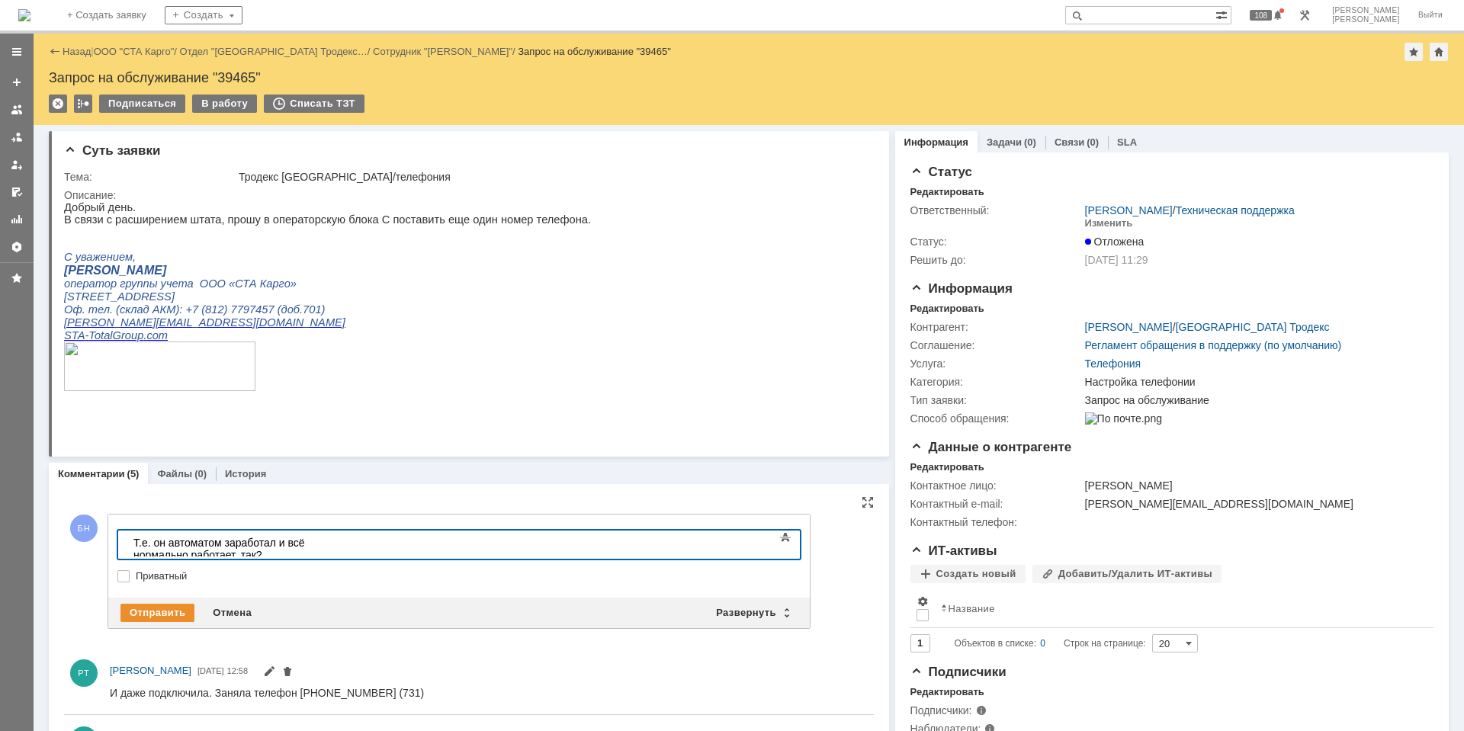
click at [174, 600] on div "Отправить Отмена Развернуть Свернуть" at bounding box center [458, 613] width 701 height 30
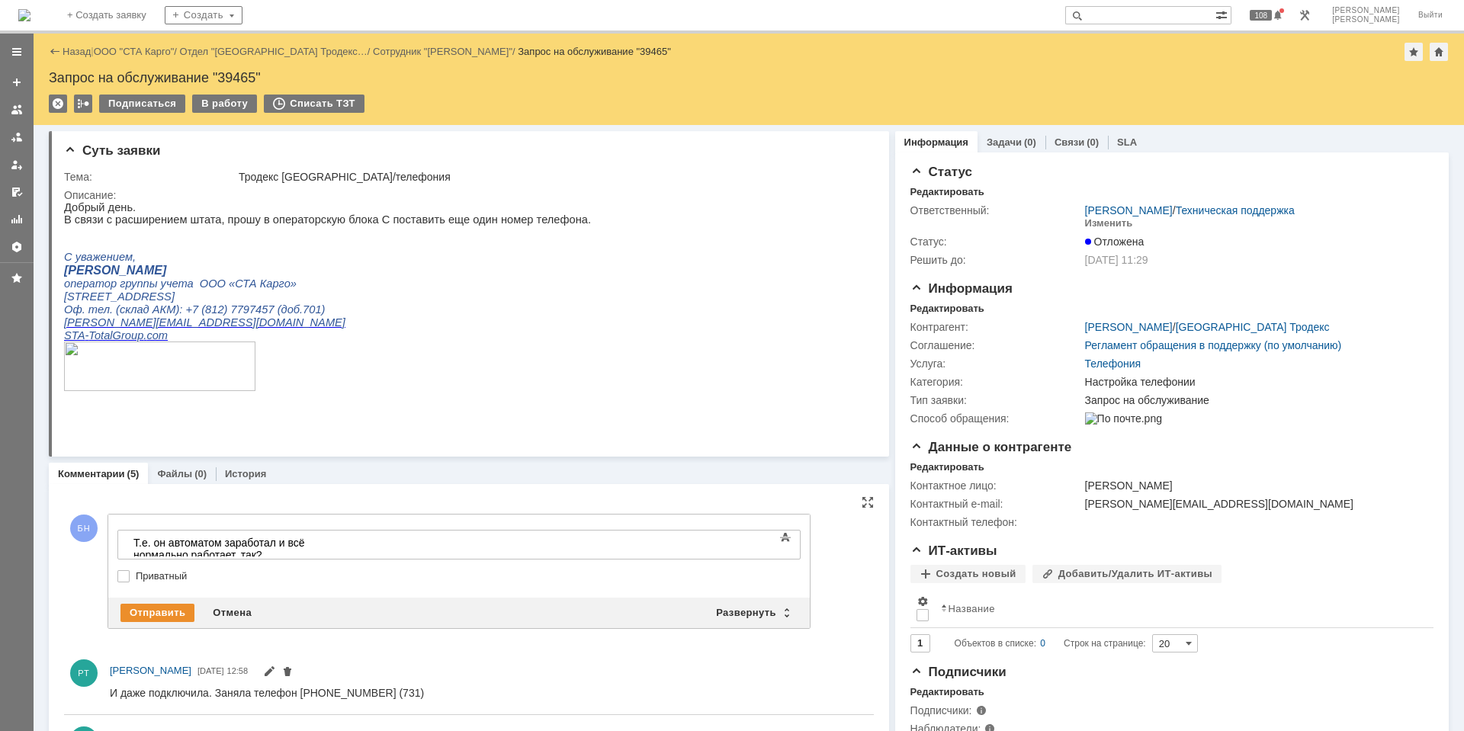
click at [174, 600] on div "Отправить Отмена Развернуть Свернуть" at bounding box center [458, 613] width 701 height 30
click at [174, 605] on div "Отправить" at bounding box center [157, 613] width 74 height 18
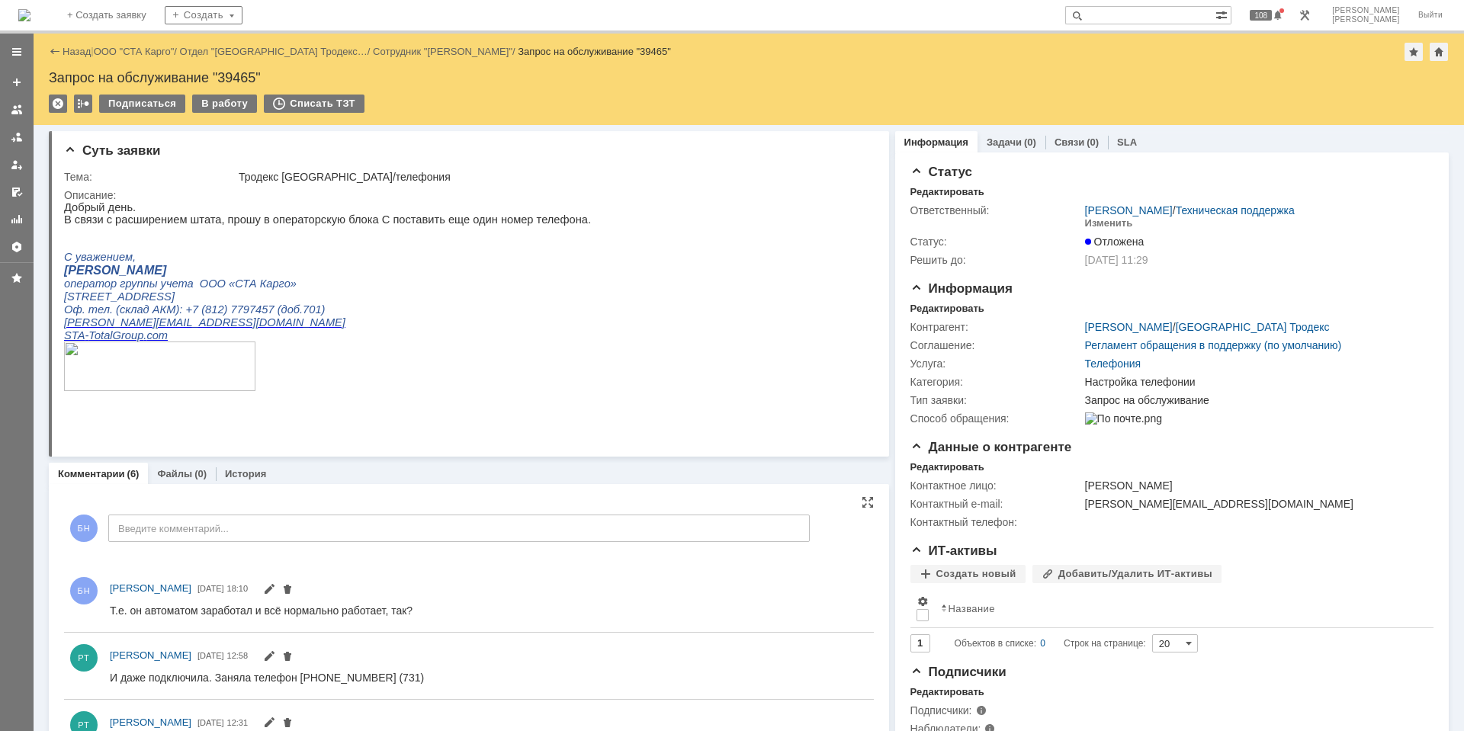
click at [30, 21] on img at bounding box center [24, 15] width 12 height 12
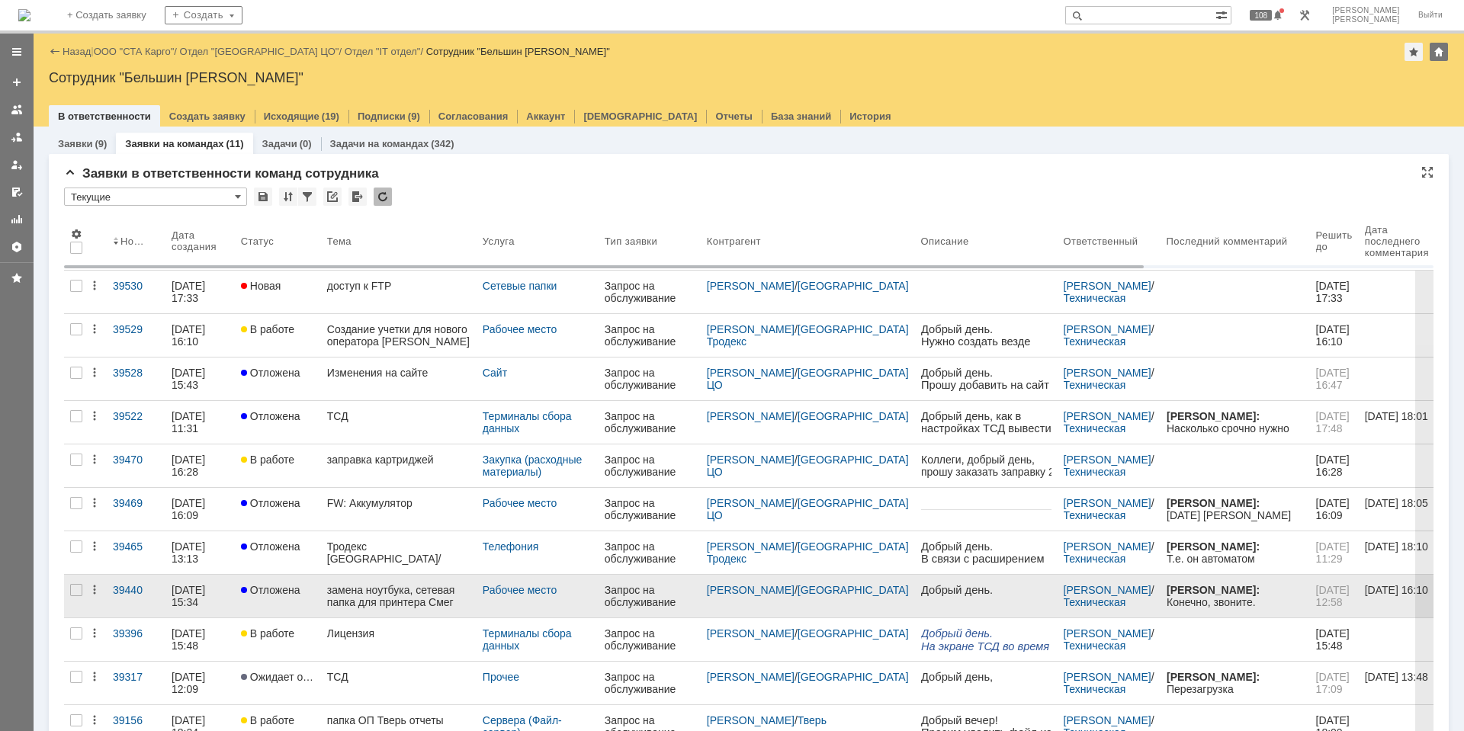
click at [406, 604] on div "замена ноутбука, сетевая папка для принтера Смег" at bounding box center [398, 596] width 143 height 24
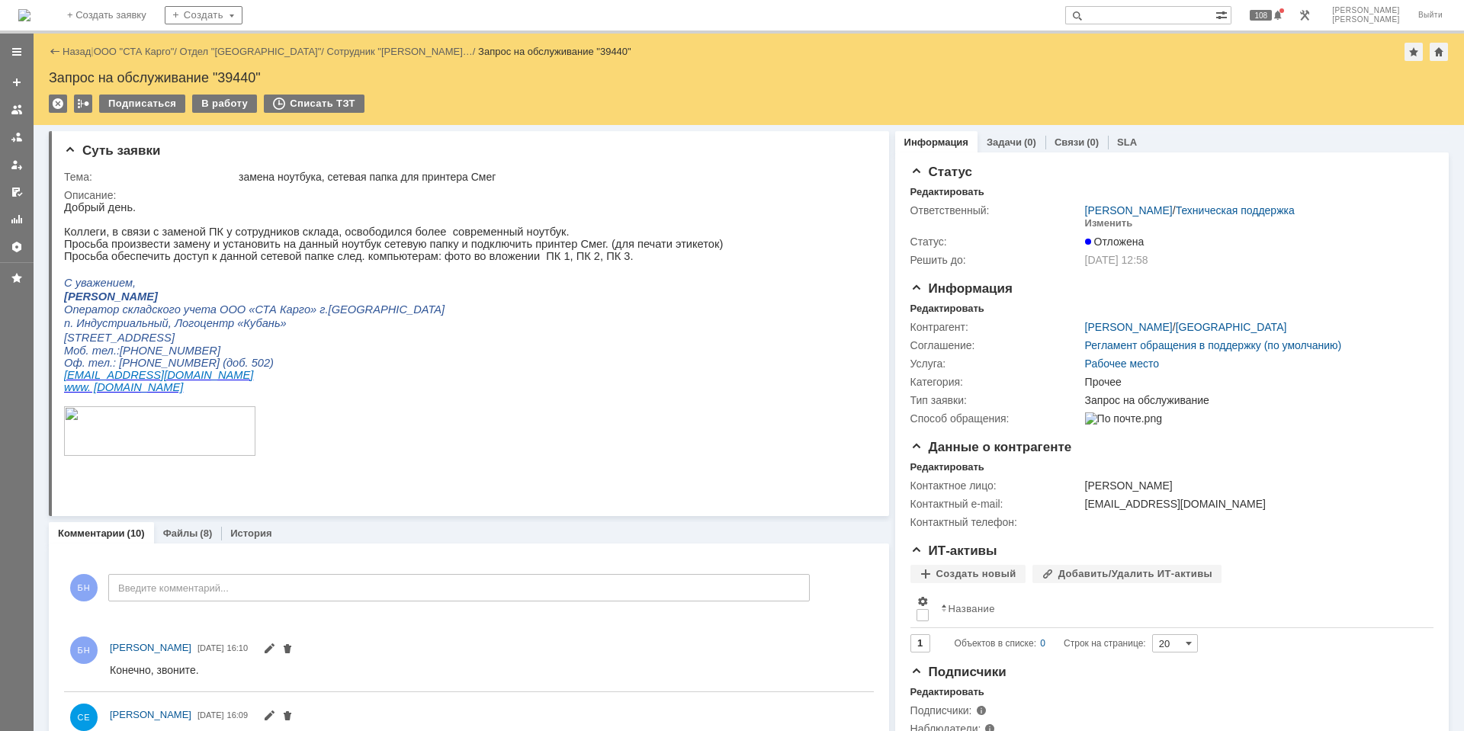
click at [30, 9] on img at bounding box center [24, 15] width 12 height 12
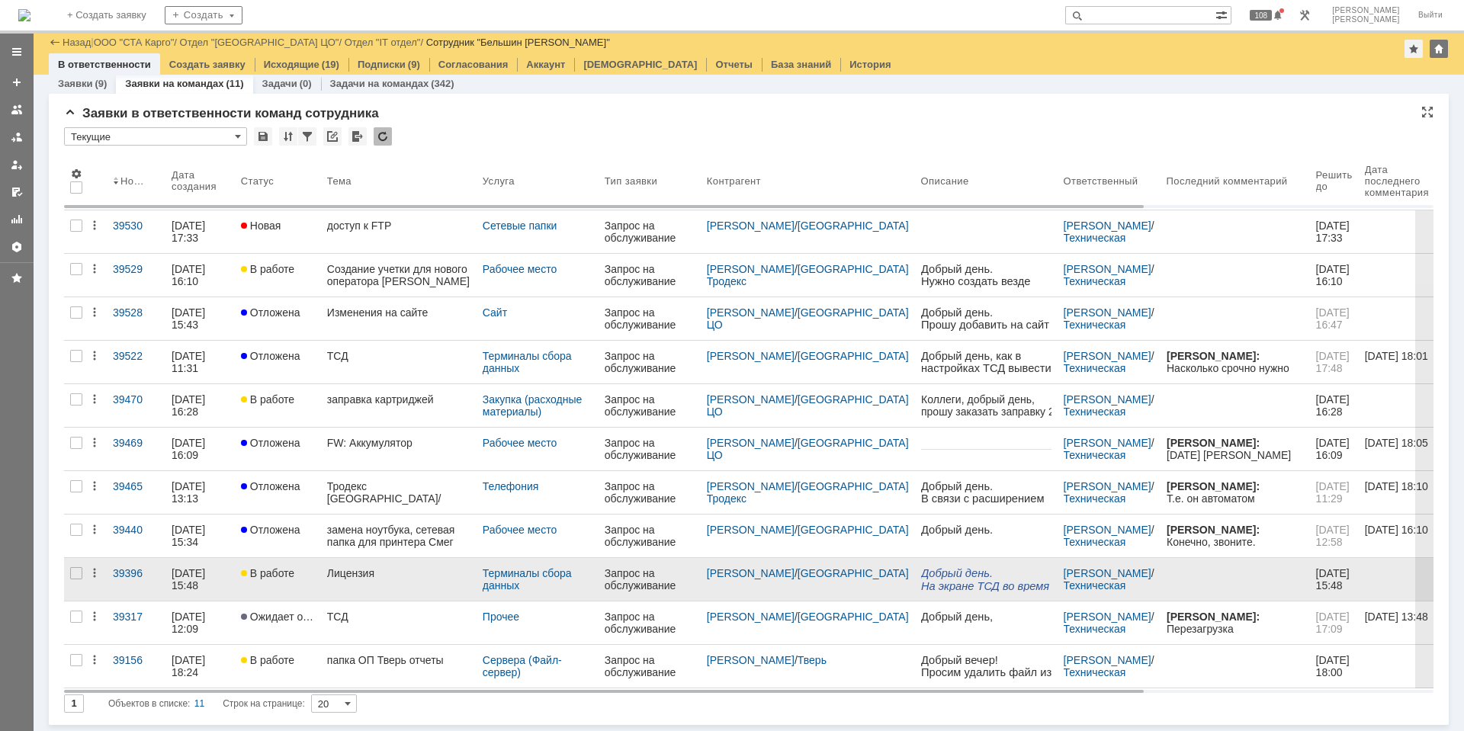
click at [375, 571] on div "Лицензия" at bounding box center [398, 573] width 143 height 12
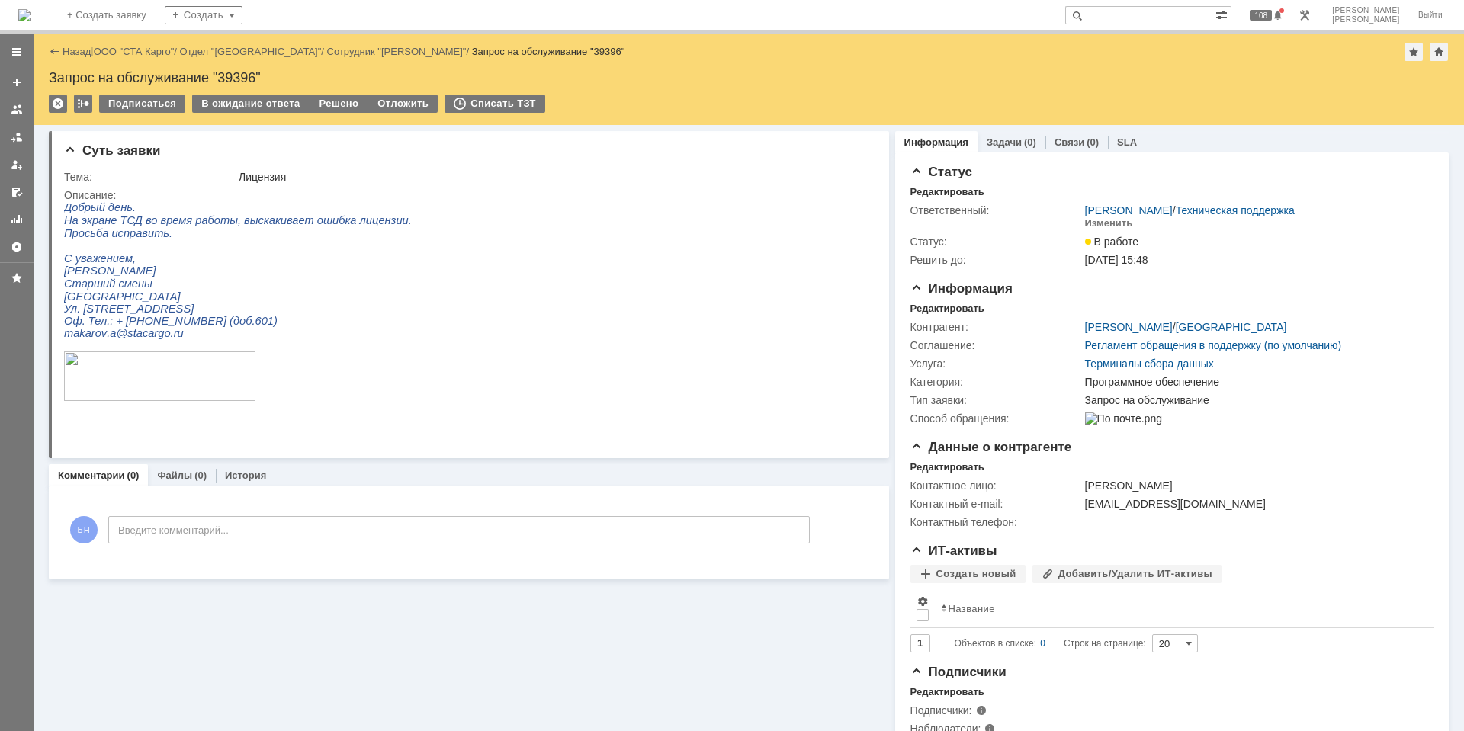
click at [30, 9] on img at bounding box center [24, 15] width 12 height 12
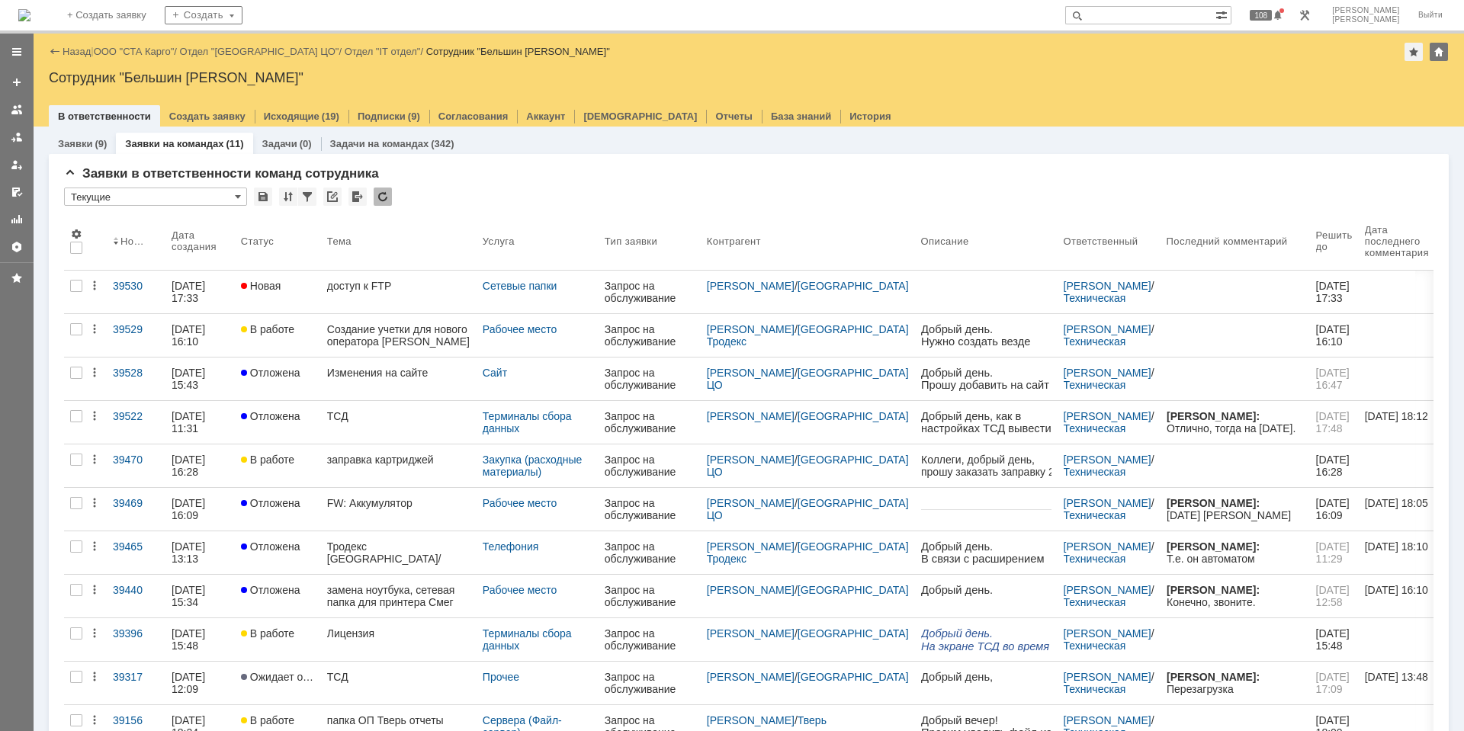
click at [403, 335] on div "Создание учетки для нового оператора [PERSON_NAME]" at bounding box center [398, 335] width 143 height 24
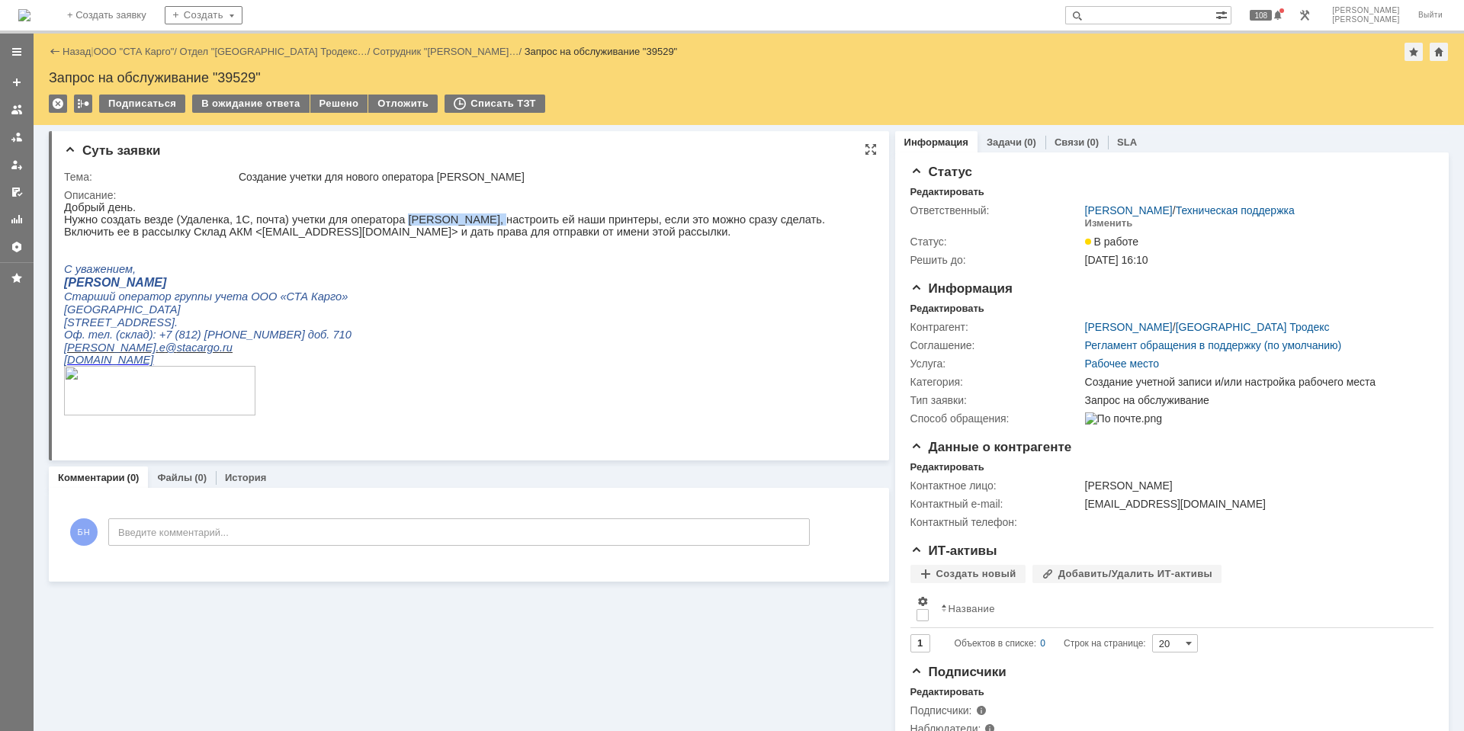
drag, startPoint x: 374, startPoint y: 219, endPoint x: 460, endPoint y: 222, distance: 85.4
click at [460, 222] on p "Нужно создать везде (Удаленка, 1С, почта) учетки для оператора [PERSON_NAME], н…" at bounding box center [444, 219] width 761 height 12
copy p "[PERSON_NAME]"
click at [569, 316] on p "[GEOGRAPHIC_DATA]" at bounding box center [444, 309] width 761 height 13
drag, startPoint x: 236, startPoint y: 234, endPoint x: 348, endPoint y: 236, distance: 112.1
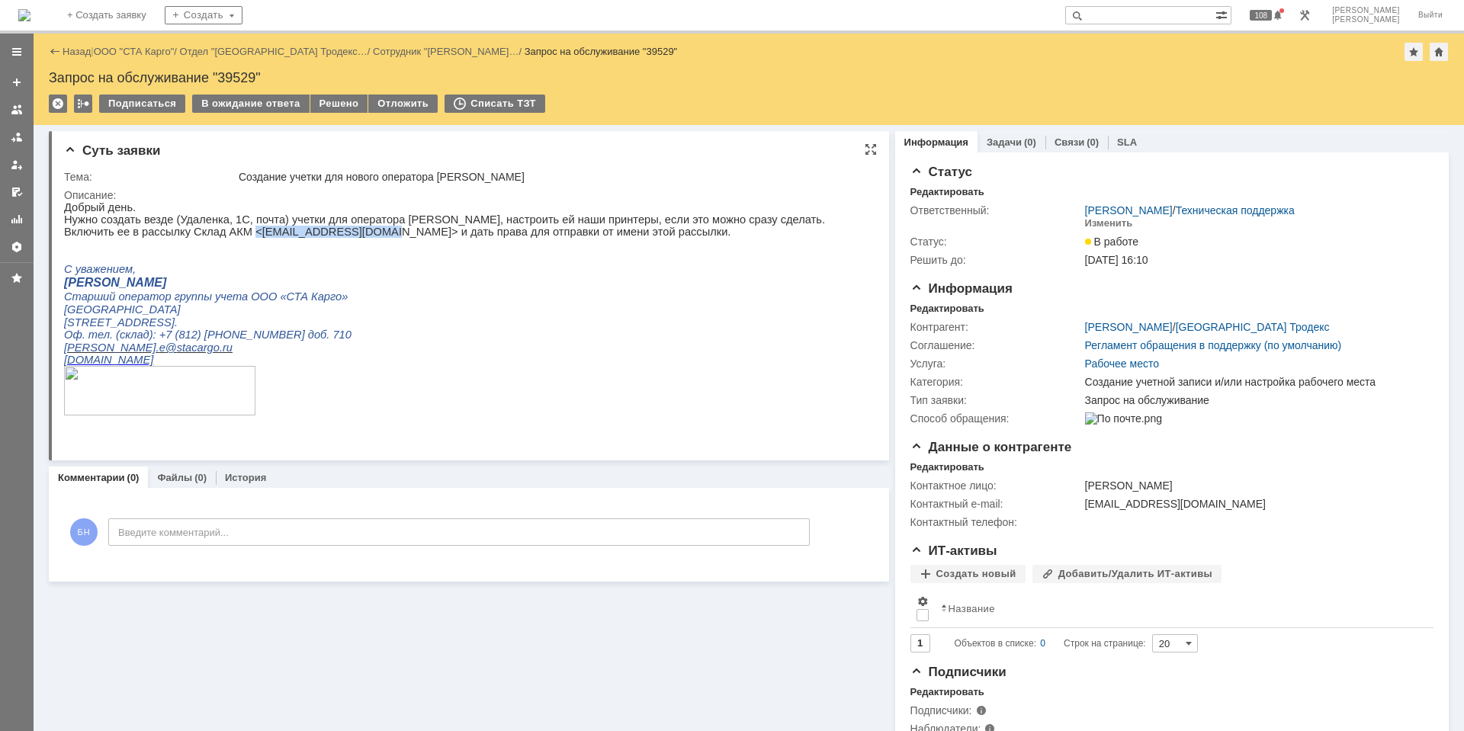
click at [348, 236] on p "Включить ее в рассылку Склад АКМ <[EMAIL_ADDRESS][DOMAIN_NAME]> и дать права дл…" at bounding box center [444, 232] width 761 height 12
copy p "<[EMAIL_ADDRESS][DOMAIN_NAME]>"
click at [415, 285] on p "[PERSON_NAME]" at bounding box center [444, 283] width 761 height 14
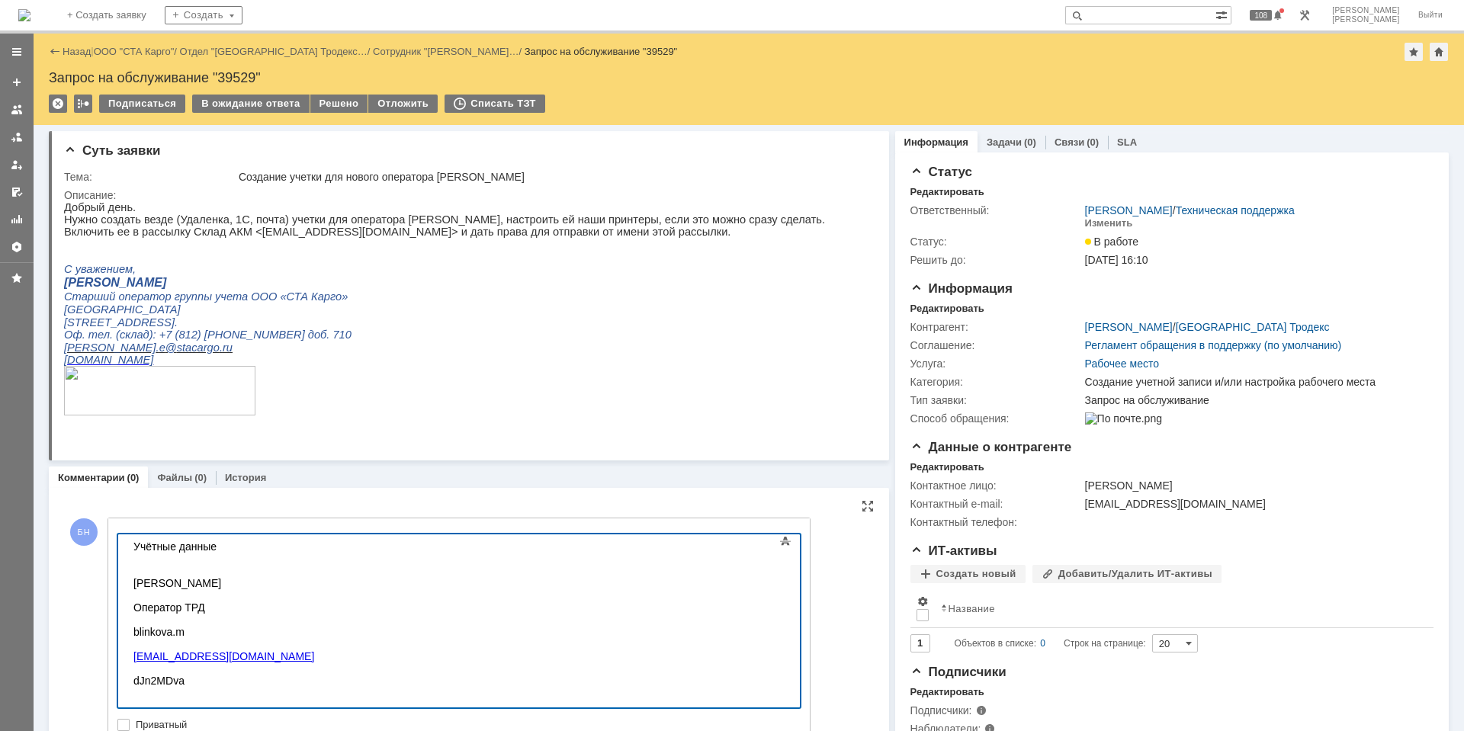
scroll to position [30, 0]
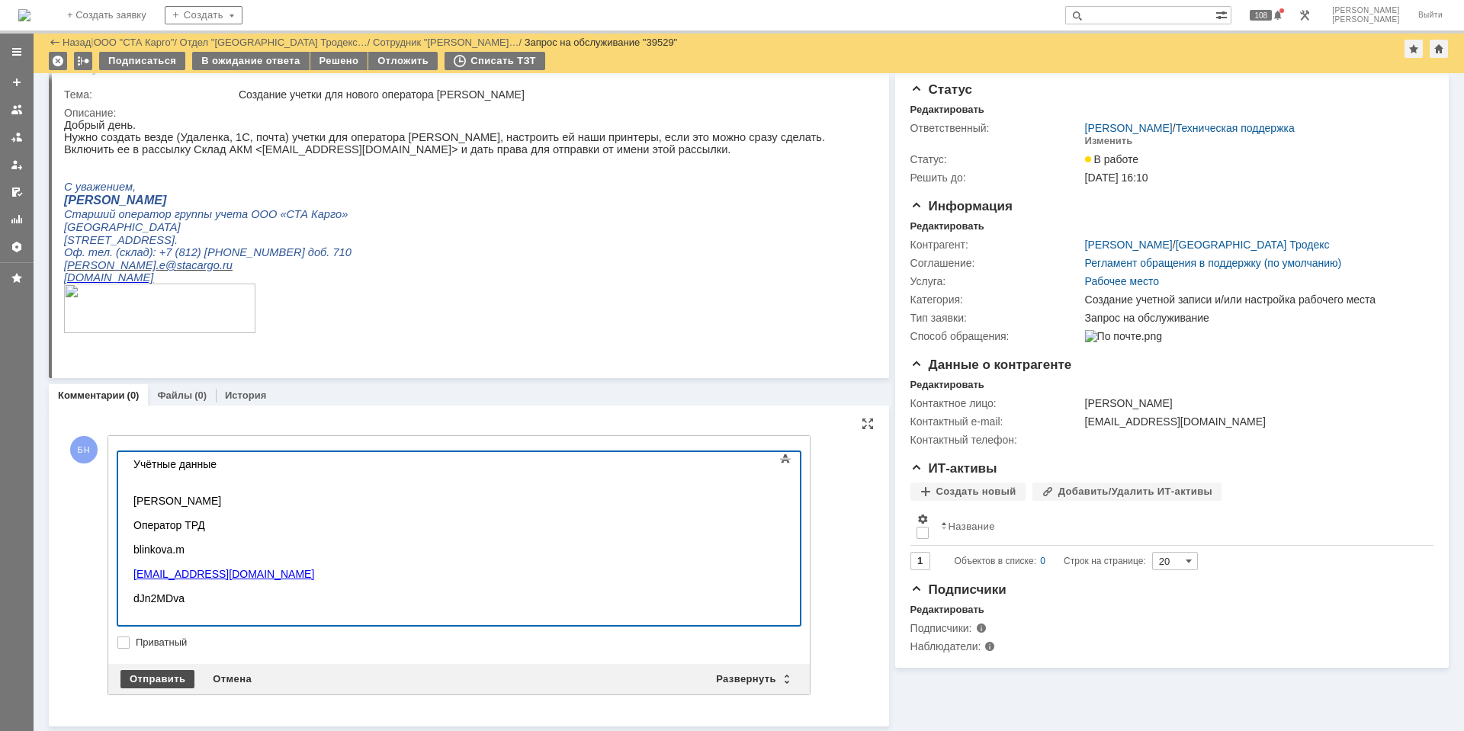
click at [143, 682] on div "Отправить" at bounding box center [157, 679] width 74 height 18
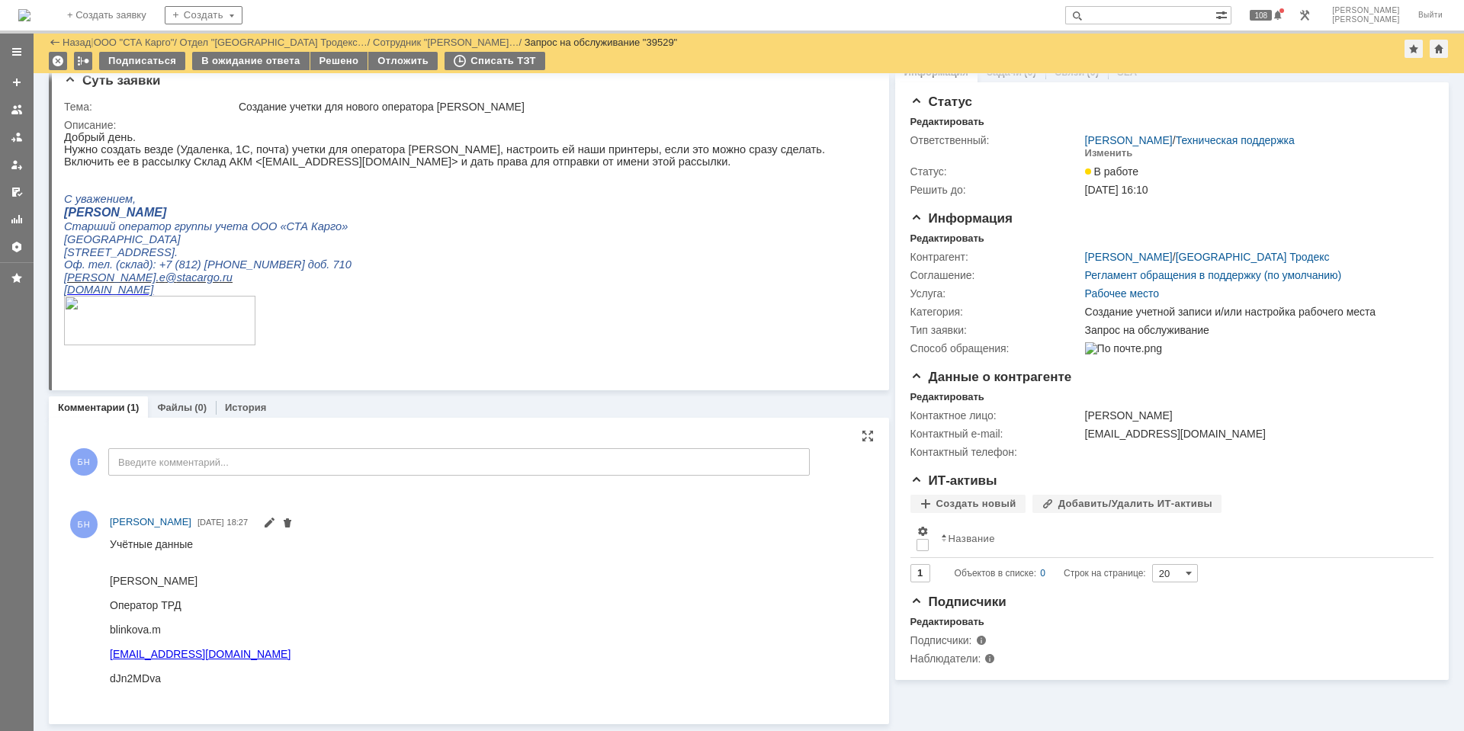
scroll to position [0, 0]
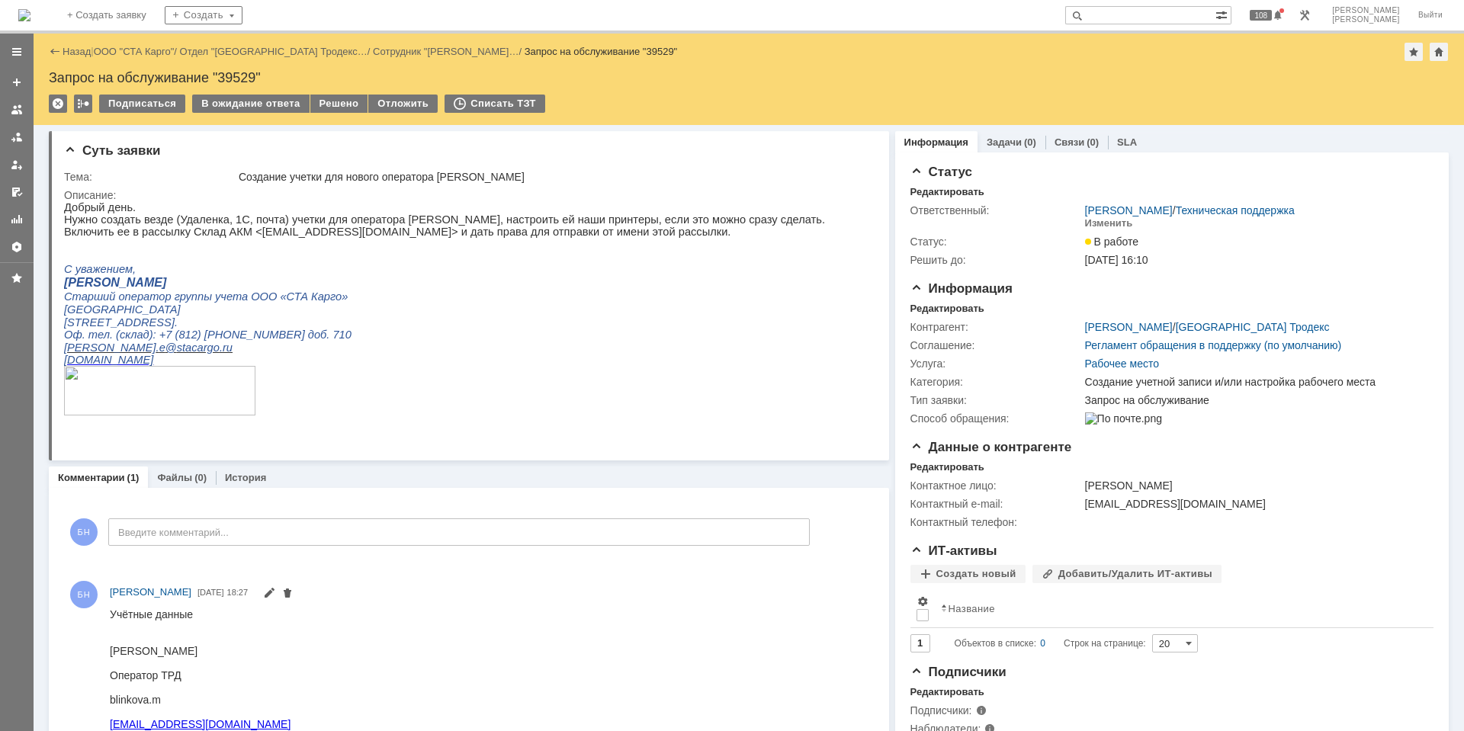
click at [30, 20] on img at bounding box center [24, 15] width 12 height 12
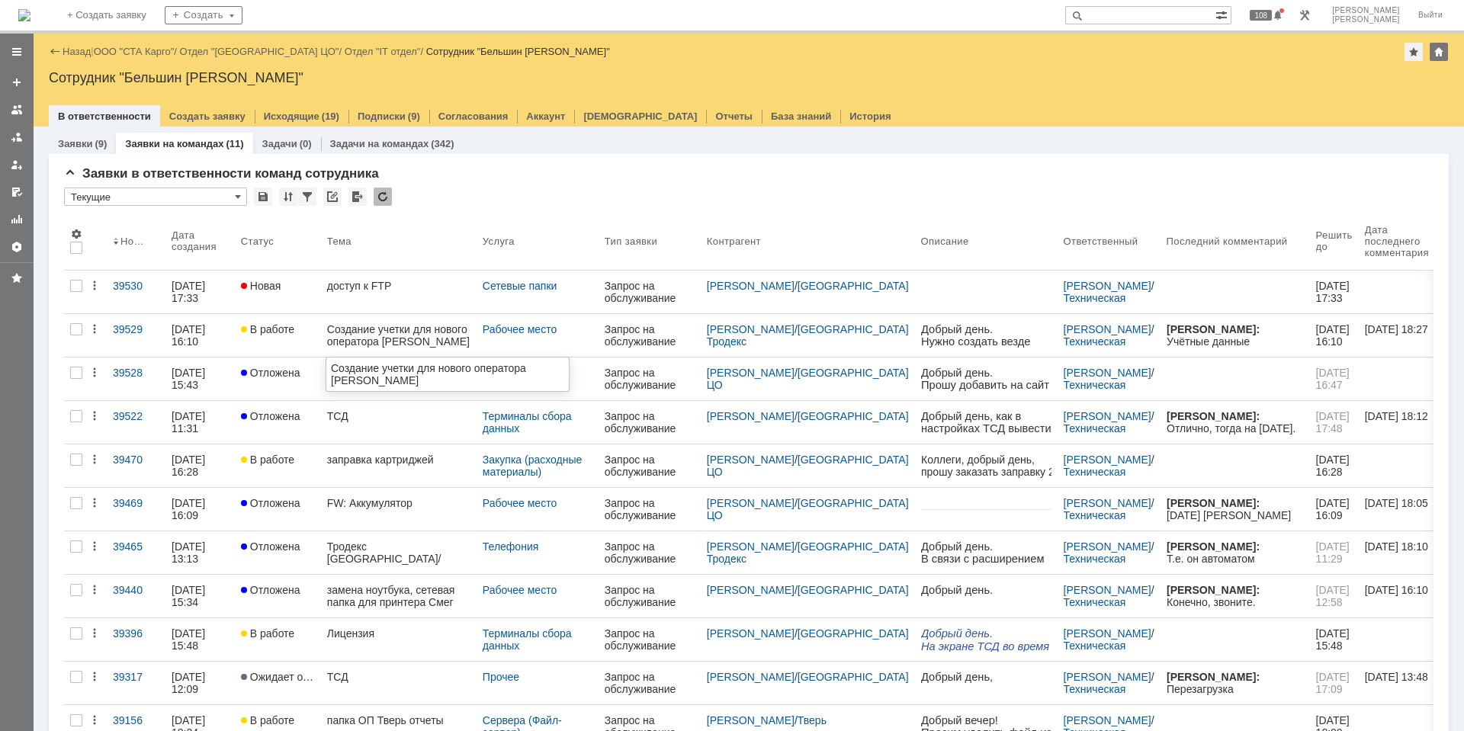
click at [379, 336] on div "Создание учетки для нового оператора [PERSON_NAME]" at bounding box center [398, 335] width 143 height 24
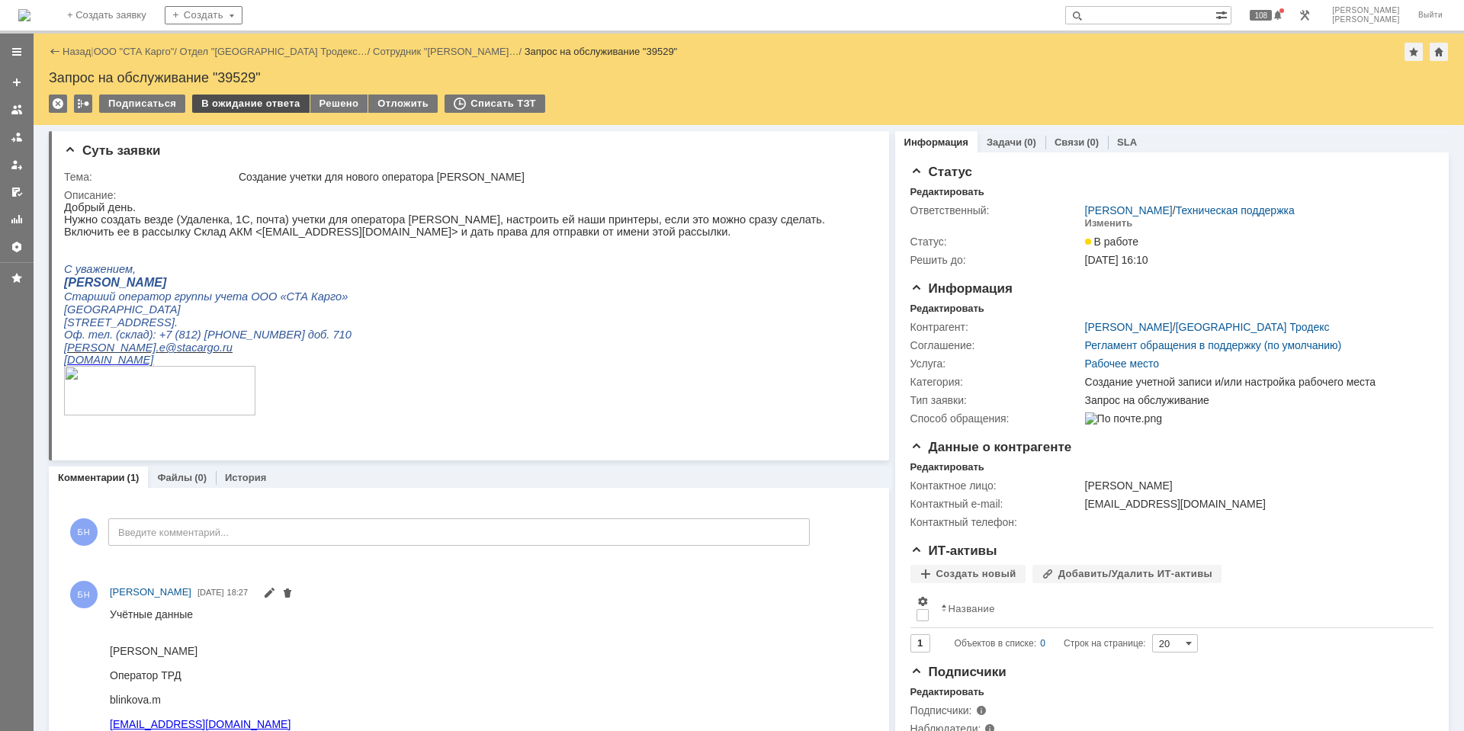
click at [254, 102] on div "В ожидание ответа" at bounding box center [250, 104] width 117 height 18
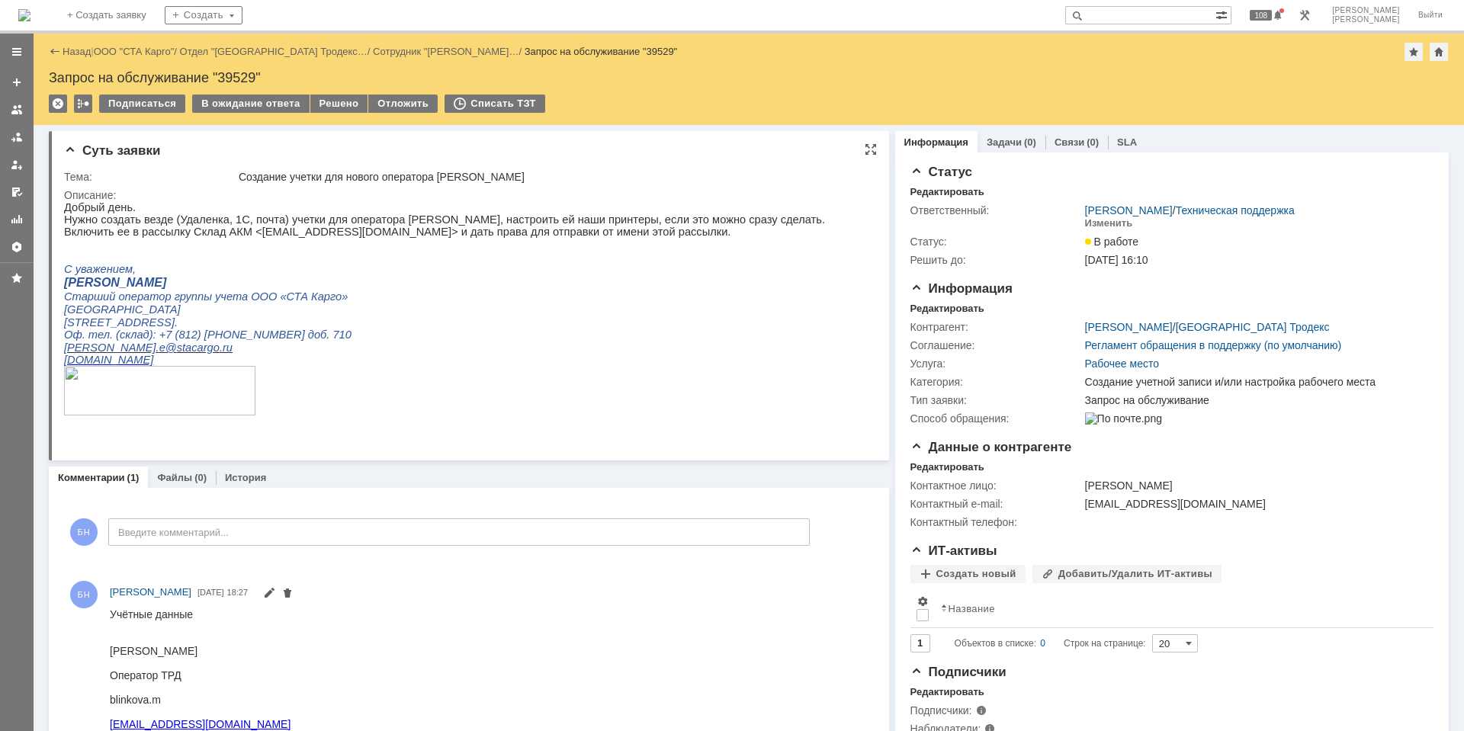
click at [511, 217] on p "Нужно создать везде (Удаленка, 1С, почта) учетки для оператора [PERSON_NAME], н…" at bounding box center [444, 219] width 761 height 12
click at [576, 243] on p at bounding box center [444, 244] width 761 height 12
click at [1099, 217] on div "Изменить" at bounding box center [1109, 223] width 48 height 12
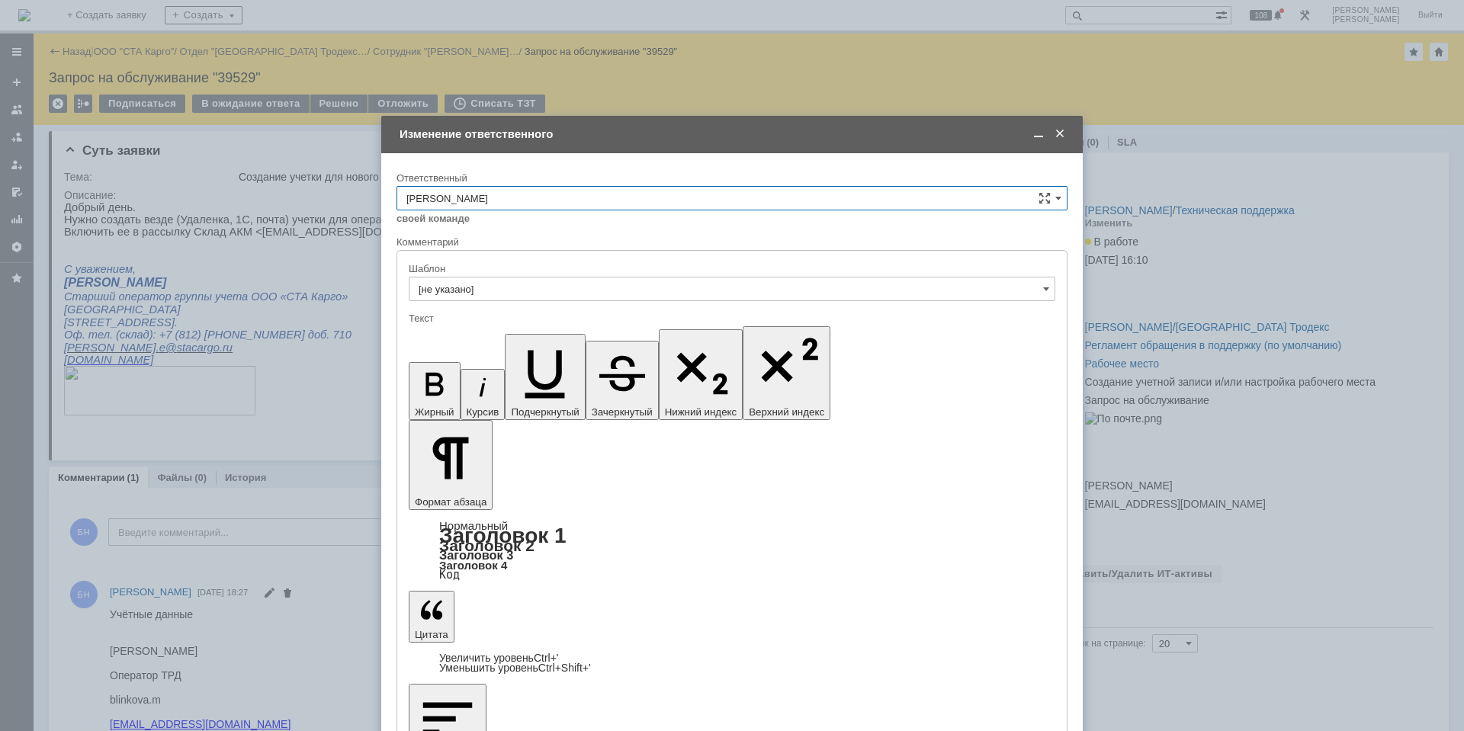
click at [647, 205] on input "[PERSON_NAME]" at bounding box center [731, 198] width 671 height 24
click at [612, 410] on div "Поддержка 1С" at bounding box center [731, 402] width 669 height 24
type input "Поддержка 1С"
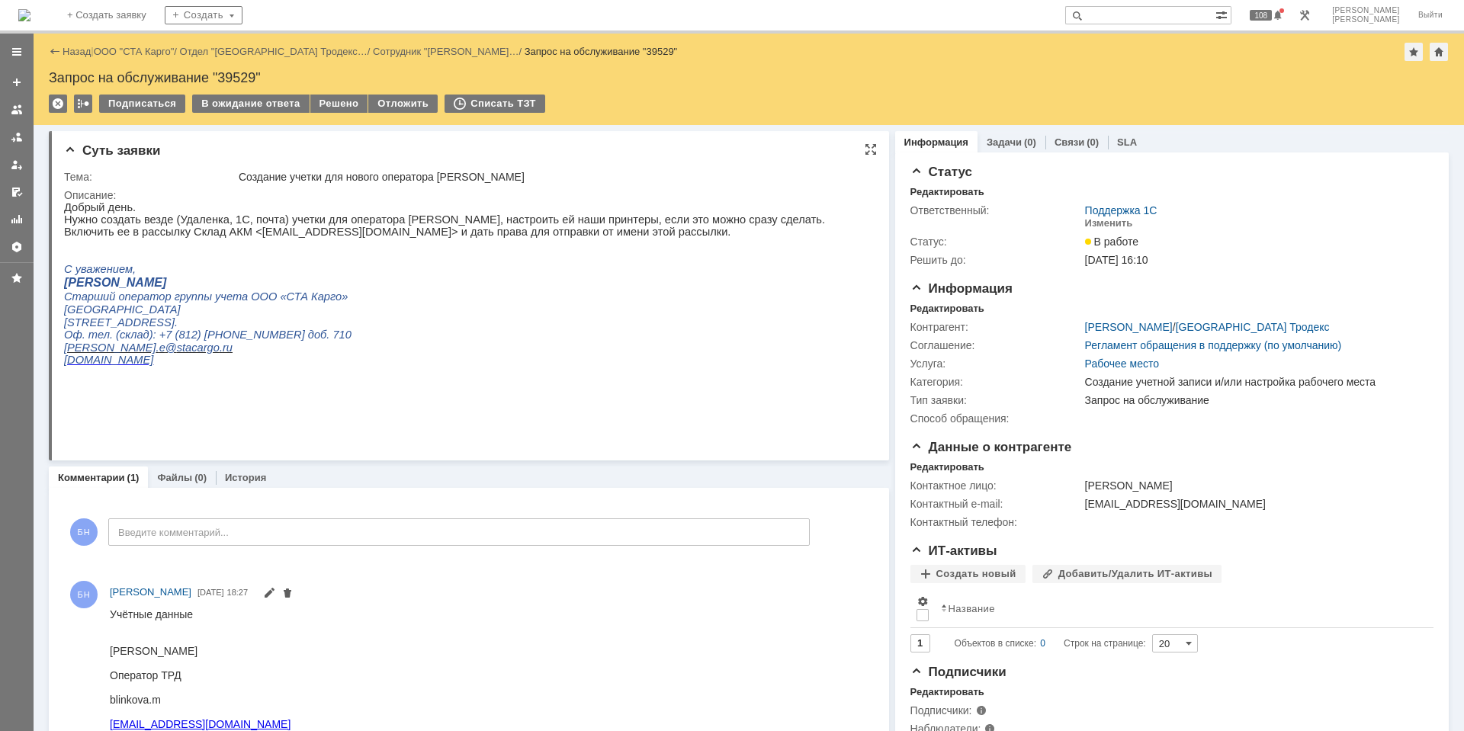
scroll to position [0, 0]
click at [30, 11] on img at bounding box center [24, 15] width 12 height 12
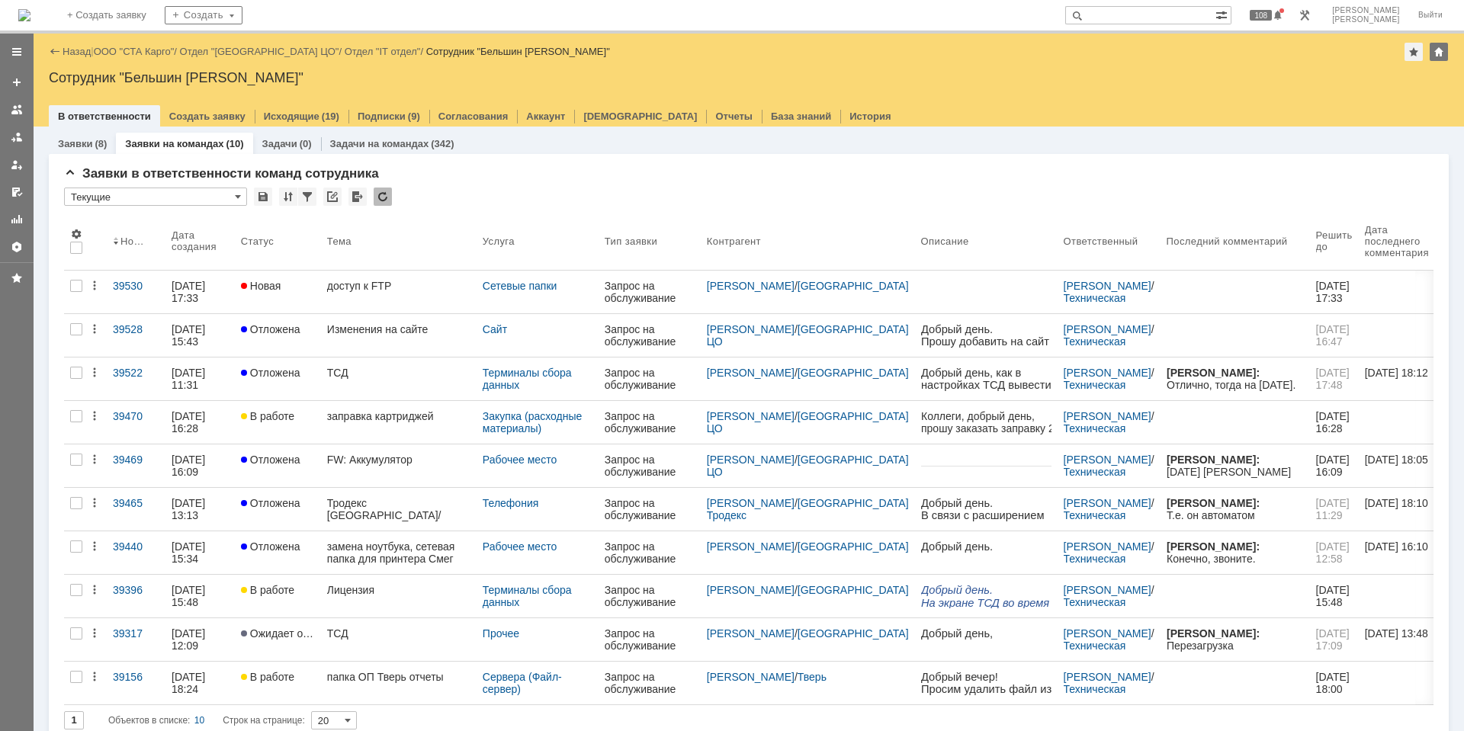
click at [614, 164] on div "Заявки в ответственности команд сотрудника * Текущие Результаты поиска: 1 Объек…" at bounding box center [749, 448] width 1400 height 588
click at [380, 188] on div at bounding box center [383, 197] width 18 height 18
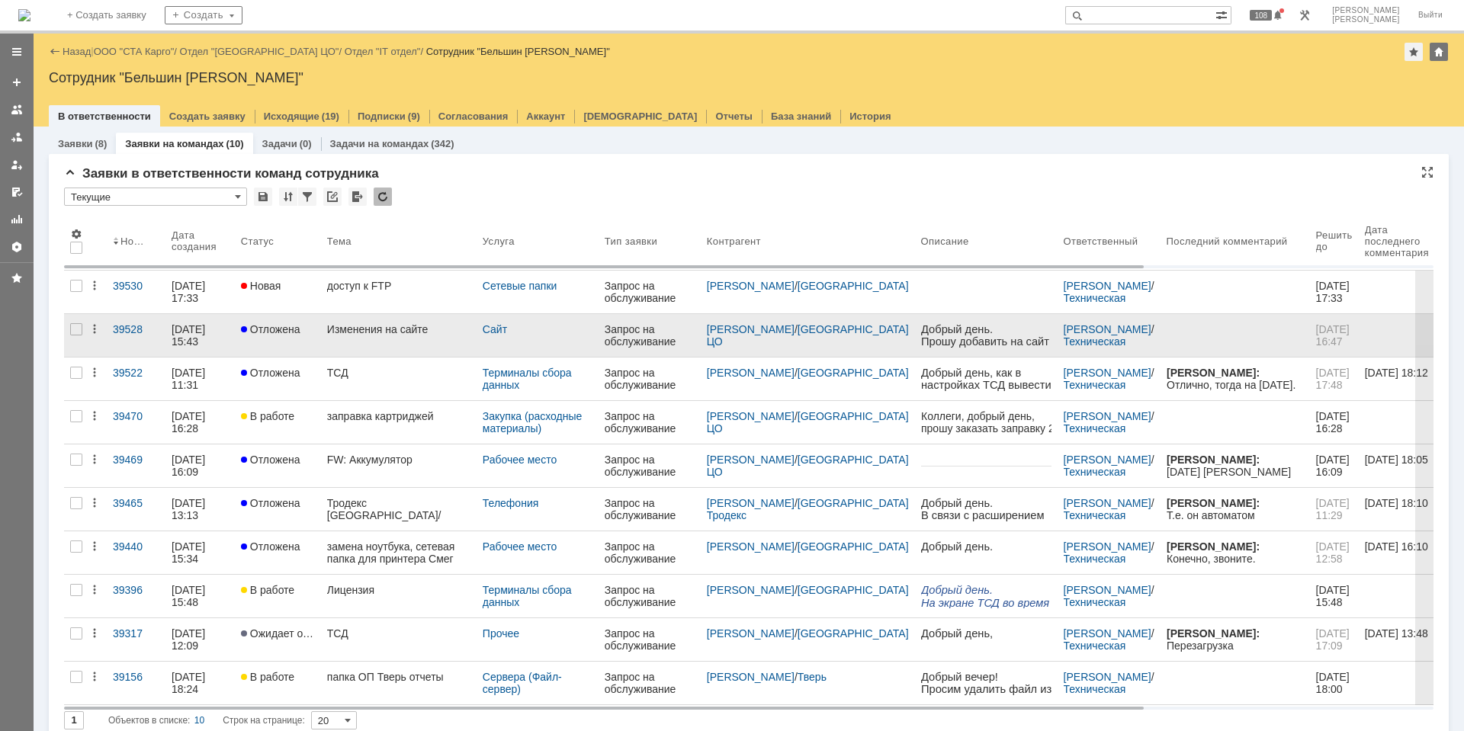
click at [404, 324] on div "Изменения на сайте" at bounding box center [398, 329] width 143 height 12
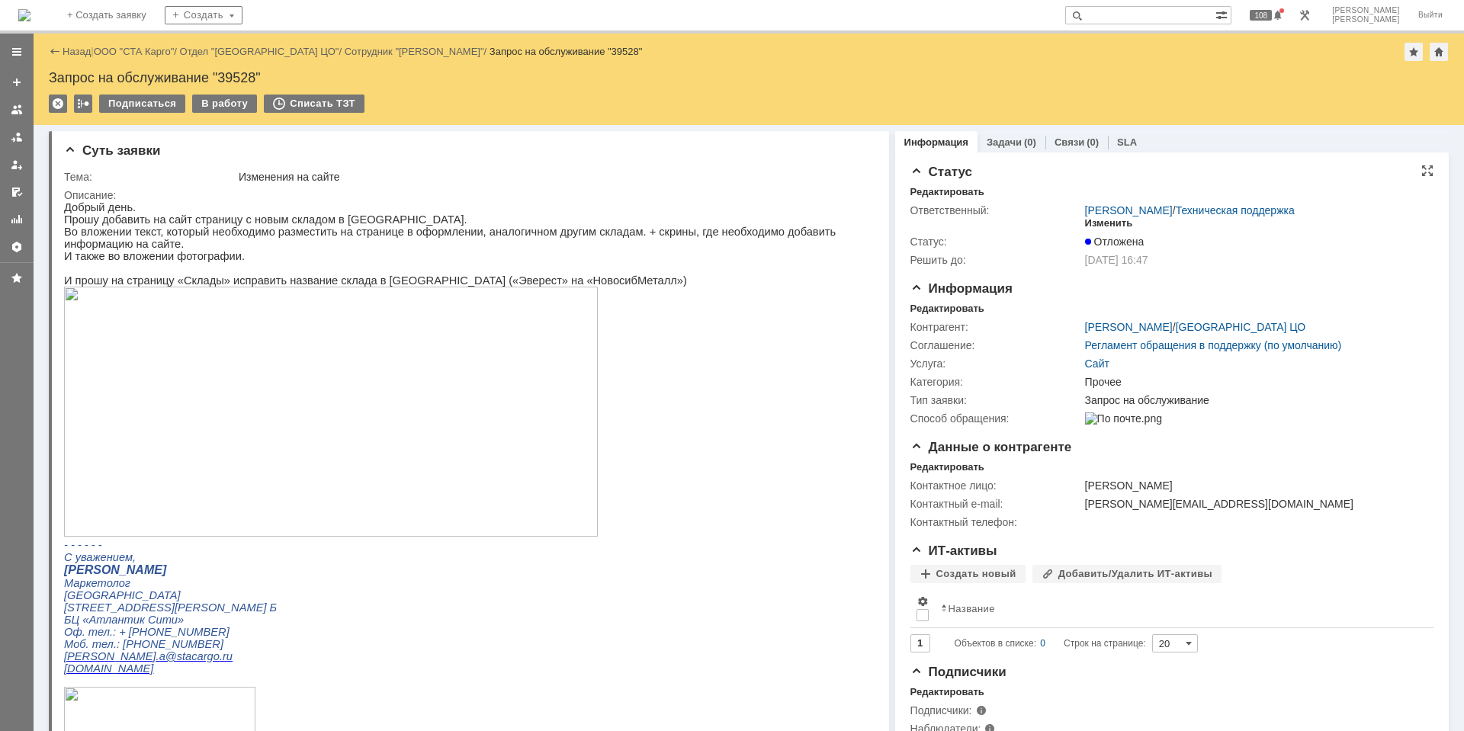
click at [1087, 223] on div "Изменить" at bounding box center [1109, 223] width 48 height 12
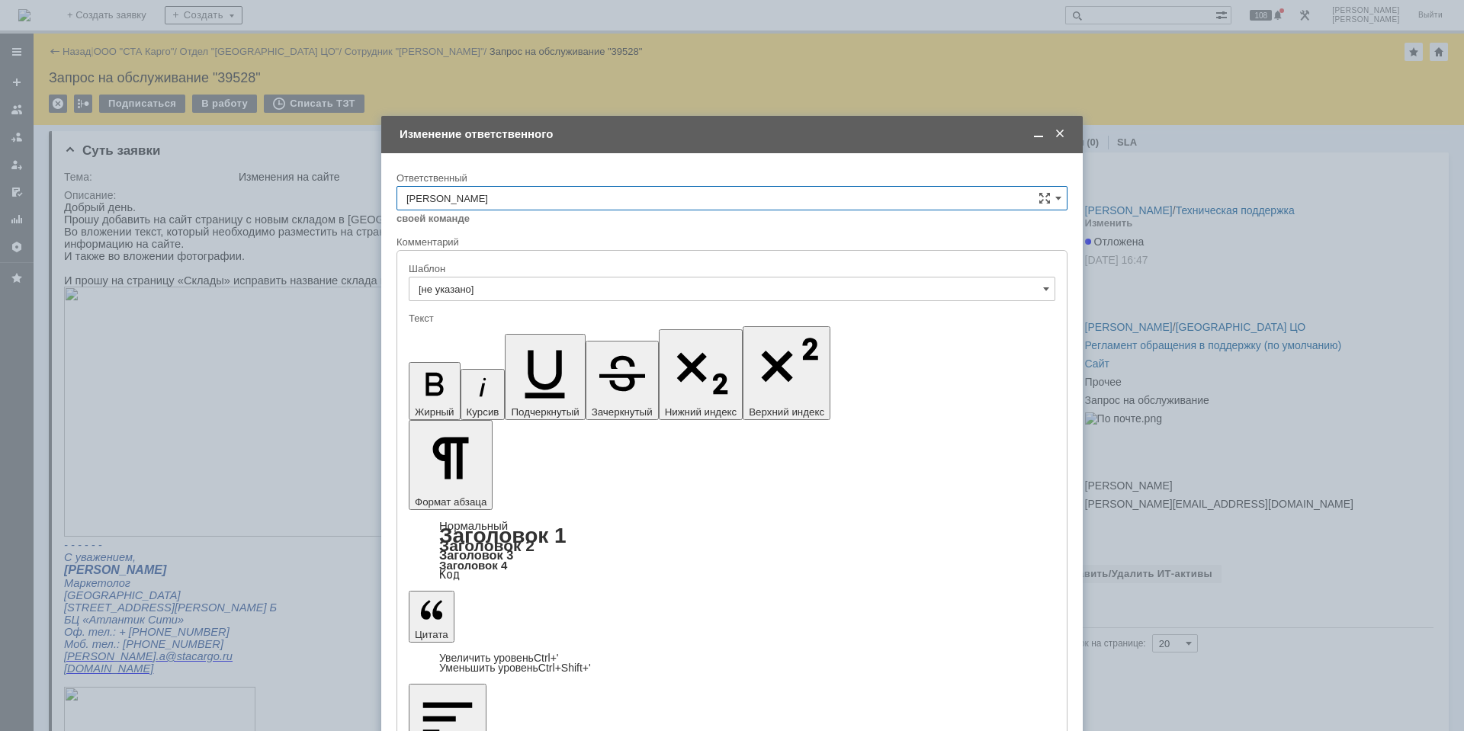
click at [725, 213] on div "себе своей команде" at bounding box center [731, 217] width 671 height 14
click at [723, 205] on input "[PERSON_NAME]" at bounding box center [731, 198] width 671 height 24
click at [592, 348] on span "[PERSON_NAME]" at bounding box center [731, 352] width 651 height 12
drag, startPoint x: 393, startPoint y: 587, endPoint x: 431, endPoint y: 592, distance: 37.7
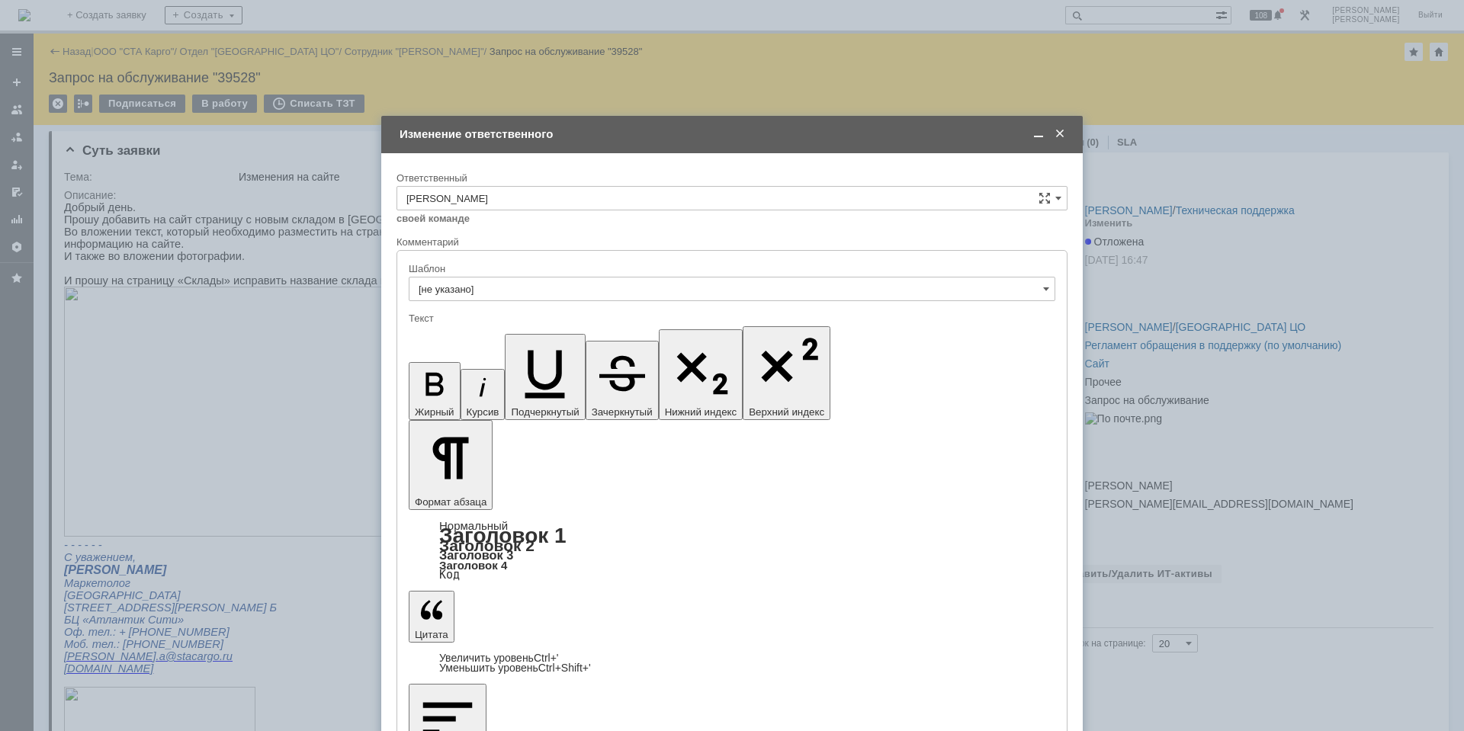
type input "[PERSON_NAME]"
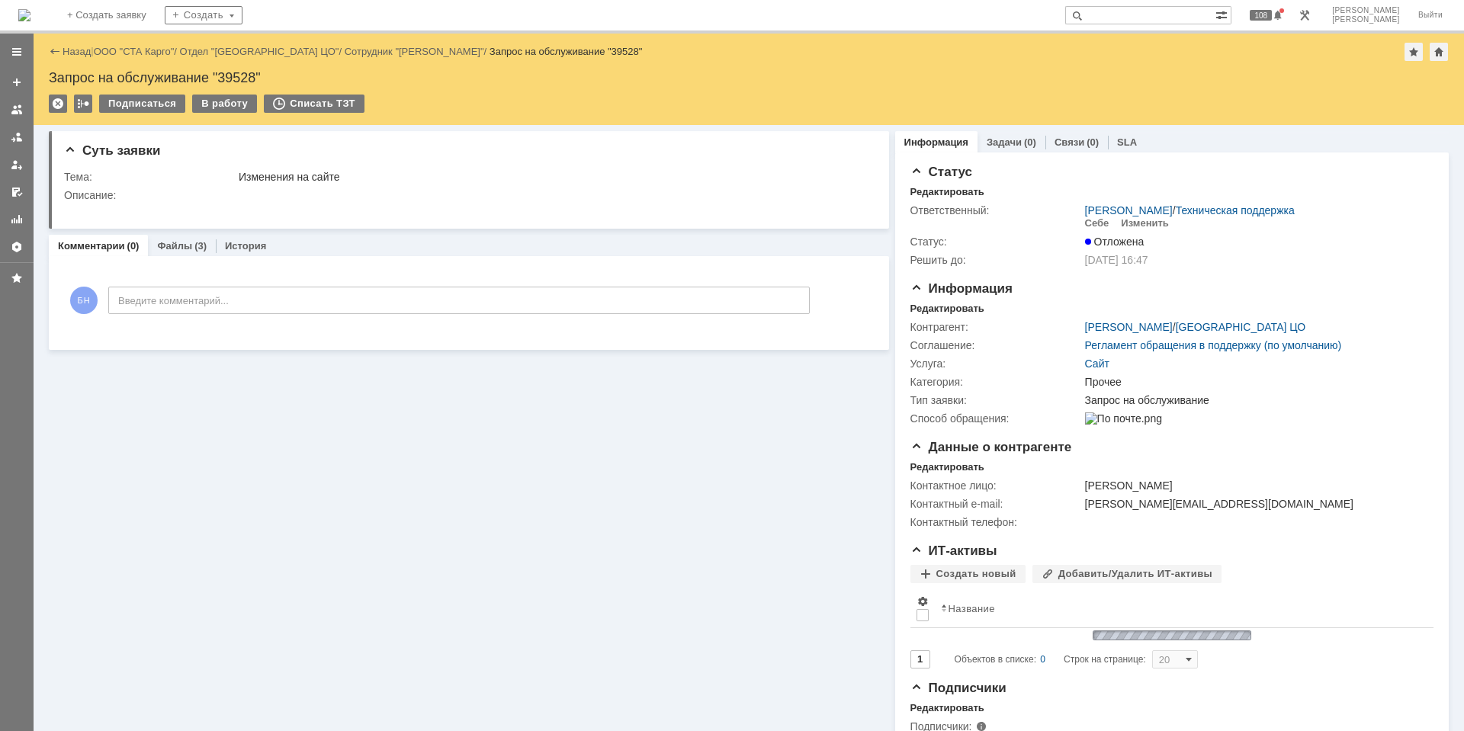
click at [30, 10] on img at bounding box center [24, 15] width 12 height 12
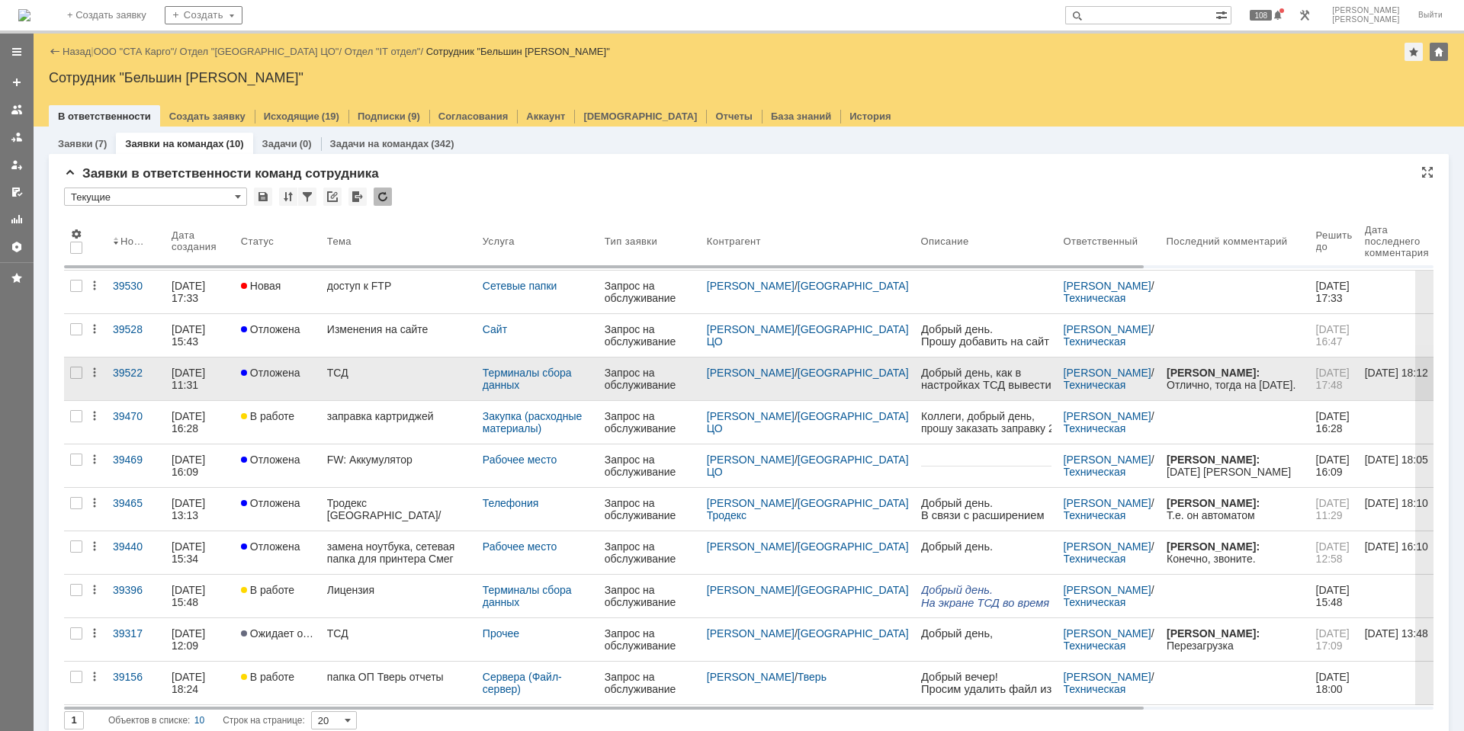
click at [406, 383] on link "ТСД" at bounding box center [399, 379] width 156 height 43
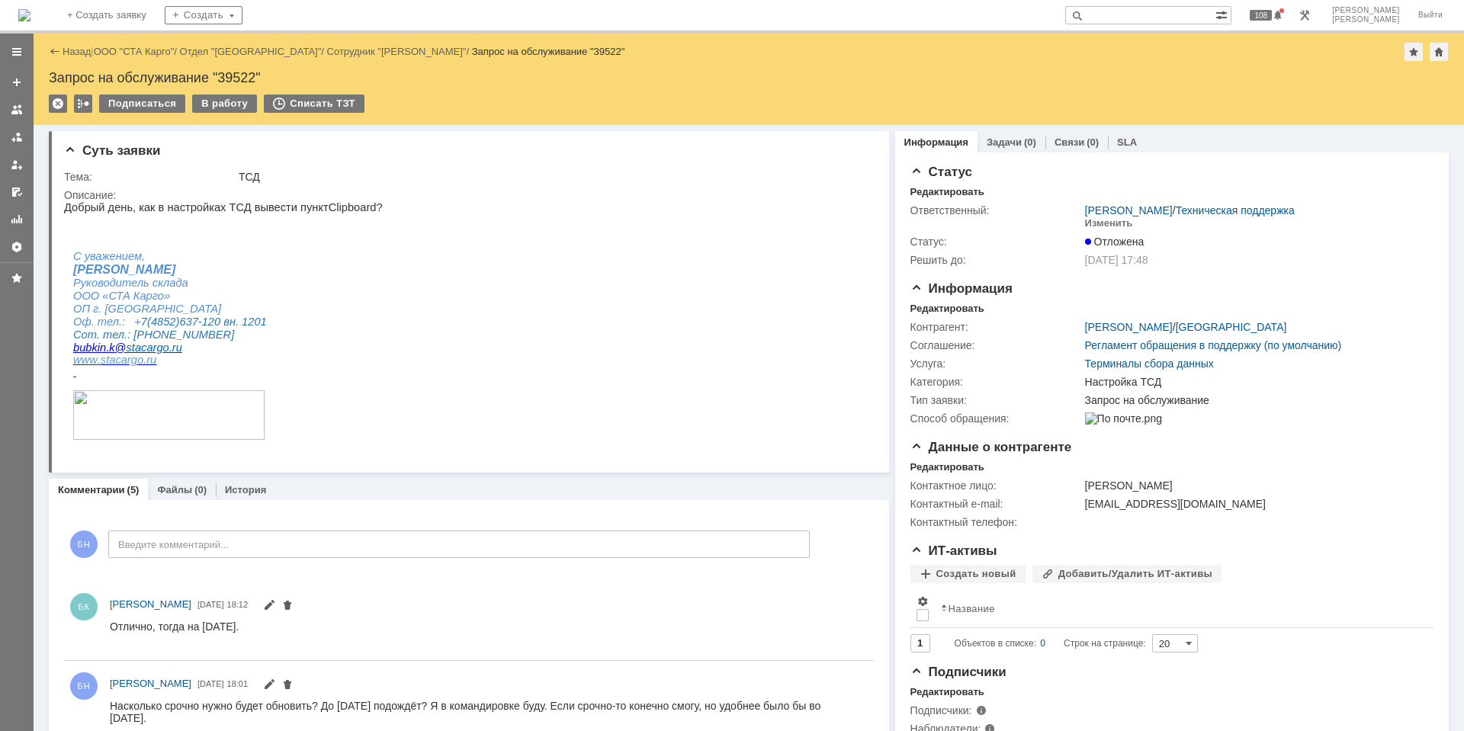
click at [30, 9] on img at bounding box center [24, 15] width 12 height 12
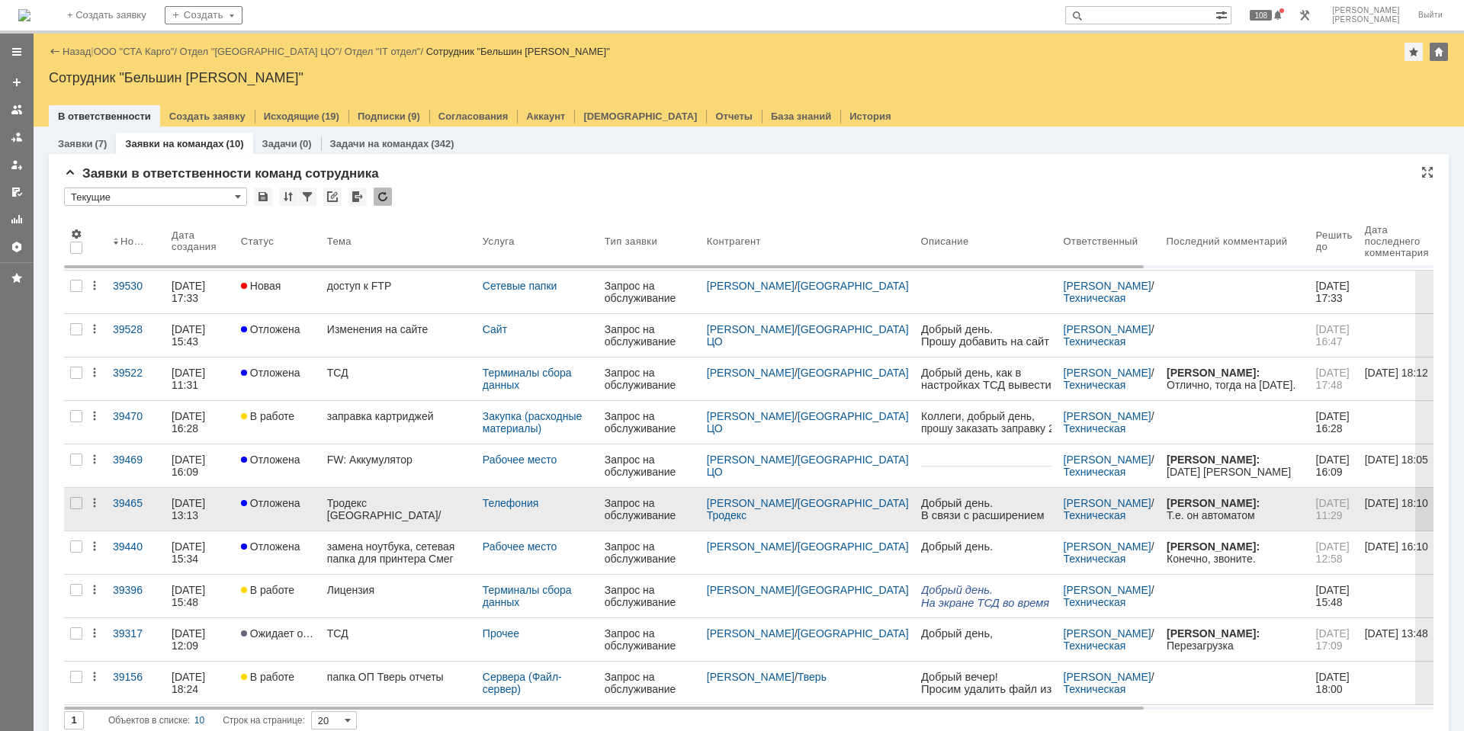
click at [390, 515] on link "Тродекс [GEOGRAPHIC_DATA]/телефония" at bounding box center [399, 509] width 156 height 43
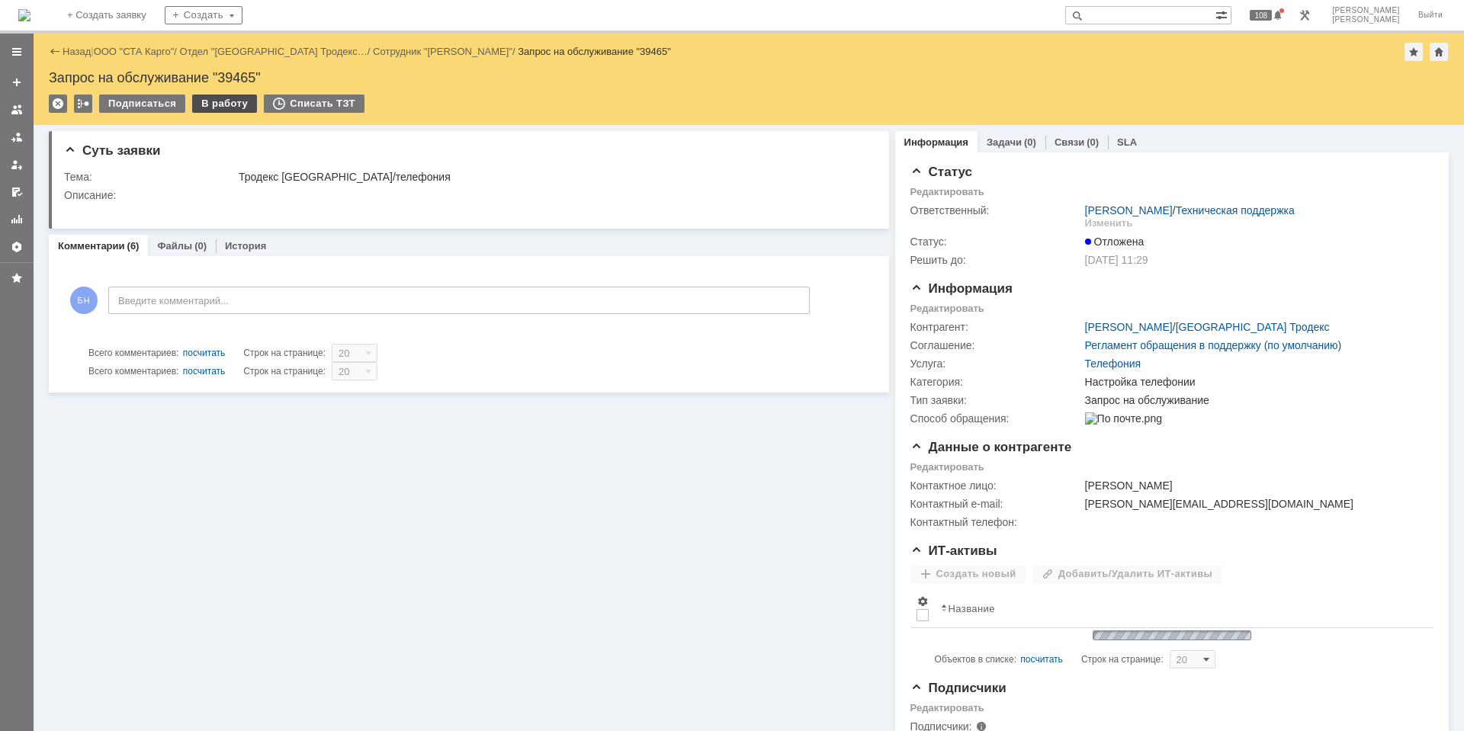
click at [228, 102] on div "В работу" at bounding box center [224, 104] width 65 height 18
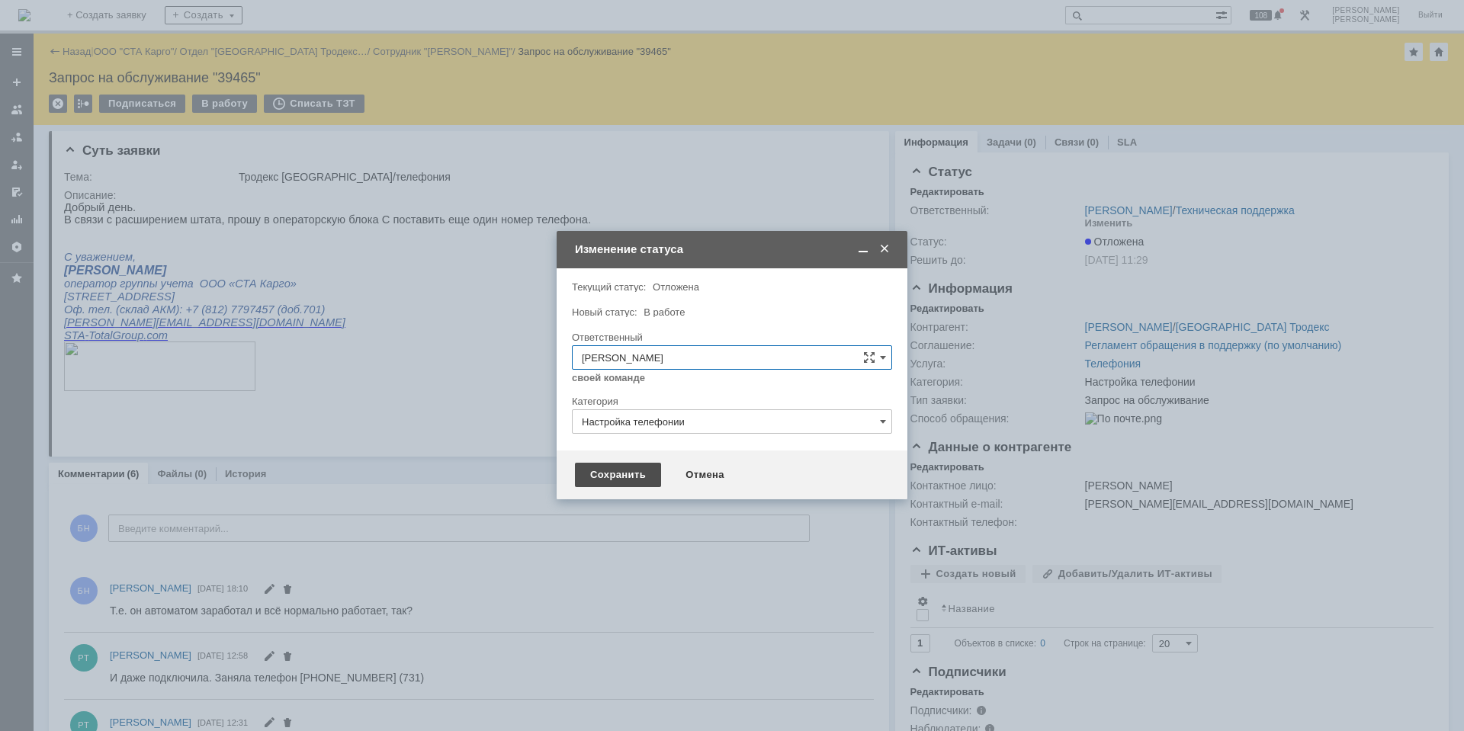
click at [593, 472] on div "Сохранить" at bounding box center [618, 475] width 86 height 24
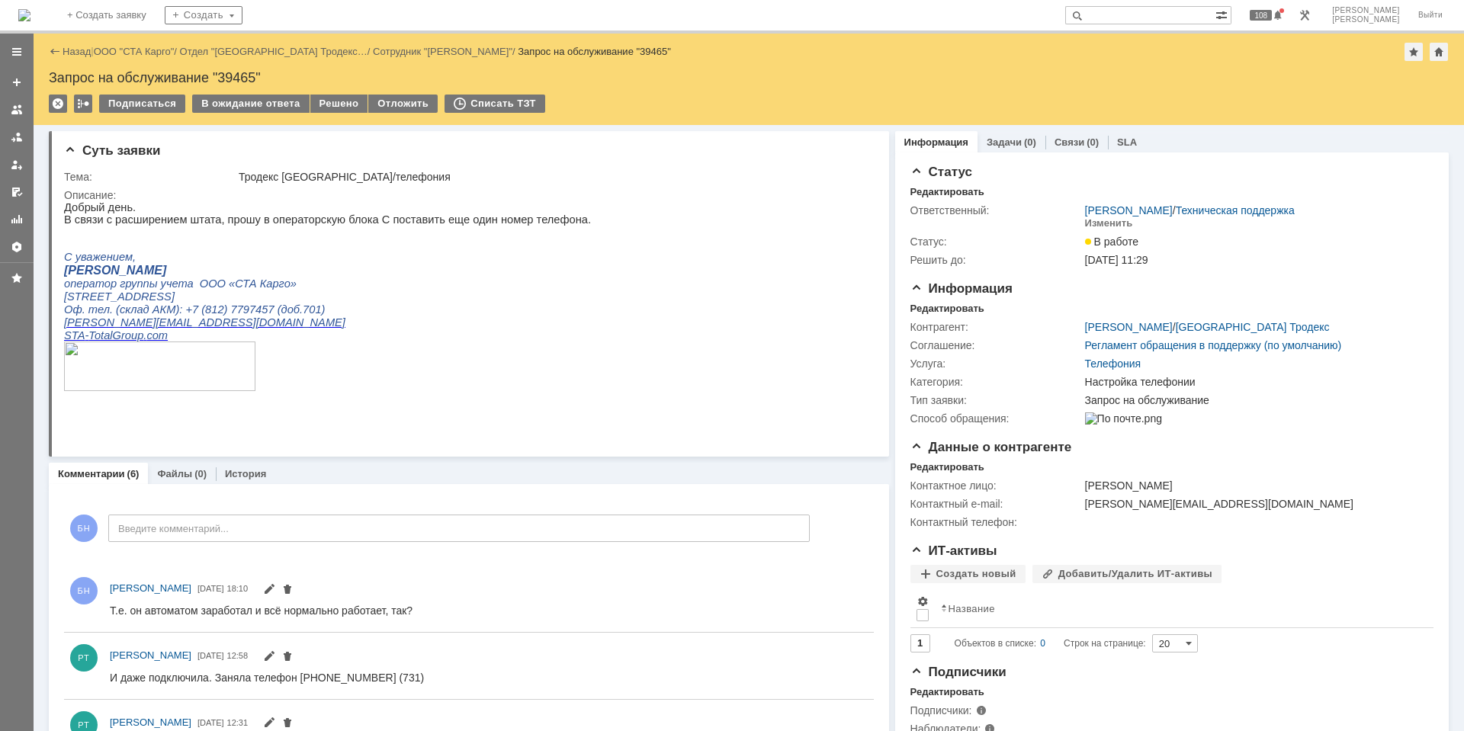
click at [209, 615] on div "Т.е. он автоматом заработал и всё нормально работает, так?" at bounding box center [261, 610] width 303 height 12
copy div "Т.е. он автоматом заработал и всё нормально работает, так?"
click at [249, 104] on div "В ожидание ответа" at bounding box center [250, 104] width 117 height 18
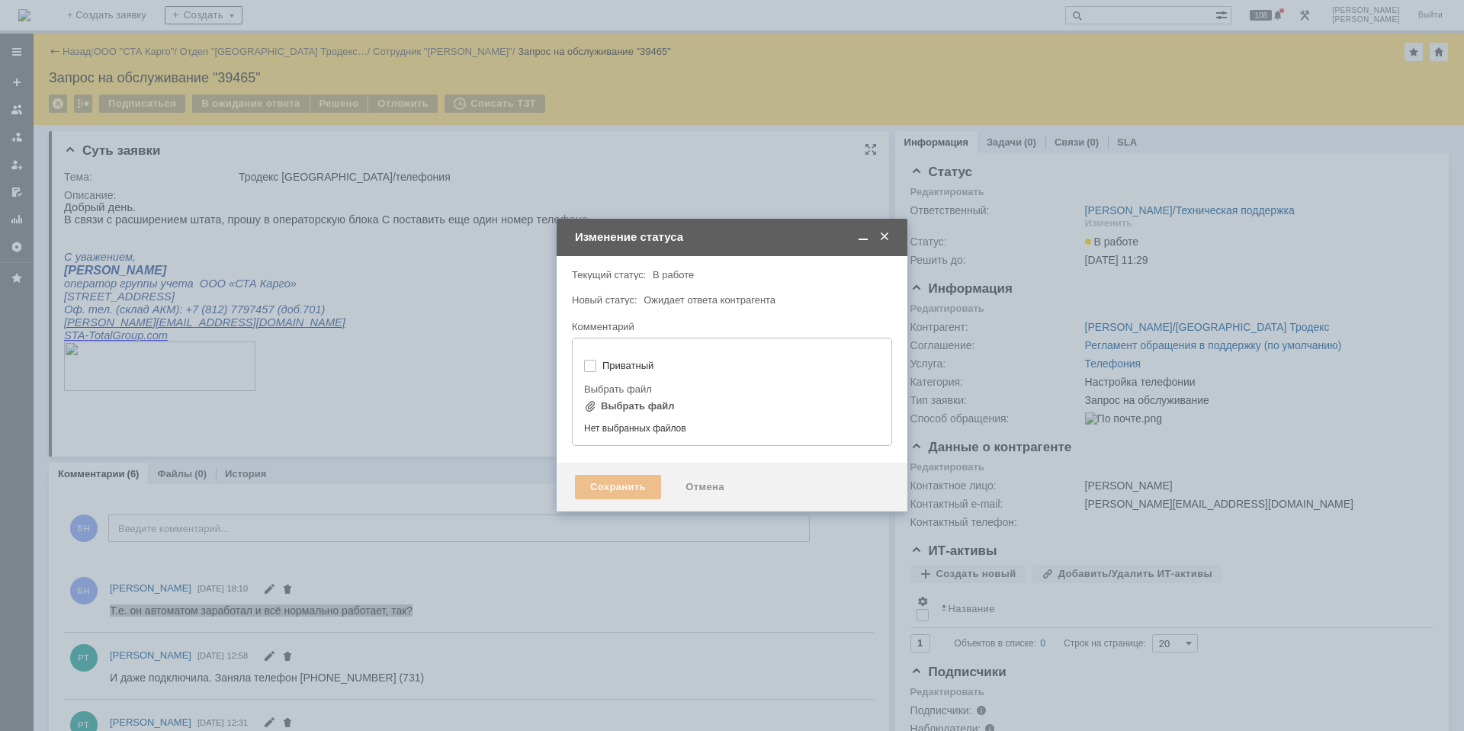
type input "[не указано]"
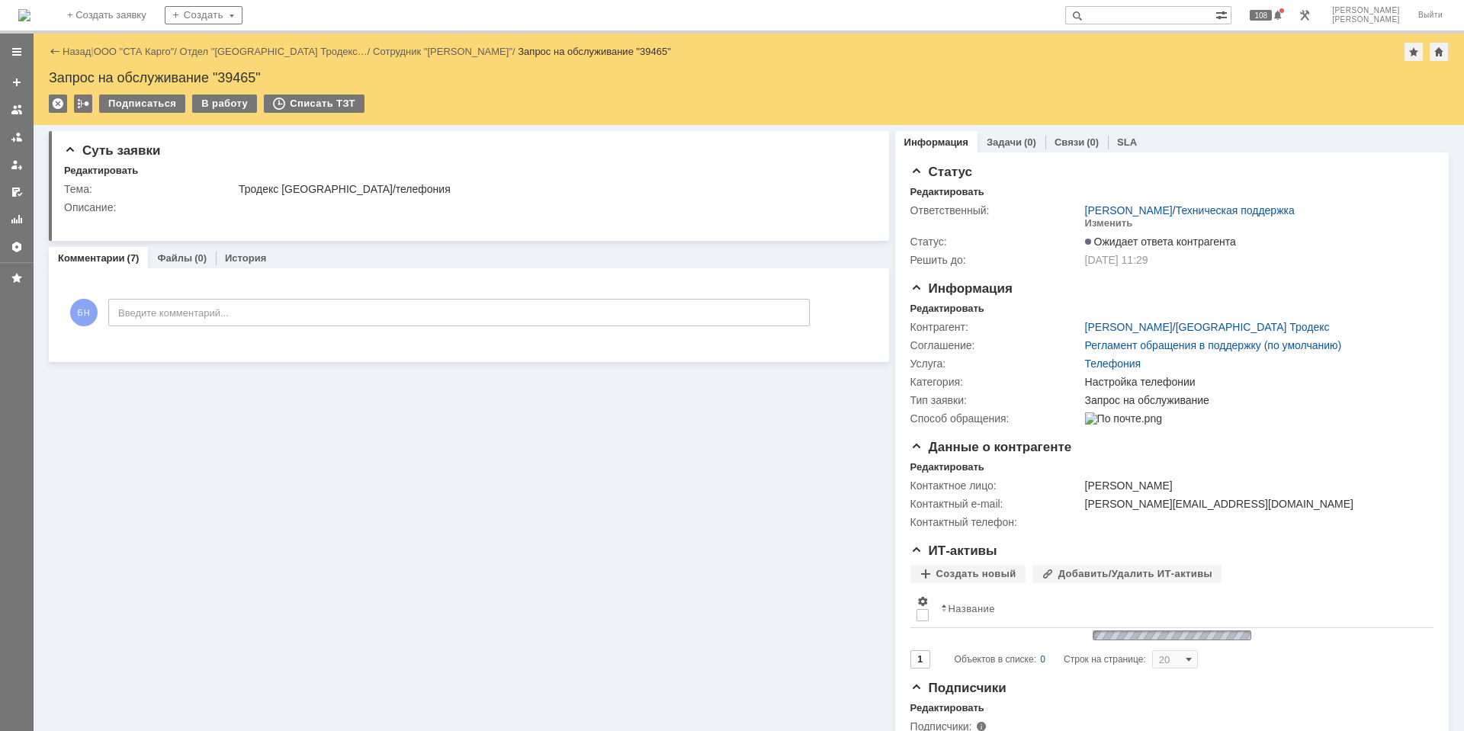
click at [29, 9] on img at bounding box center [24, 15] width 12 height 12
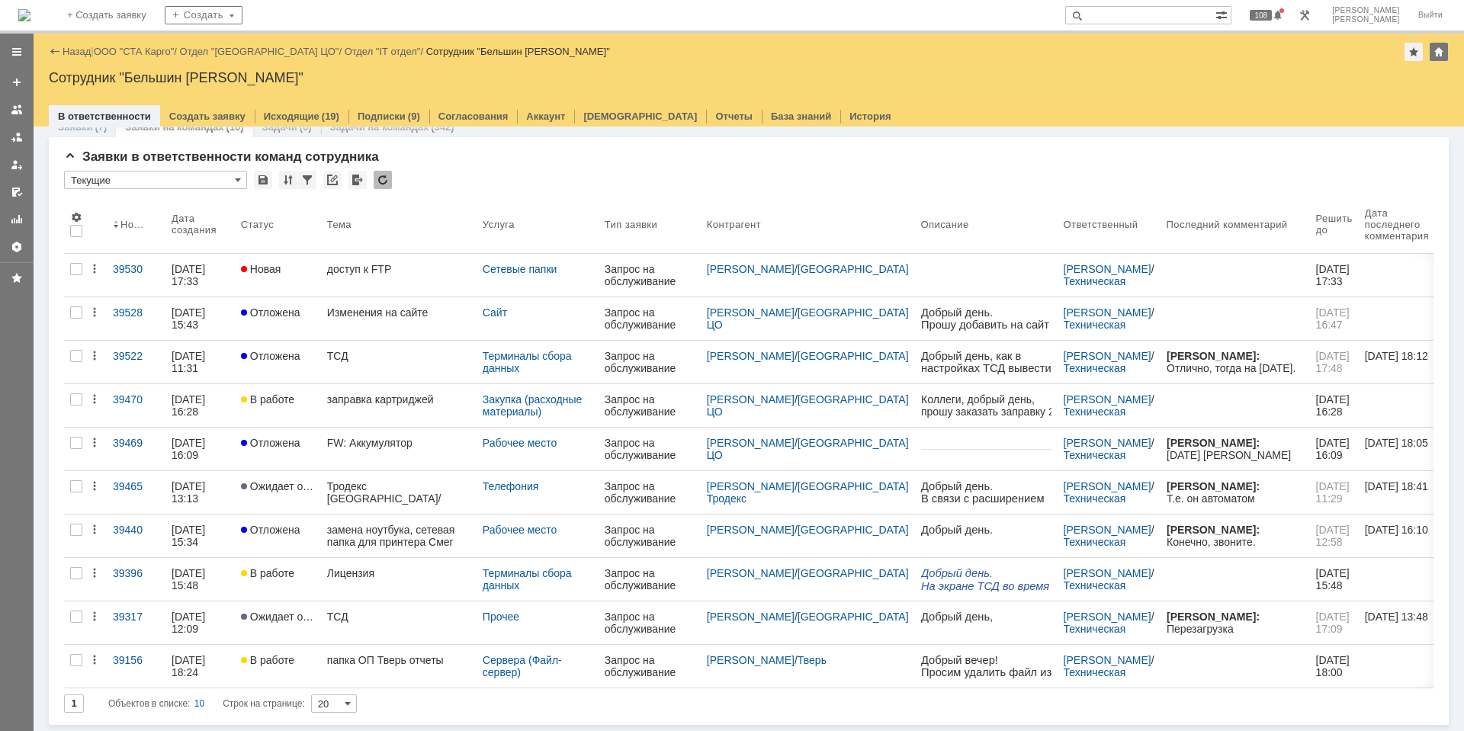
click at [30, 9] on img at bounding box center [24, 15] width 12 height 12
